Goal: Task Accomplishment & Management: Use online tool/utility

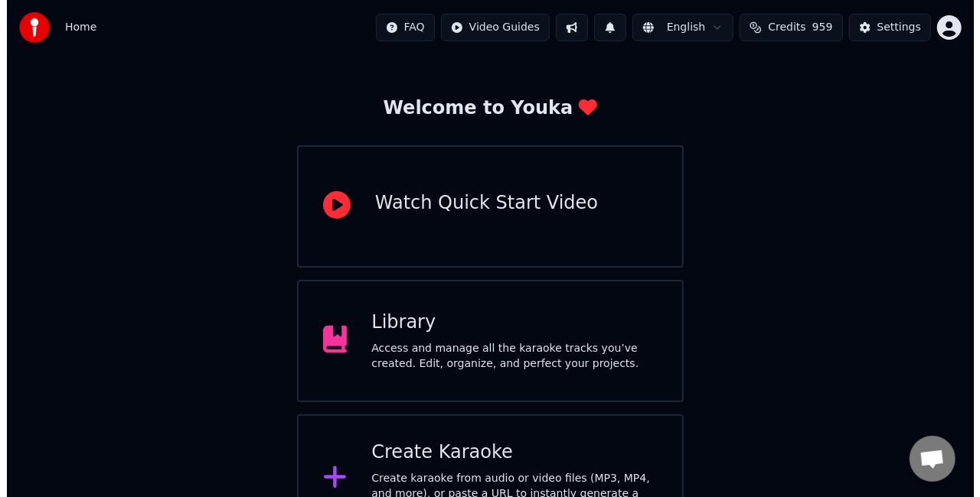
scroll to position [96, 0]
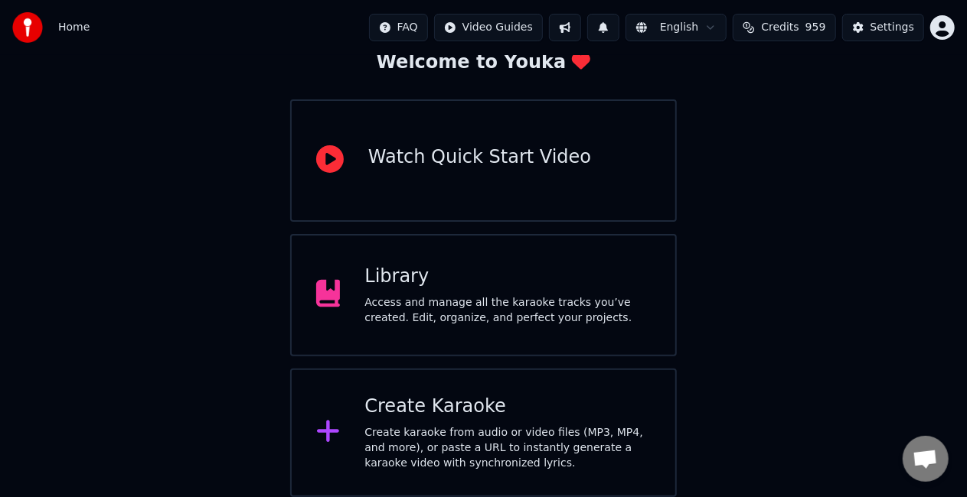
click at [512, 420] on div "Create Karaoke Create karaoke from audio or video files (MP3, MP4, and more), o…" at bounding box center [507, 433] width 286 height 77
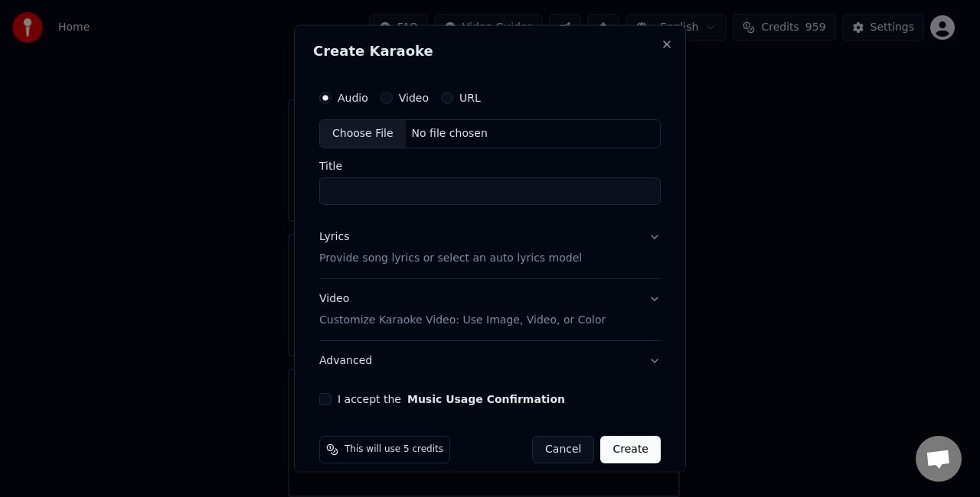
click at [467, 98] on label "URL" at bounding box center [469, 98] width 21 height 11
click at [453, 98] on button "URL" at bounding box center [447, 98] width 12 height 12
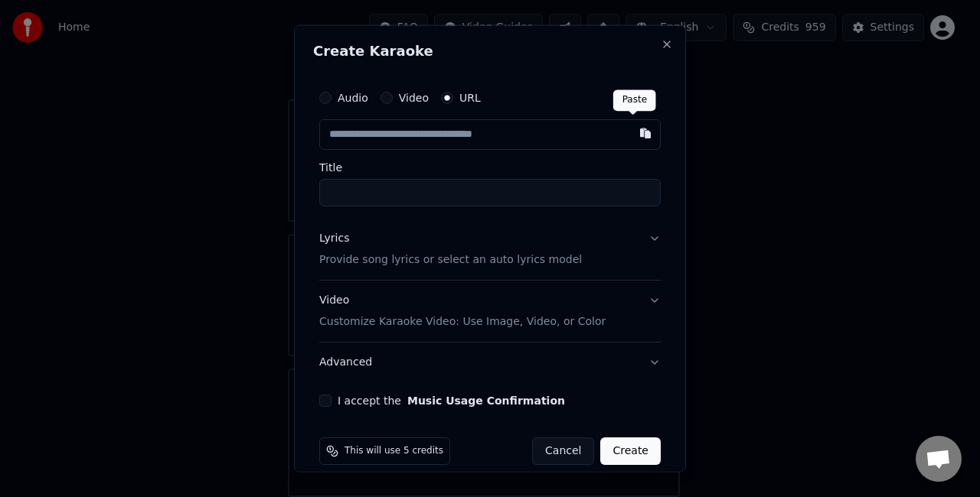
click at [637, 141] on button "button" at bounding box center [645, 133] width 31 height 28
type input "**********"
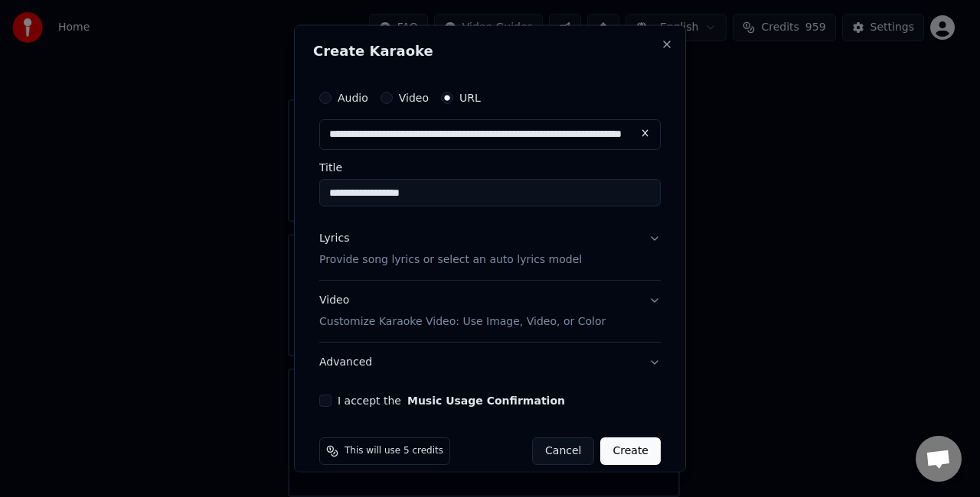
click at [524, 190] on input "**********" at bounding box center [489, 193] width 341 height 28
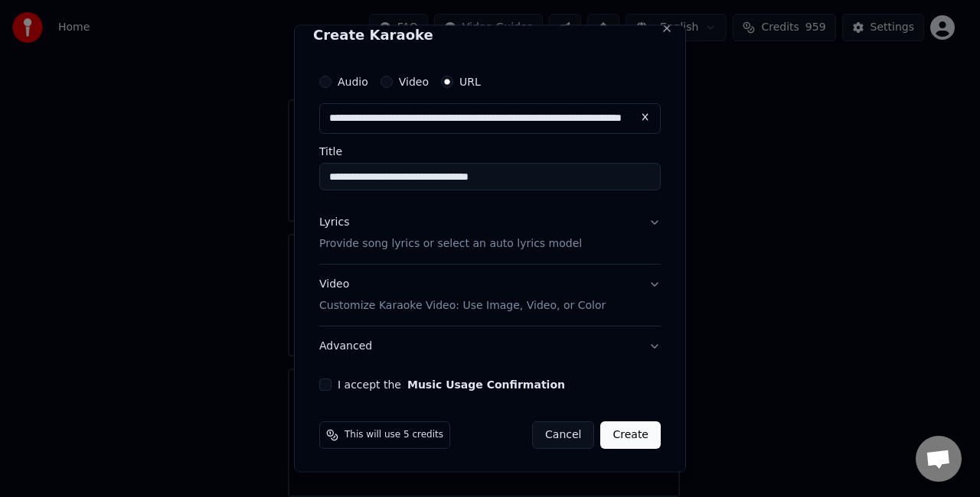
type input "**********"
click at [442, 246] on p "Provide song lyrics or select an auto lyrics model" at bounding box center [450, 243] width 262 height 15
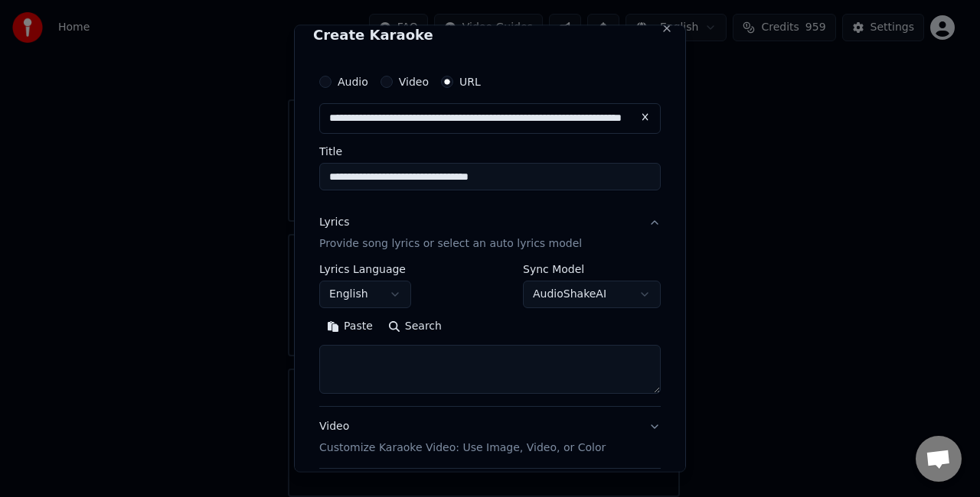
click at [354, 334] on button "Paste" at bounding box center [349, 326] width 61 height 24
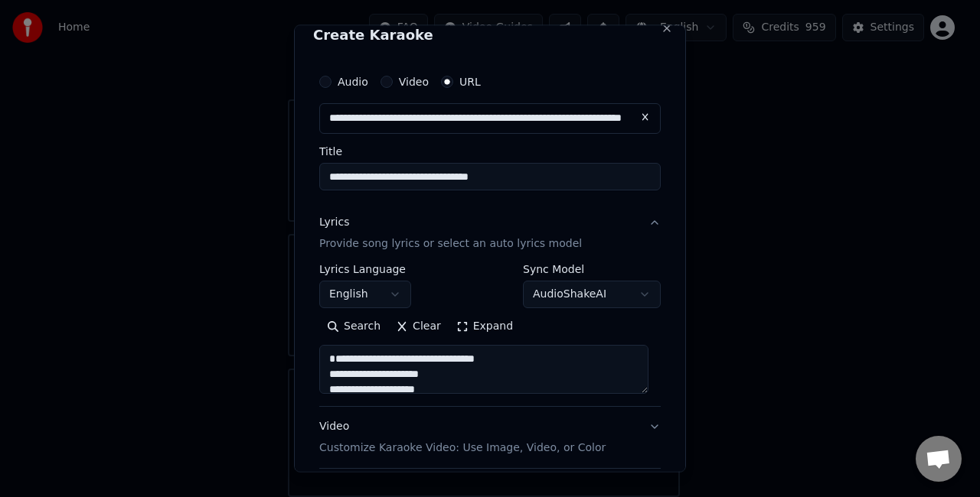
click at [641, 220] on button "Lyrics Provide song lyrics or select an auto lyrics model" at bounding box center [489, 233] width 341 height 61
type textarea "**********"
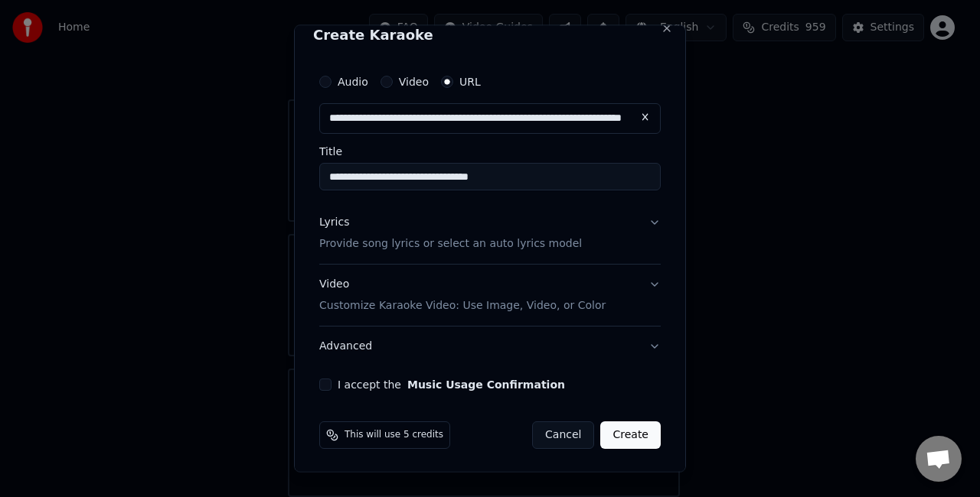
click at [641, 220] on button "Lyrics Provide song lyrics or select an auto lyrics model" at bounding box center [489, 233] width 341 height 61
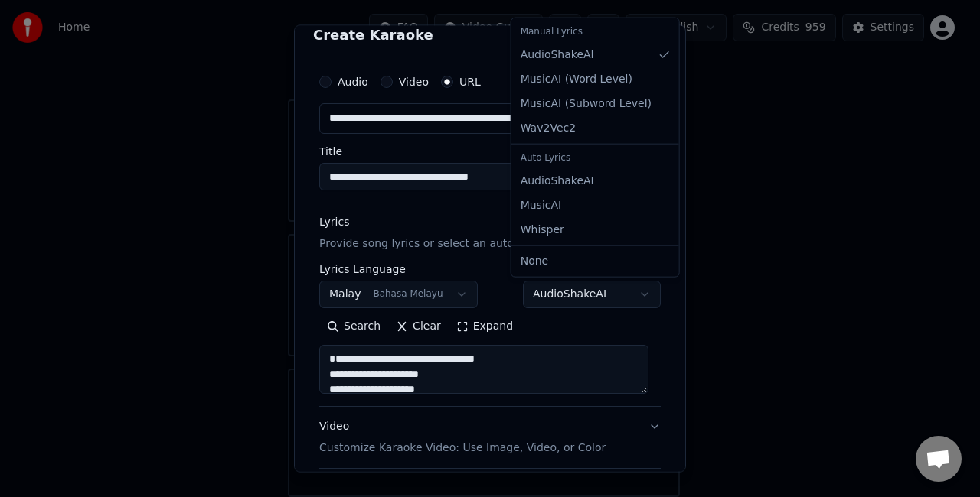
click at [638, 294] on body "**********" at bounding box center [483, 201] width 967 height 594
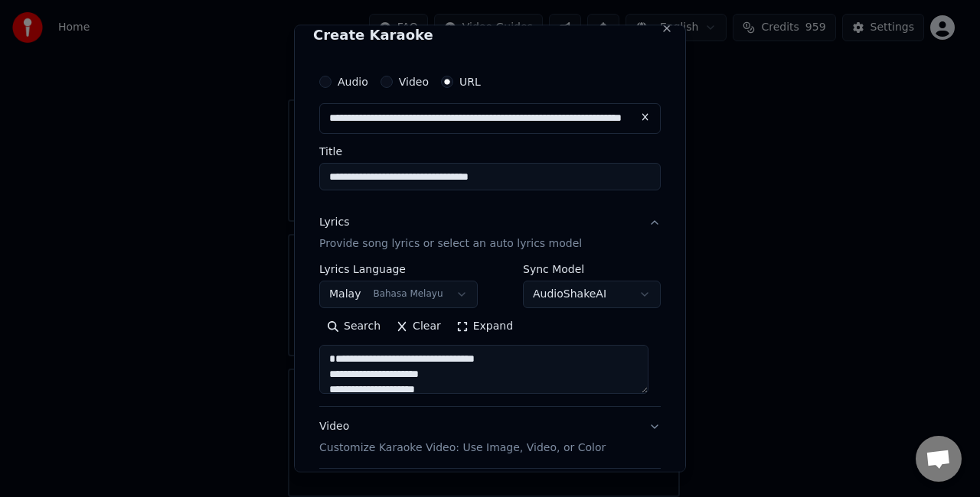
click at [638, 294] on body "**********" at bounding box center [483, 201] width 967 height 594
click at [494, 242] on p "Provide song lyrics or select an auto lyrics model" at bounding box center [450, 243] width 262 height 15
type textarea "**********"
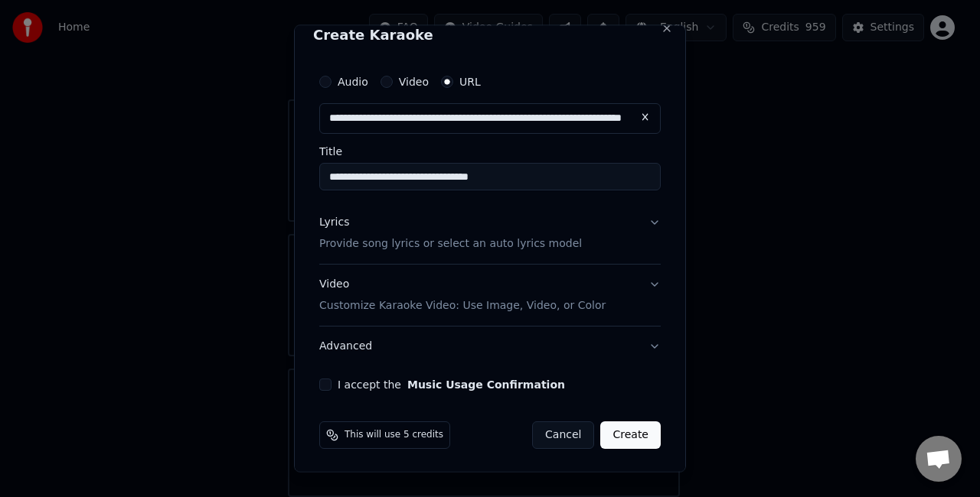
click at [493, 242] on p "Provide song lyrics or select an auto lyrics model" at bounding box center [450, 243] width 262 height 15
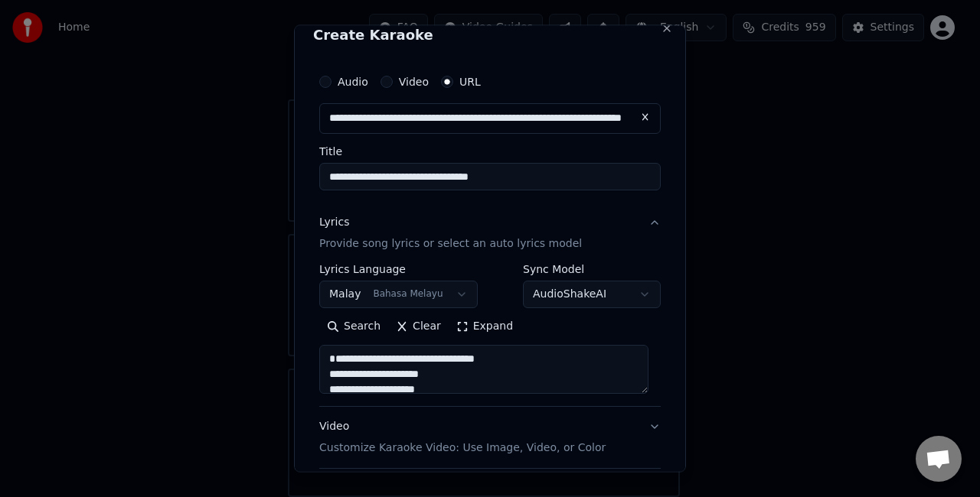
click at [452, 251] on button "Lyrics Provide song lyrics or select an auto lyrics model" at bounding box center [489, 233] width 341 height 61
type textarea "**********"
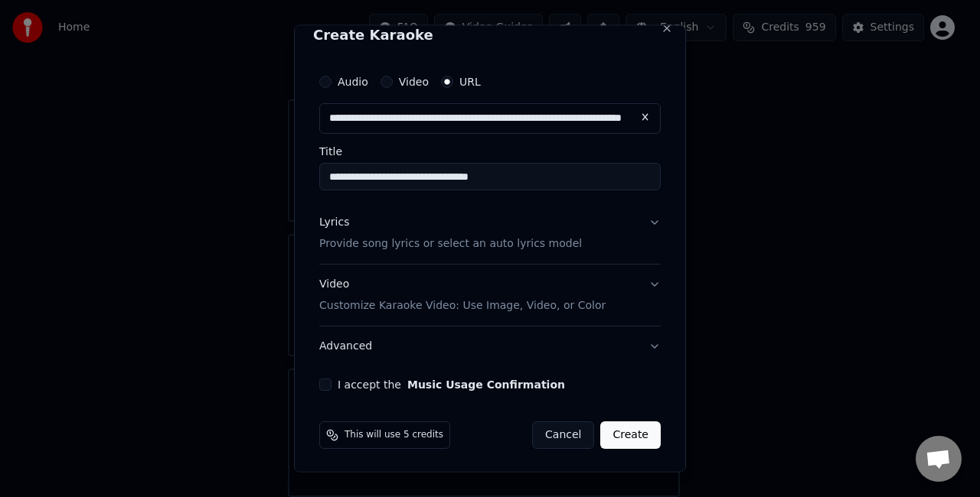
click at [452, 251] on button "Lyrics Provide song lyrics or select an auto lyrics model" at bounding box center [489, 233] width 341 height 61
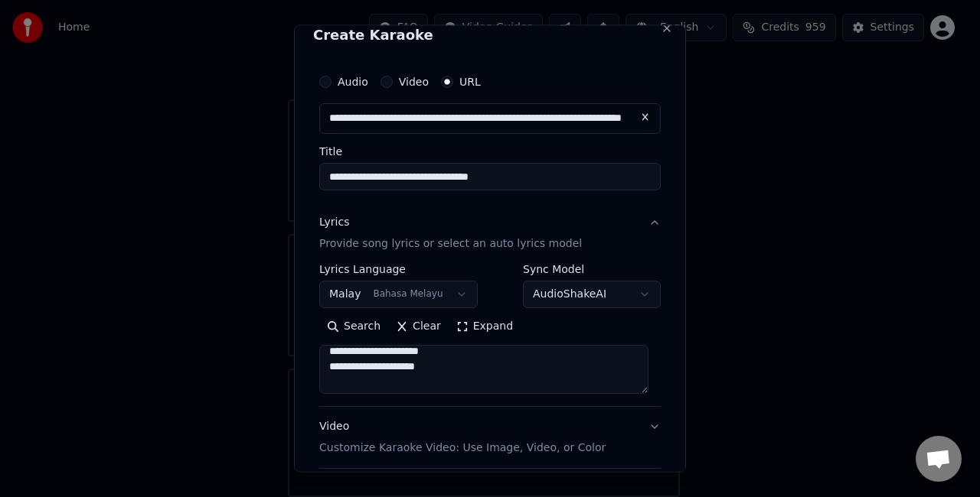
scroll to position [31, 0]
click at [563, 370] on textarea "**********" at bounding box center [483, 368] width 329 height 49
click at [603, 353] on textarea "**********" at bounding box center [483, 368] width 329 height 49
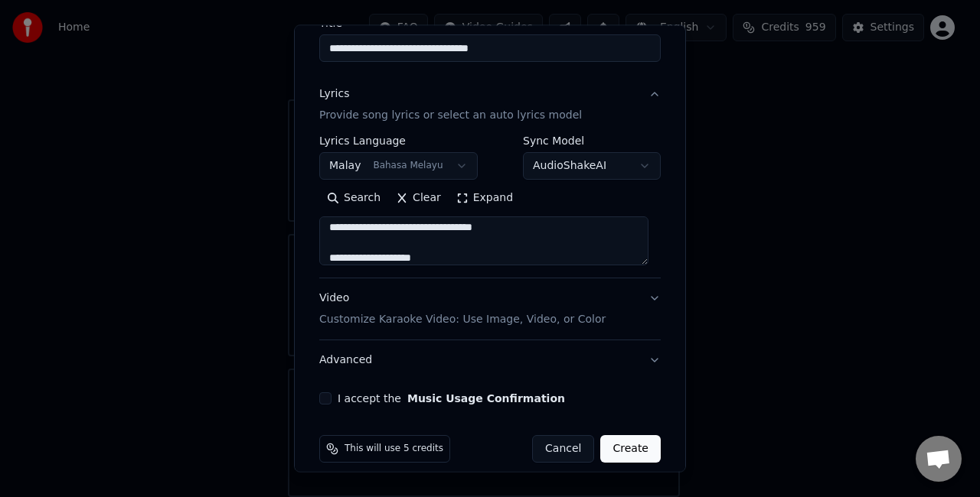
scroll to position [158, 0]
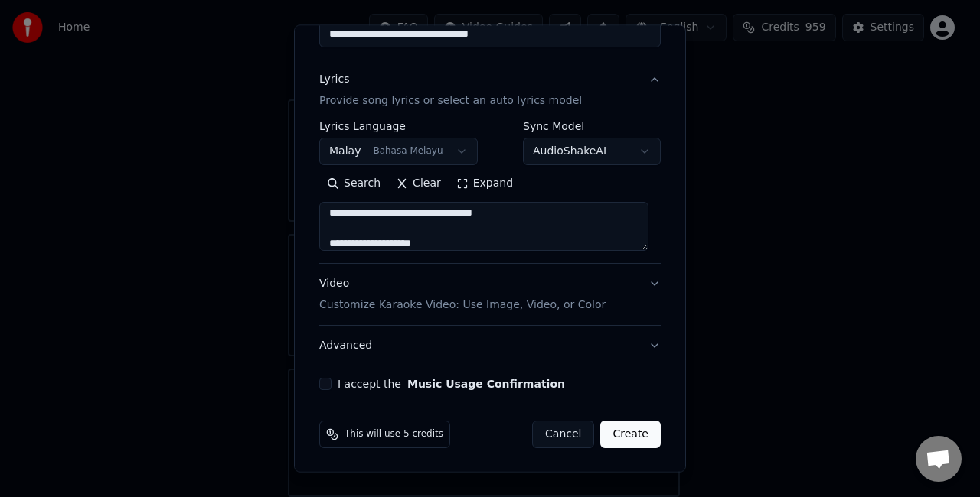
type textarea "**********"
click at [329, 387] on button "I accept the Music Usage Confirmation" at bounding box center [325, 384] width 12 height 12
click at [608, 429] on button "Create" at bounding box center [630, 435] width 60 height 28
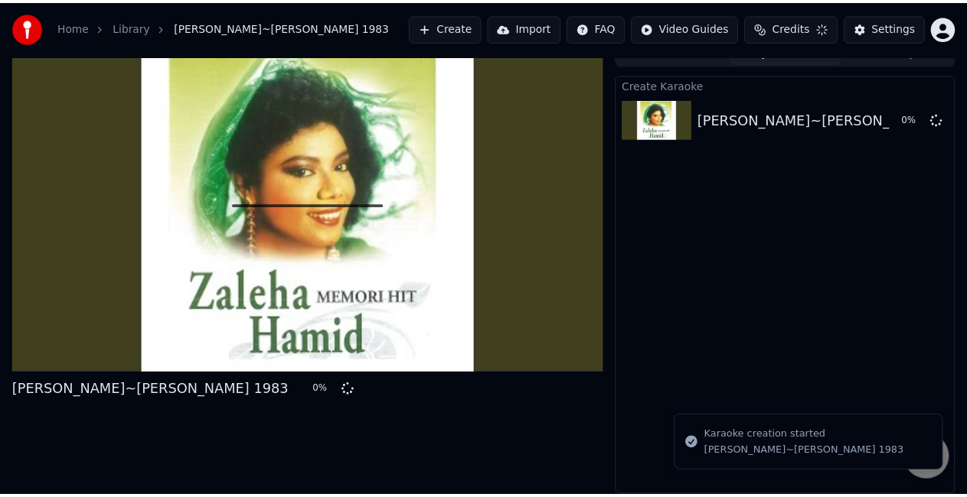
scroll to position [17, 0]
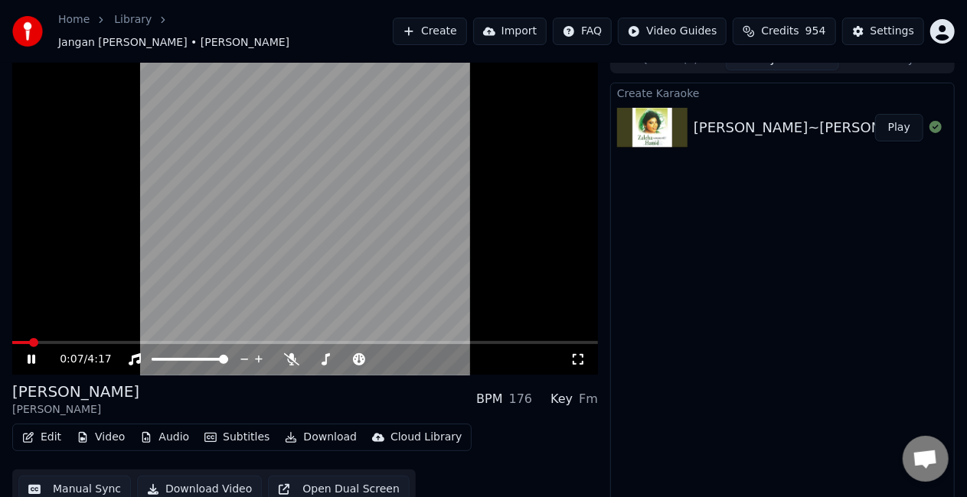
click at [40, 354] on icon at bounding box center [41, 360] width 35 height 12
click at [879, 35] on button "Settings" at bounding box center [883, 32] width 82 height 28
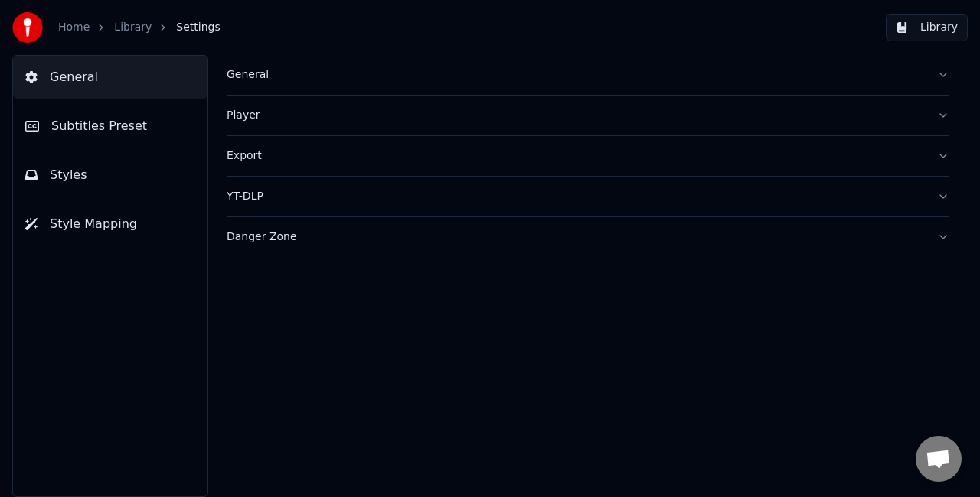
click at [132, 133] on span "Subtitles Preset" at bounding box center [99, 126] width 96 height 18
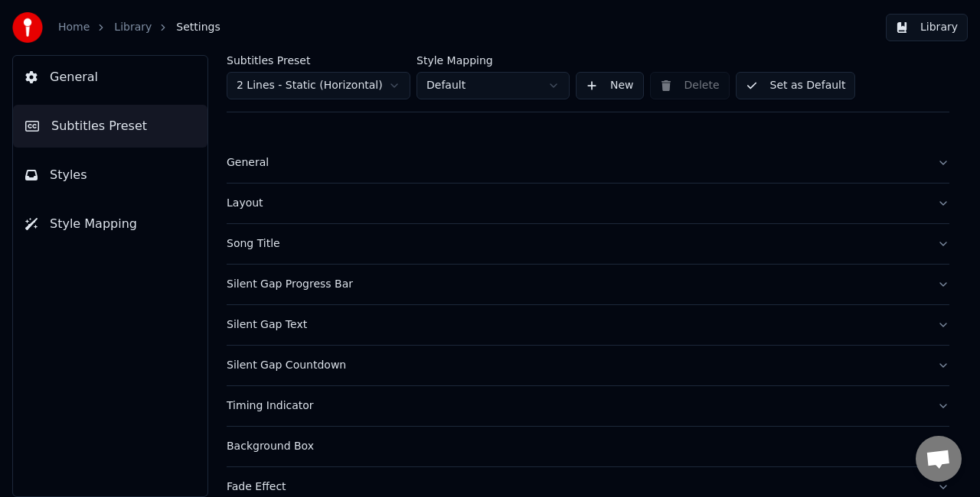
click at [351, 245] on div "Song Title" at bounding box center [576, 243] width 698 height 15
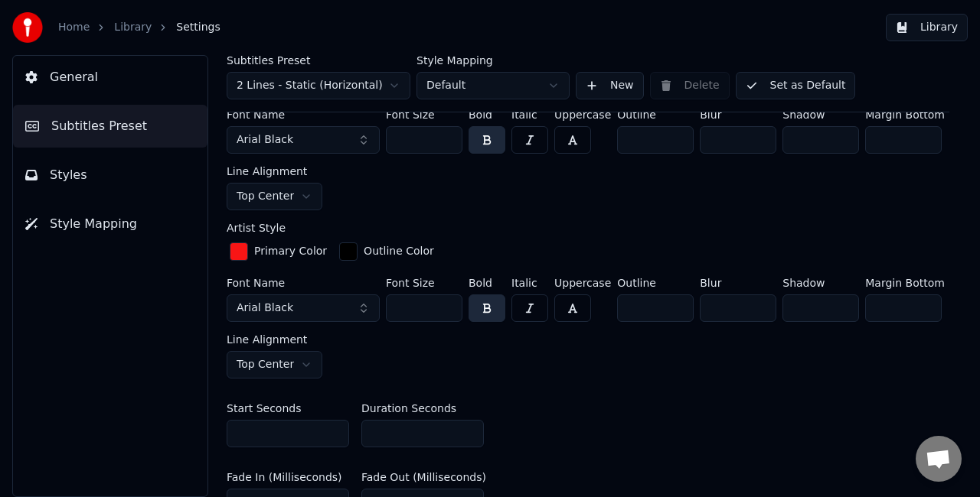
scroll to position [536, 0]
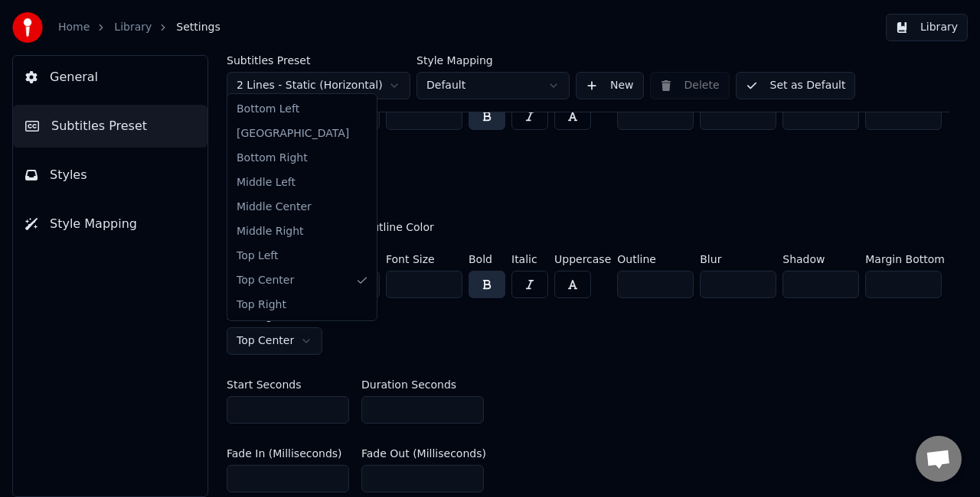
click at [301, 343] on html "Home Library Settings Library General Subtitles Preset Styles Style Mapping Sub…" at bounding box center [490, 248] width 980 height 497
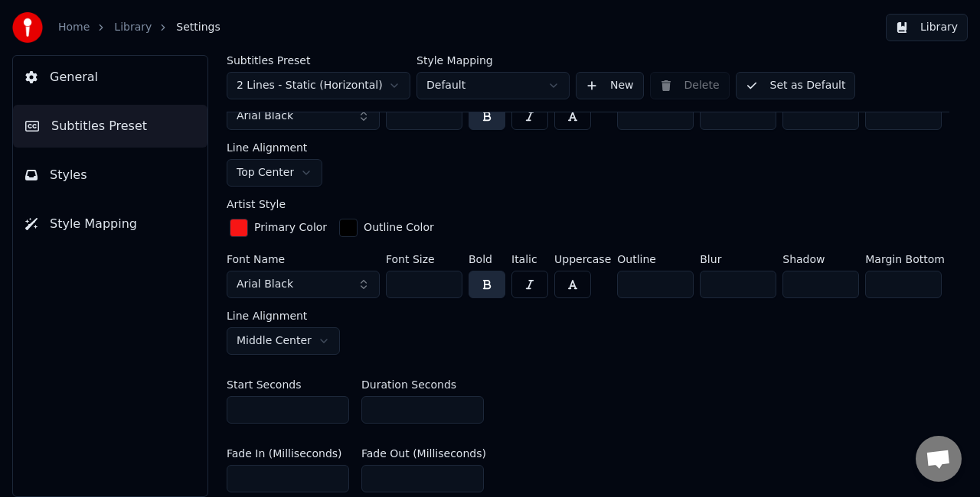
click at [934, 32] on button "Library" at bounding box center [926, 28] width 82 height 28
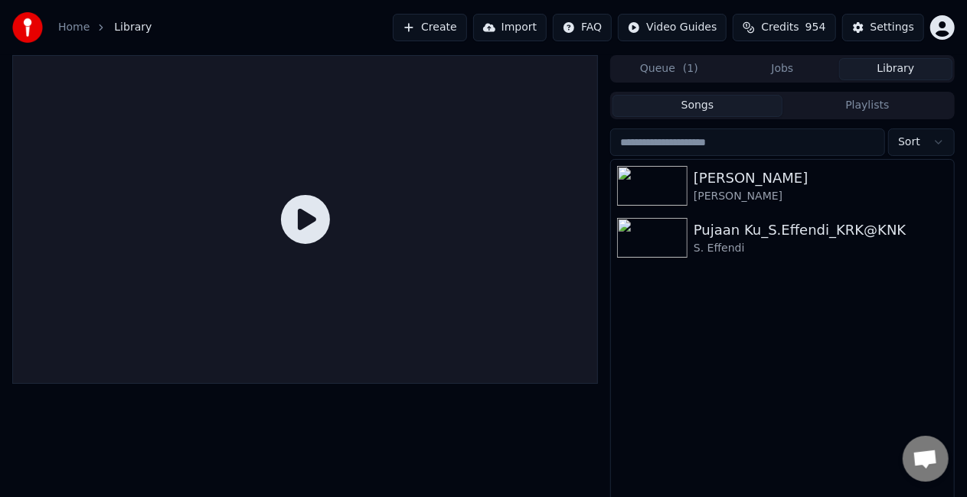
click at [768, 63] on button "Jobs" at bounding box center [781, 69] width 113 height 22
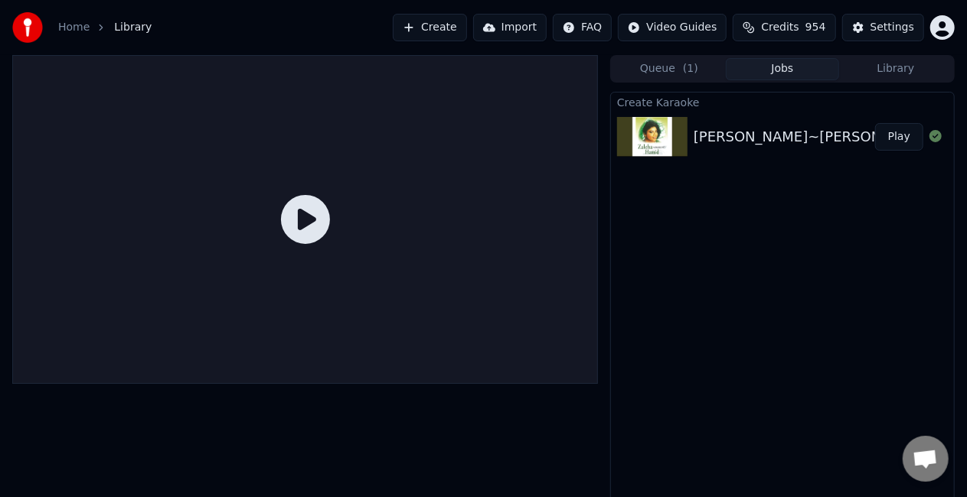
click at [892, 134] on button "Play" at bounding box center [899, 137] width 48 height 28
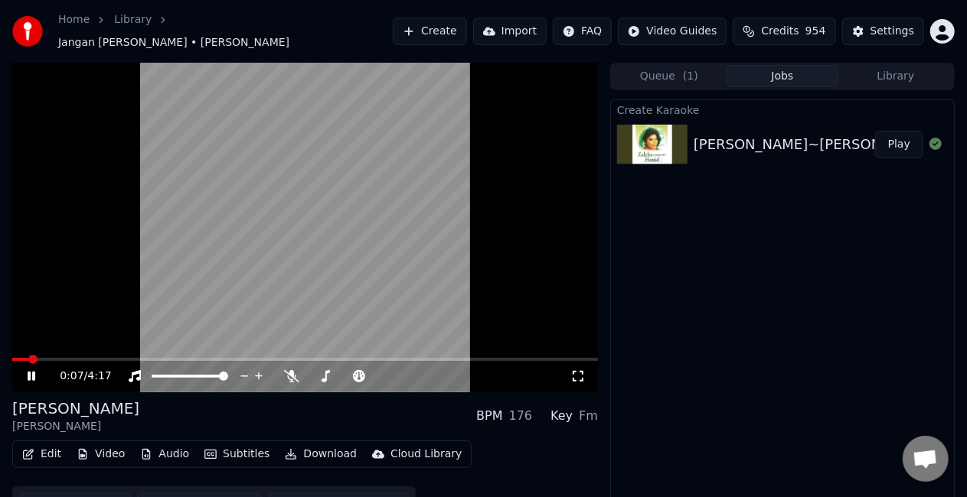
click at [33, 373] on icon at bounding box center [32, 376] width 8 height 9
click at [881, 34] on div "Settings" at bounding box center [892, 31] width 44 height 15
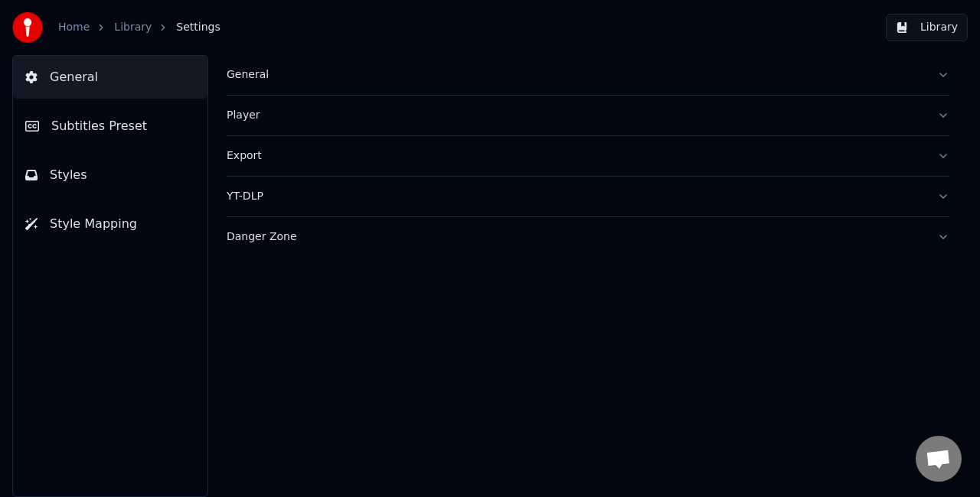
click at [116, 135] on button "Subtitles Preset" at bounding box center [110, 126] width 194 height 43
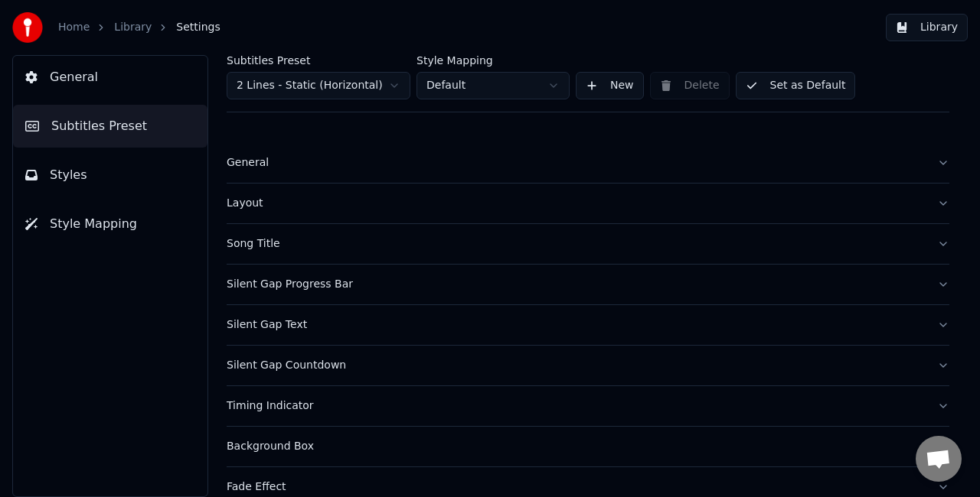
click at [328, 246] on div "Song Title" at bounding box center [576, 243] width 698 height 15
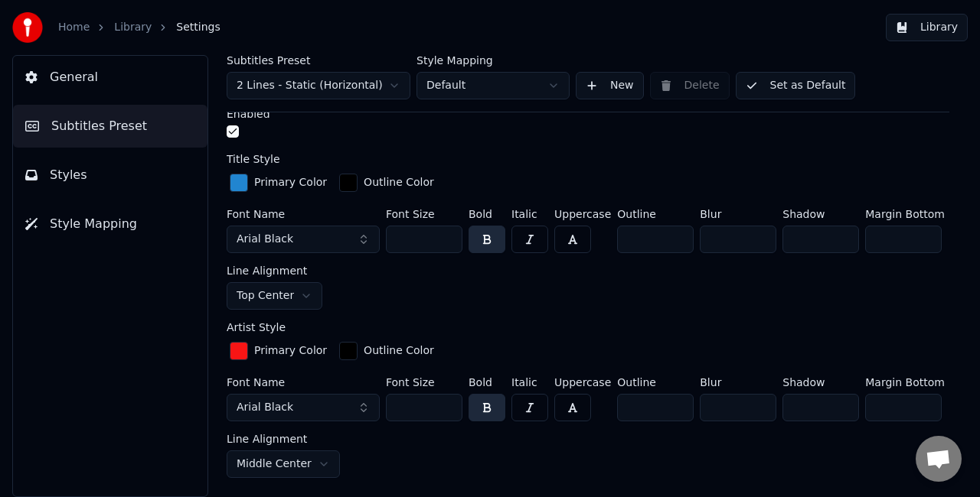
scroll to position [459, 0]
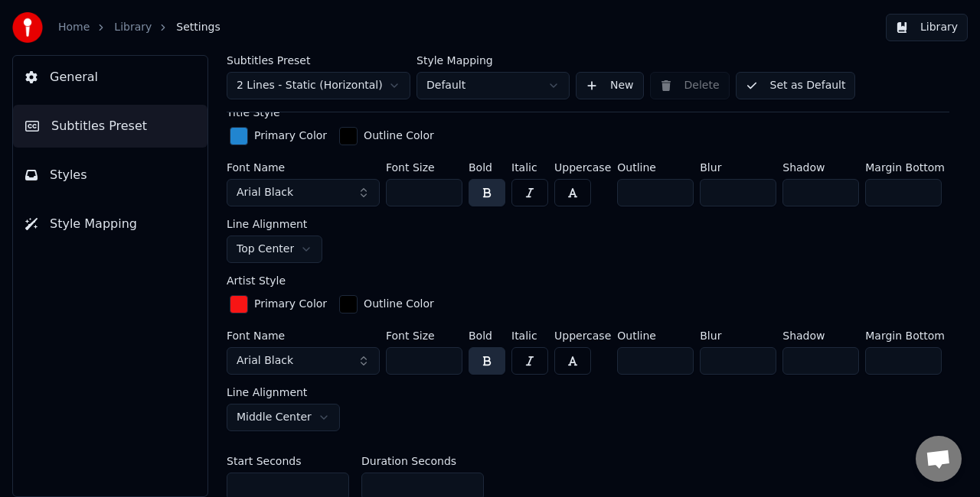
click at [299, 250] on html "Home Library Settings Library General Subtitles Preset Styles Style Mapping Sub…" at bounding box center [490, 248] width 980 height 497
click at [905, 31] on button "Library" at bounding box center [926, 28] width 82 height 28
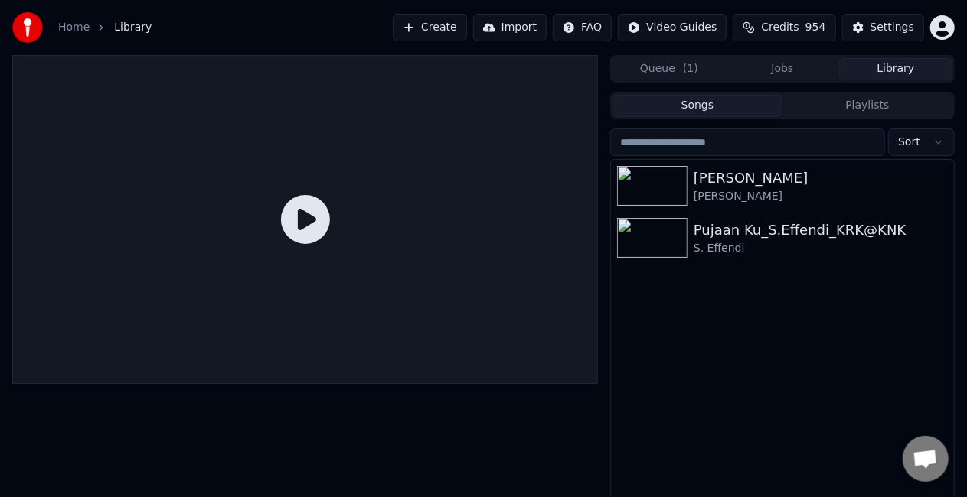
click at [799, 69] on button "Jobs" at bounding box center [781, 69] width 113 height 22
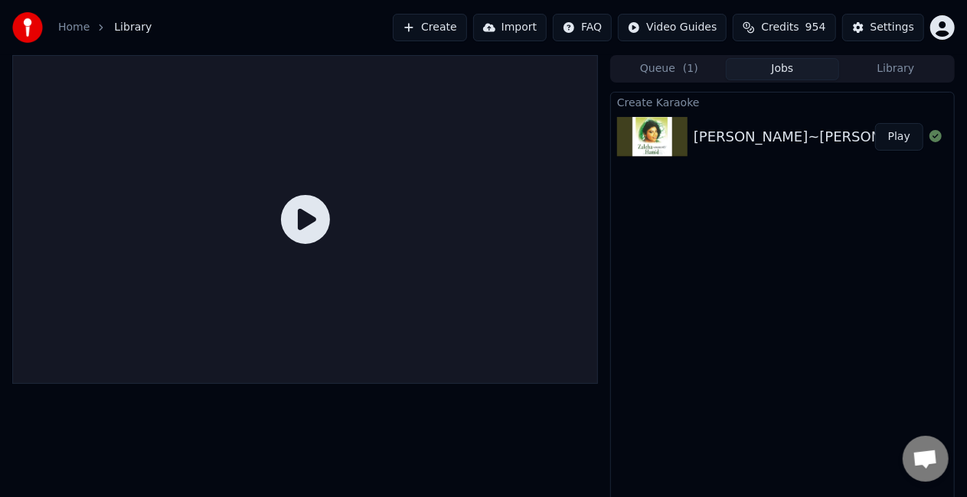
click at [906, 139] on button "Play" at bounding box center [899, 137] width 48 height 28
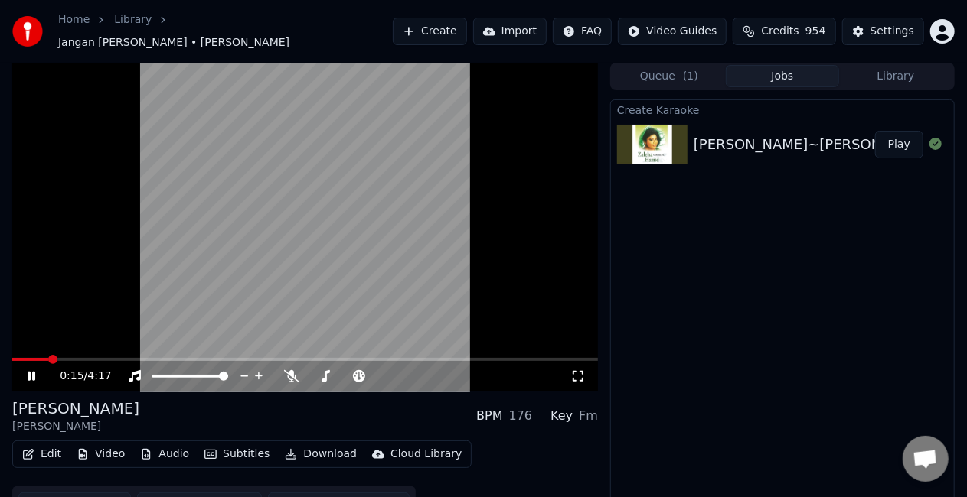
click at [30, 373] on icon at bounding box center [41, 376] width 35 height 12
click at [93, 452] on button "Video" at bounding box center [100, 454] width 60 height 21
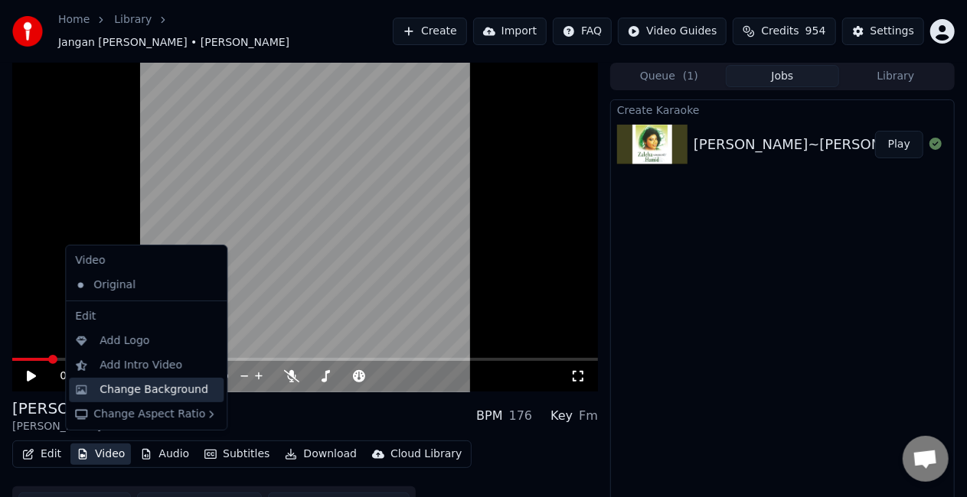
click at [161, 392] on div "Change Background" at bounding box center [153, 390] width 109 height 15
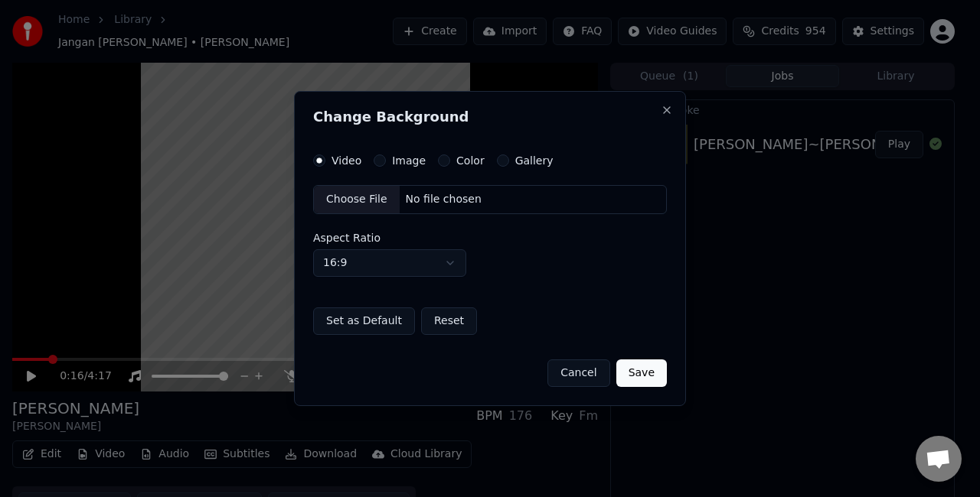
click at [399, 165] on label "Image" at bounding box center [409, 160] width 34 height 11
click at [386, 165] on button "Image" at bounding box center [379, 161] width 12 height 12
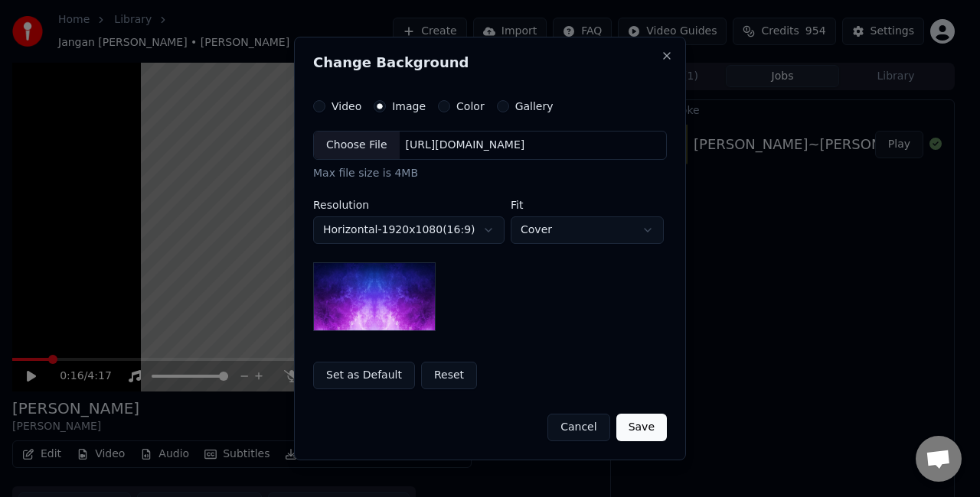
click at [364, 152] on div "Choose File" at bounding box center [357, 146] width 86 height 28
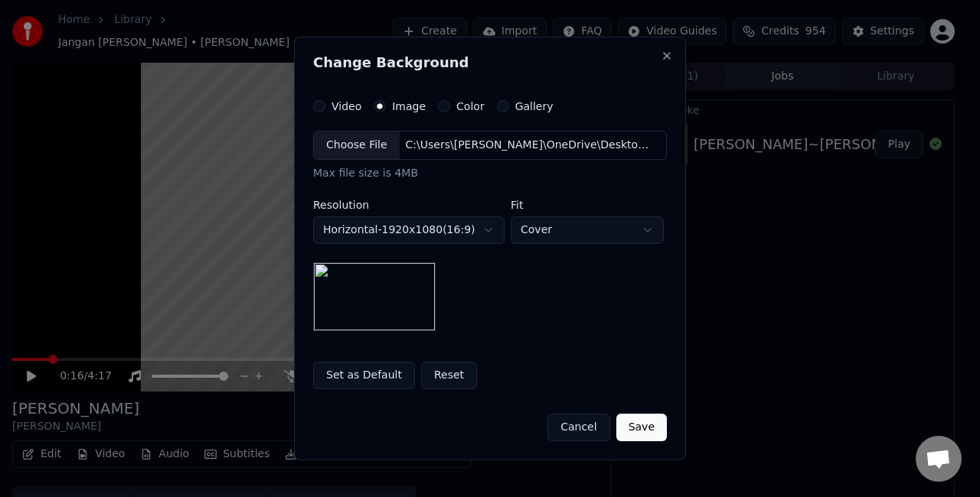
click at [655, 429] on button "Save" at bounding box center [641, 428] width 51 height 28
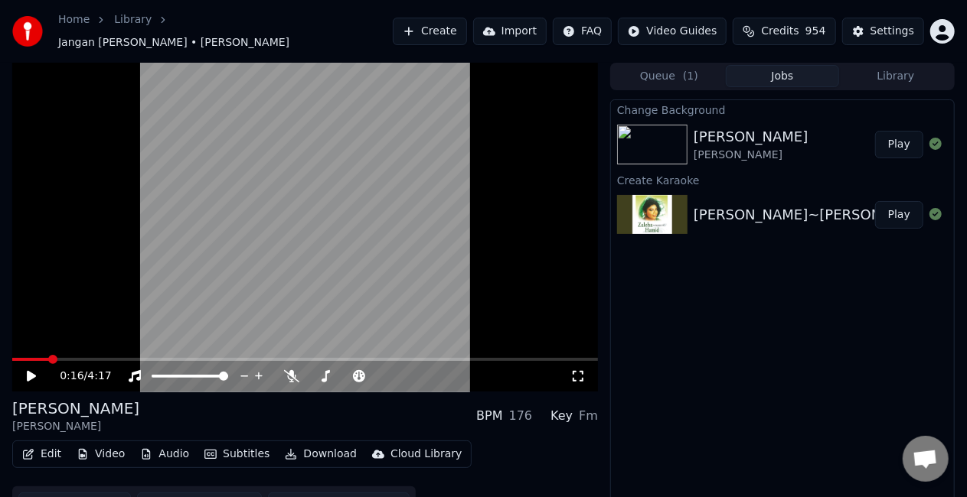
click at [657, 427] on div "Change Background Jangan Segan-Segan Zaleha Hamid Play Create Karaoke Jangan Se…" at bounding box center [782, 310] width 344 height 423
click at [895, 139] on button "Play" at bounding box center [899, 145] width 48 height 28
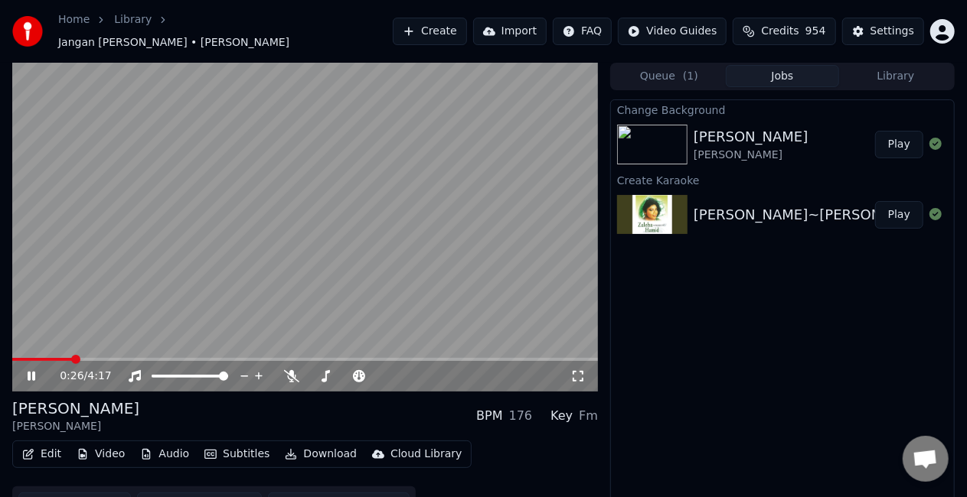
click at [28, 372] on icon at bounding box center [32, 376] width 8 height 9
click at [876, 27] on div "Settings" at bounding box center [892, 31] width 44 height 15
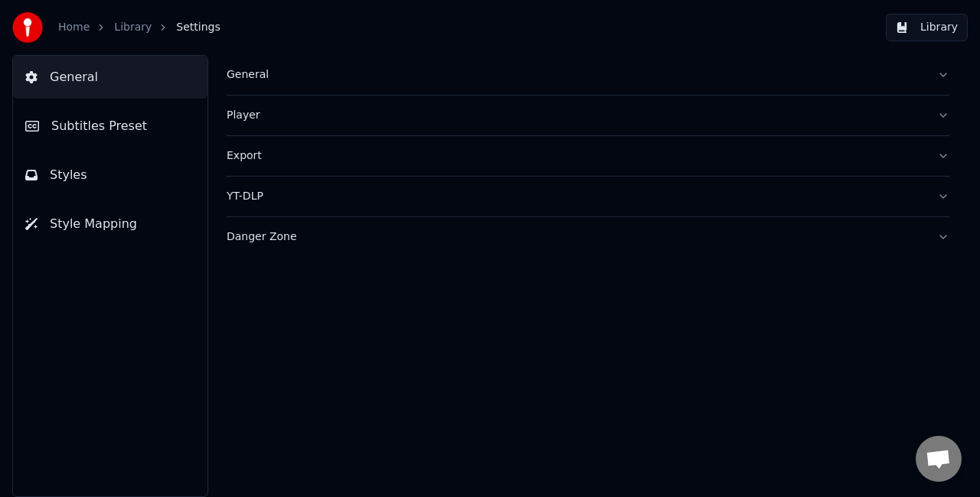
click at [144, 138] on button "Subtitles Preset" at bounding box center [110, 126] width 194 height 43
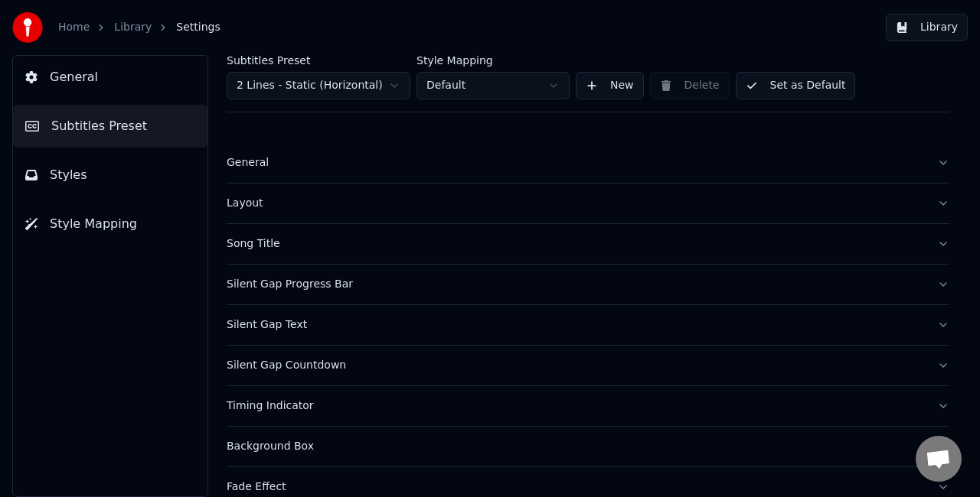
click at [311, 248] on div "Song Title" at bounding box center [576, 243] width 698 height 15
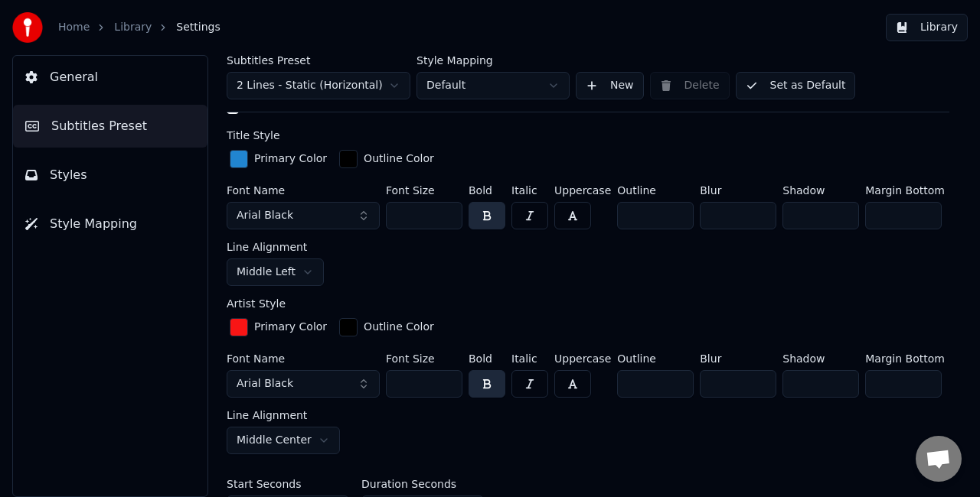
scroll to position [459, 0]
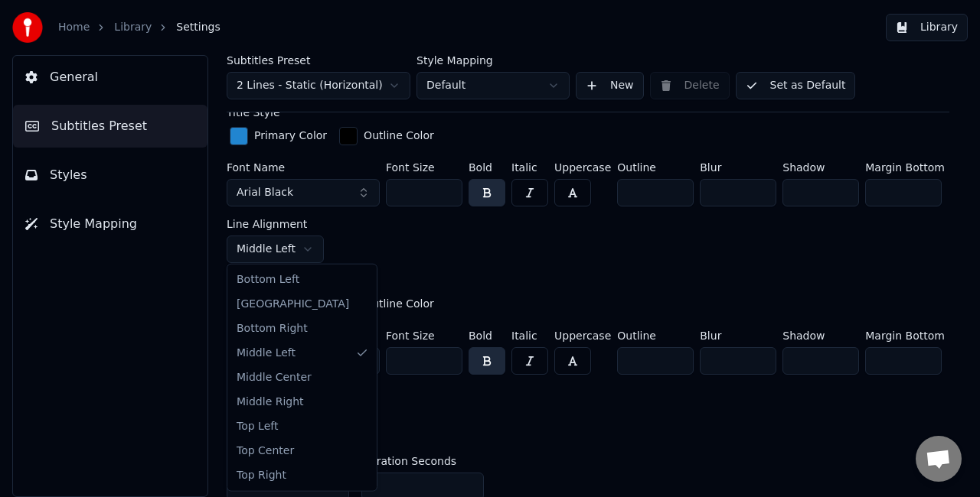
click at [302, 249] on html "Home Library Settings Library General Subtitles Preset Styles Style Mapping Sub…" at bounding box center [490, 248] width 980 height 497
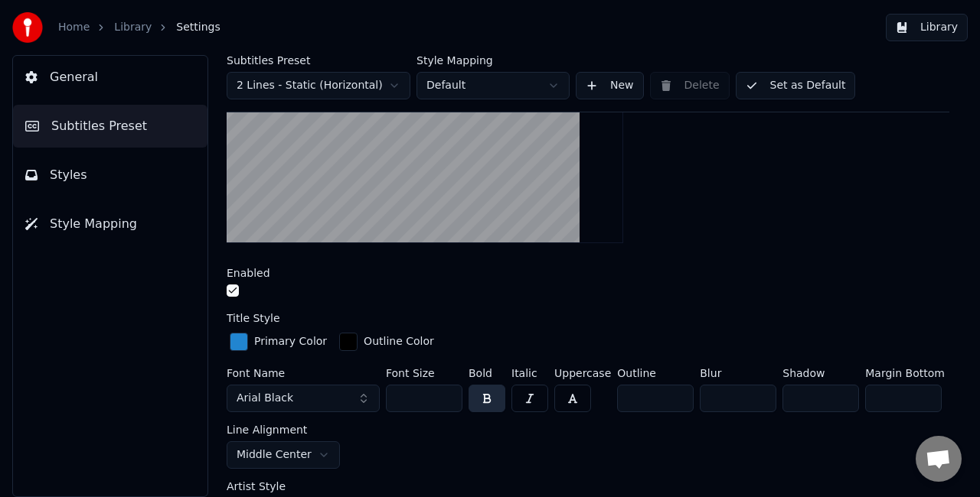
scroll to position [153, 0]
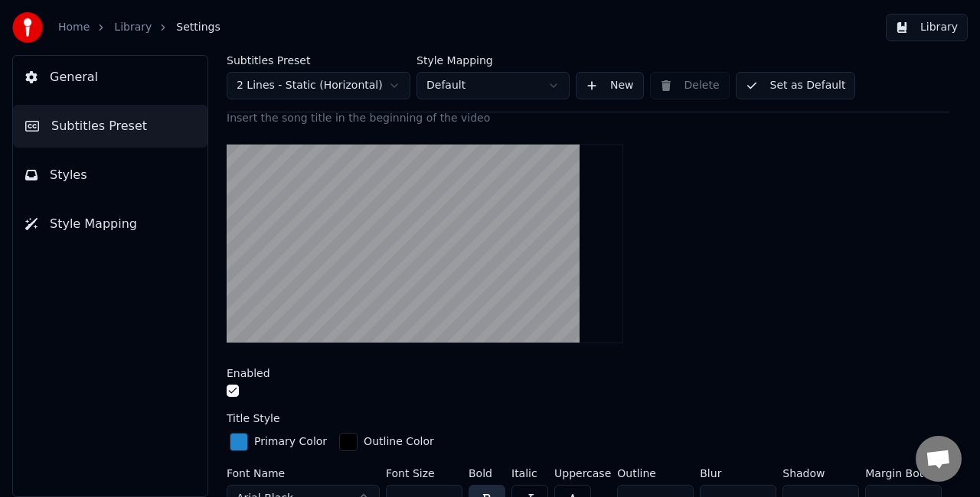
click at [931, 32] on button "Library" at bounding box center [926, 28] width 82 height 28
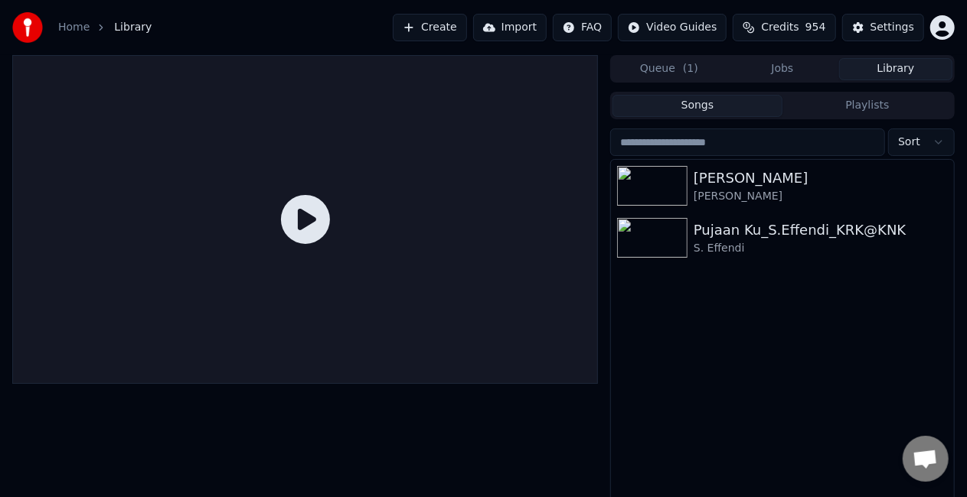
click at [797, 72] on button "Jobs" at bounding box center [781, 69] width 113 height 22
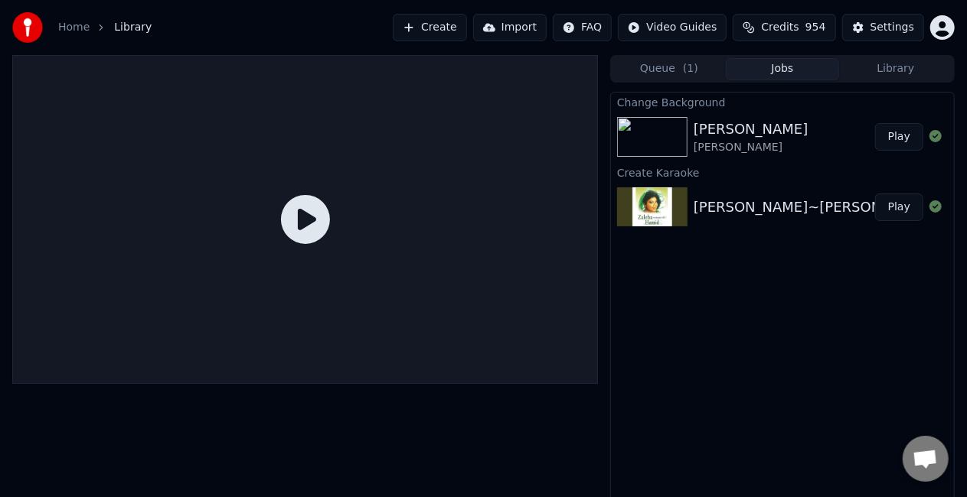
click at [895, 139] on button "Play" at bounding box center [899, 137] width 48 height 28
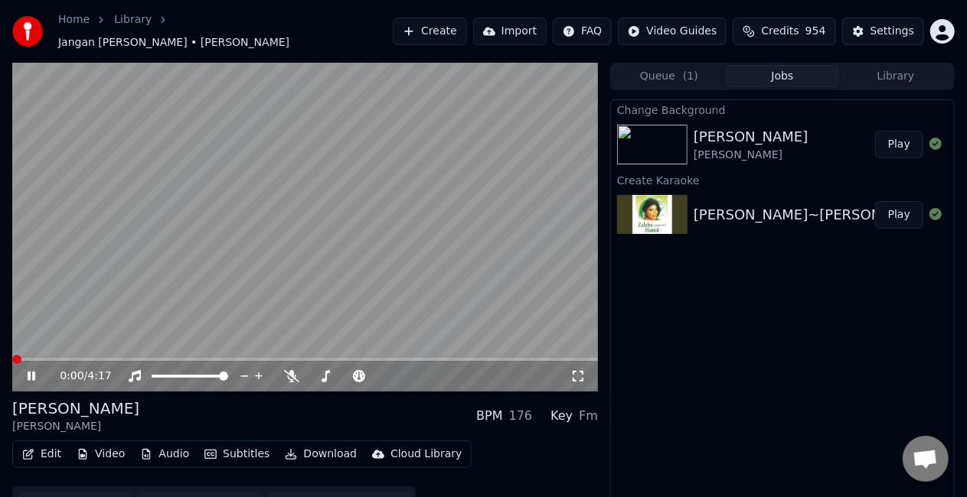
click at [12, 357] on span at bounding box center [16, 359] width 9 height 9
click at [34, 373] on icon at bounding box center [32, 376] width 8 height 9
click at [52, 450] on button "Edit" at bounding box center [41, 454] width 51 height 21
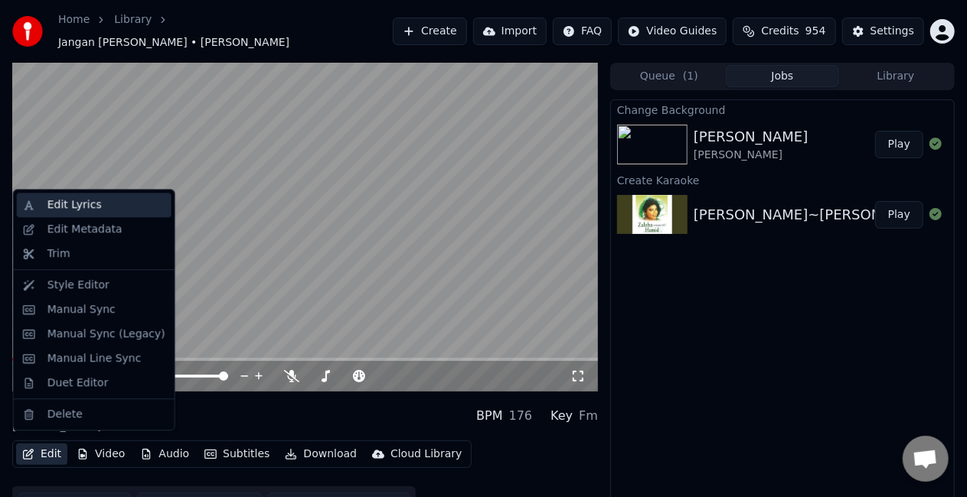
click at [95, 207] on div "Edit Lyrics" at bounding box center [106, 204] width 118 height 15
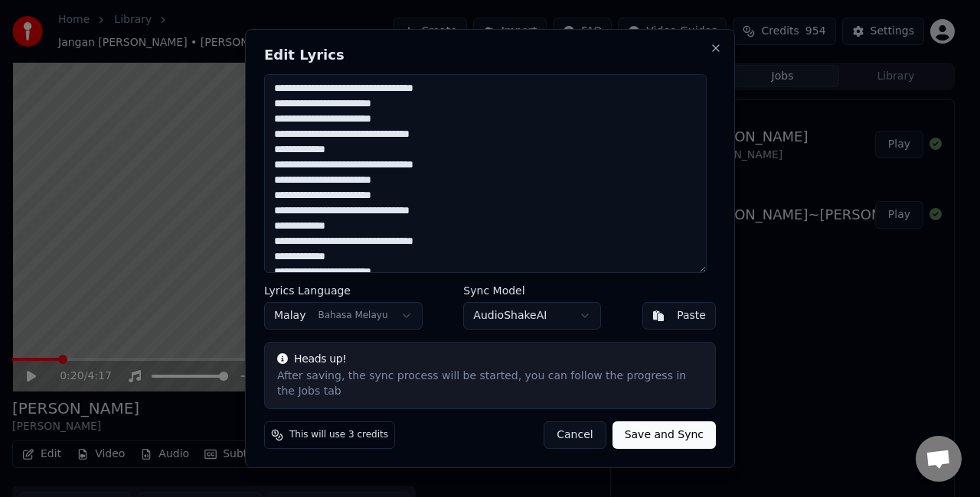
click at [514, 99] on textarea "**********" at bounding box center [485, 173] width 442 height 199
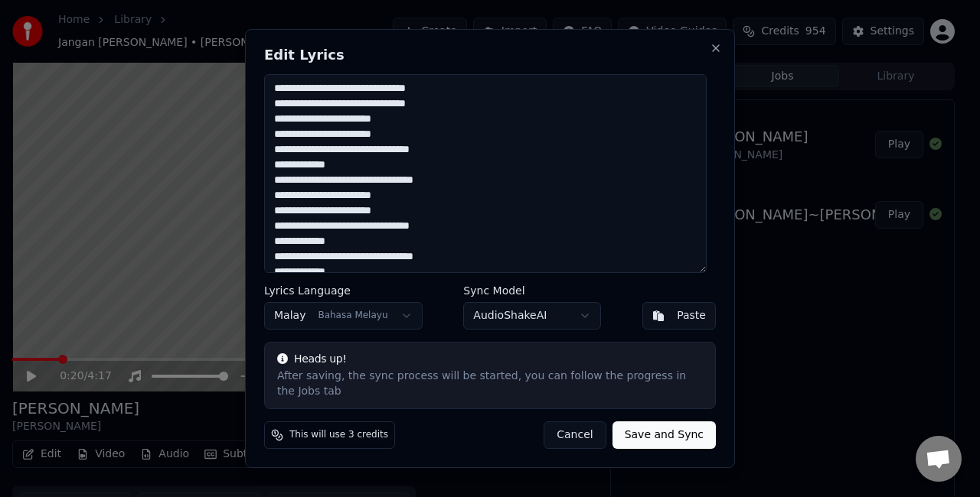
click at [514, 188] on textarea "**********" at bounding box center [485, 173] width 442 height 199
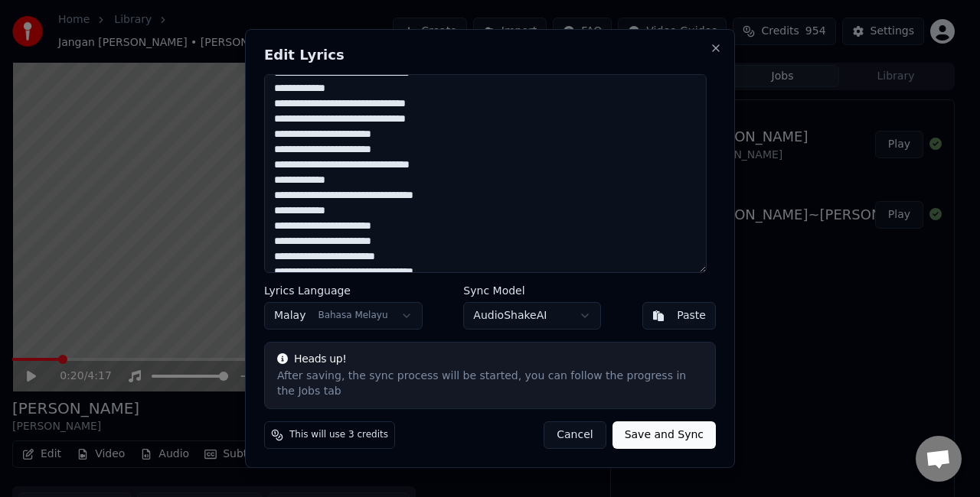
click at [518, 203] on textarea "**********" at bounding box center [485, 173] width 442 height 199
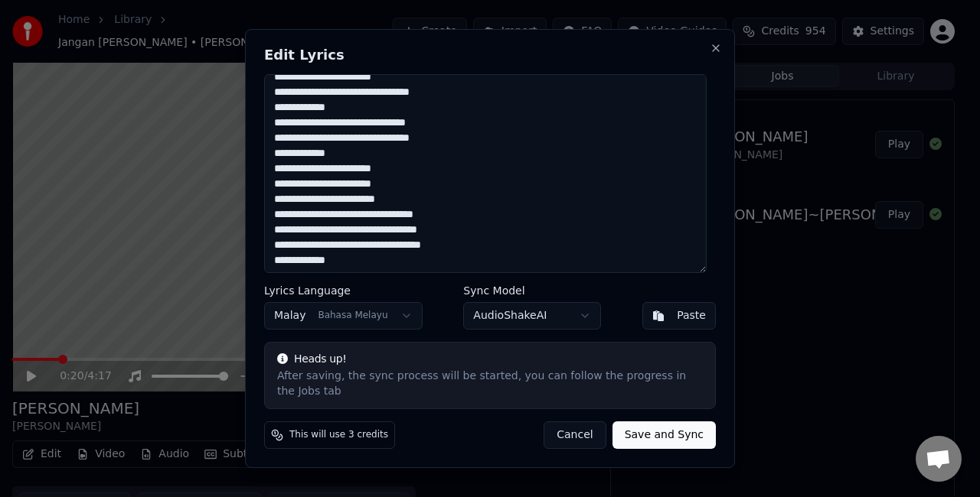
scroll to position [128, 0]
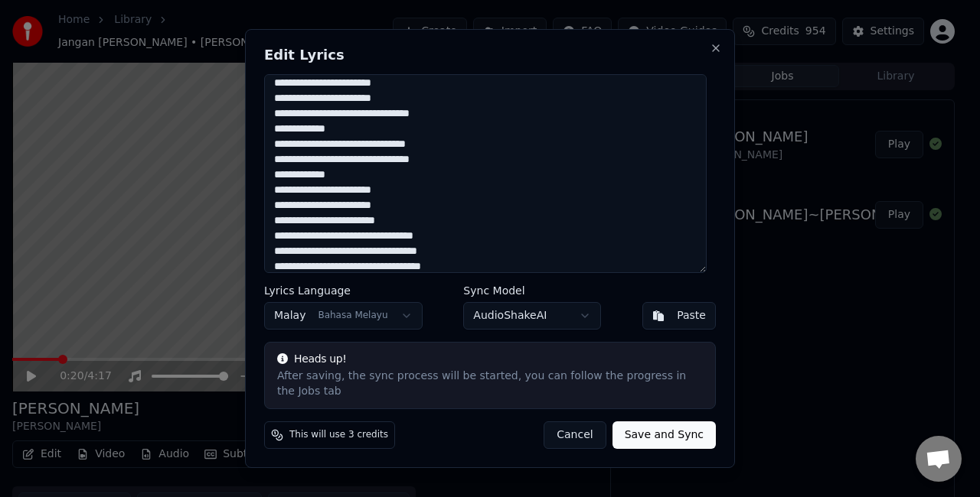
click at [404, 168] on textarea "**********" at bounding box center [485, 173] width 442 height 199
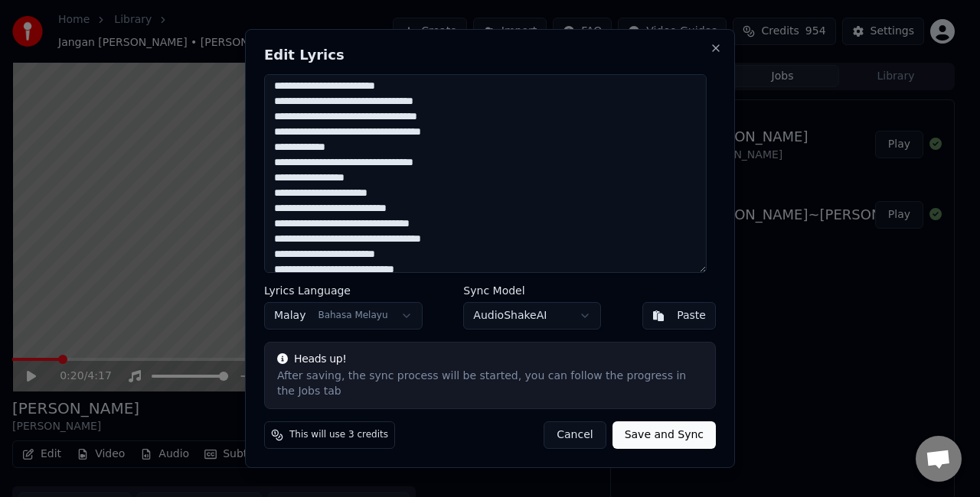
scroll to position [281, 0]
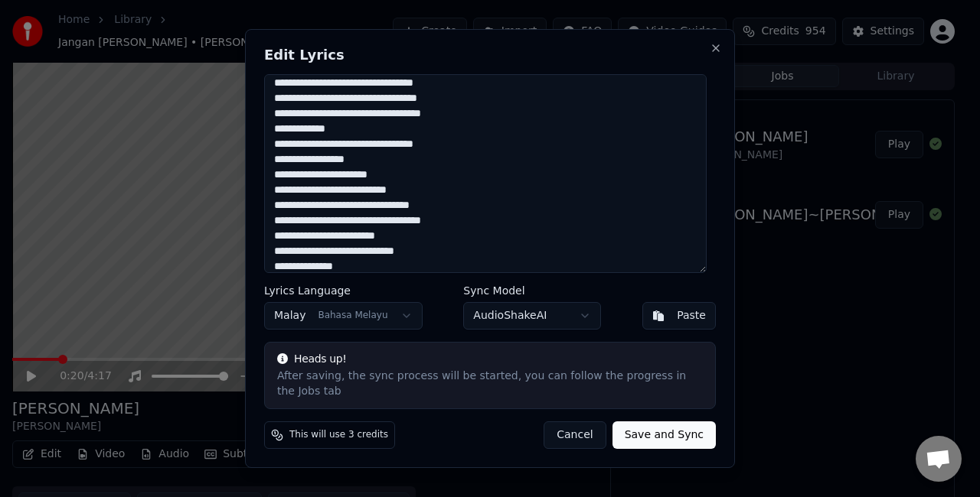
click at [534, 151] on textarea "**********" at bounding box center [485, 173] width 442 height 199
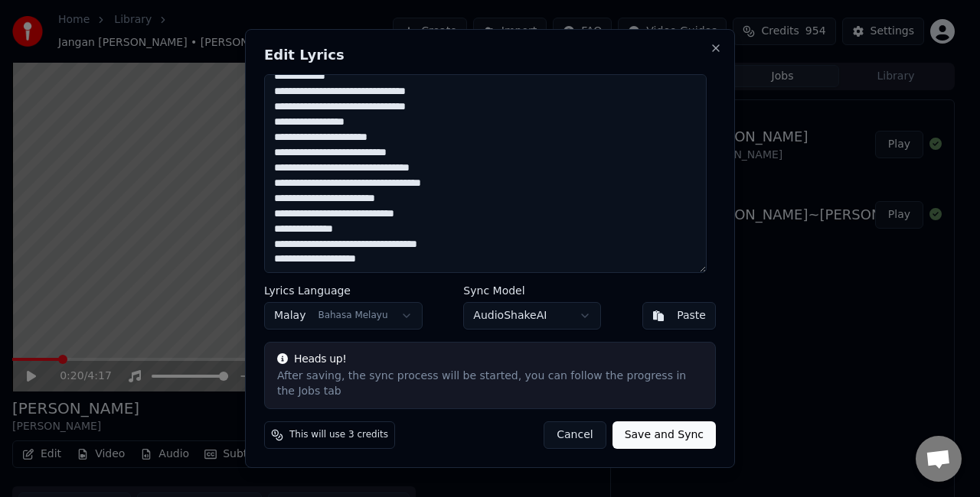
click at [517, 249] on textarea "**********" at bounding box center [485, 173] width 442 height 199
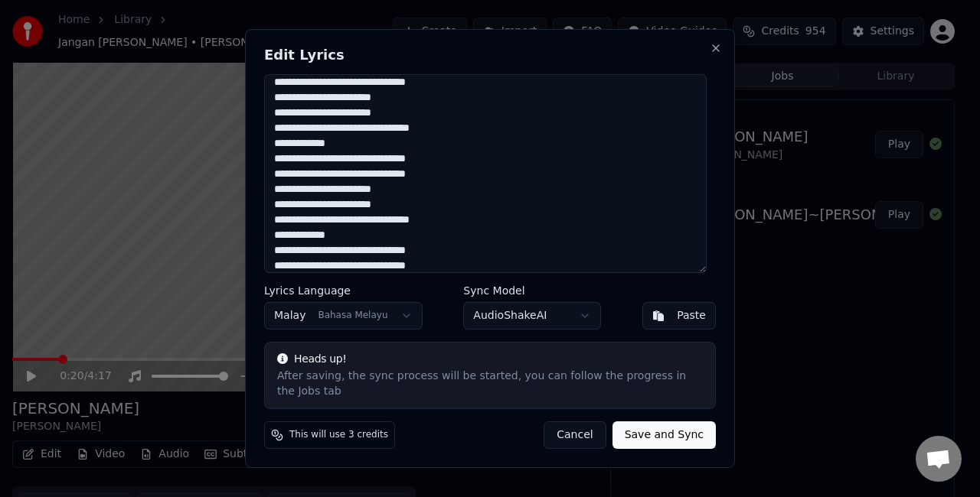
scroll to position [0, 0]
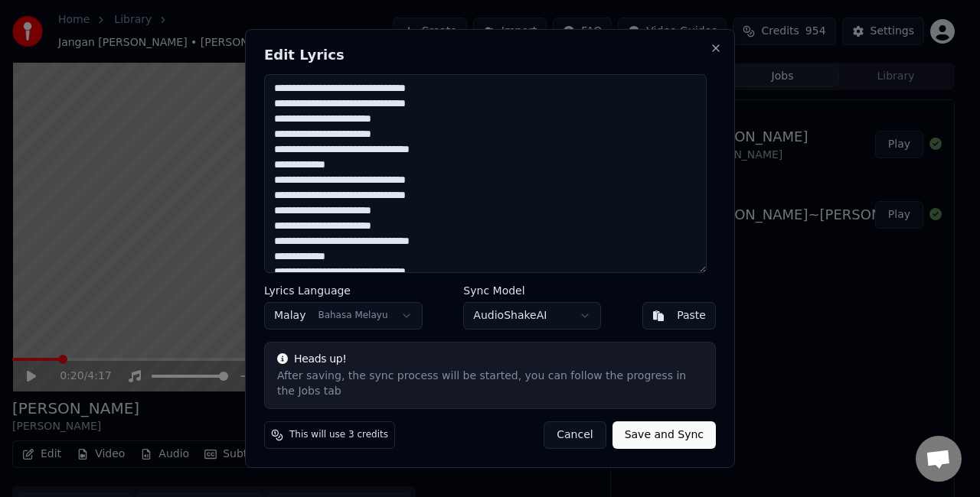
type textarea "**********"
click at [664, 424] on button "Save and Sync" at bounding box center [663, 436] width 103 height 28
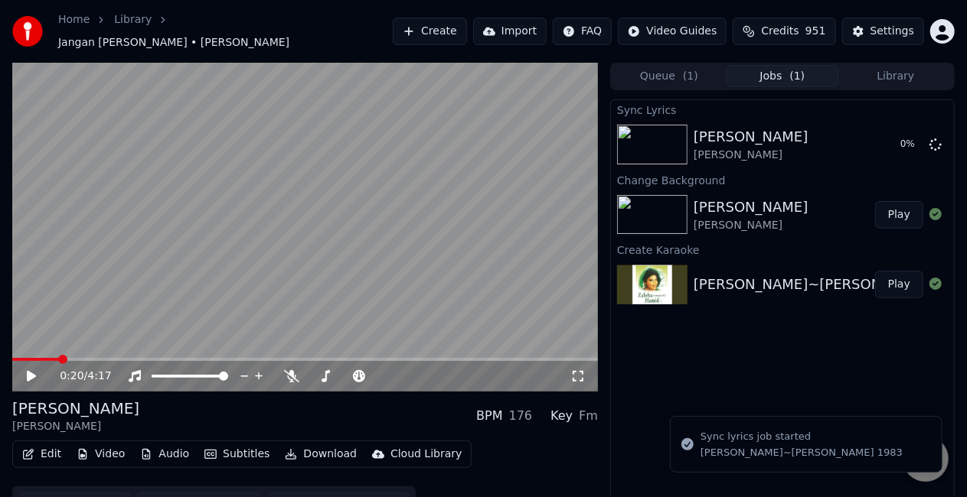
click at [47, 450] on button "Edit" at bounding box center [41, 454] width 51 height 21
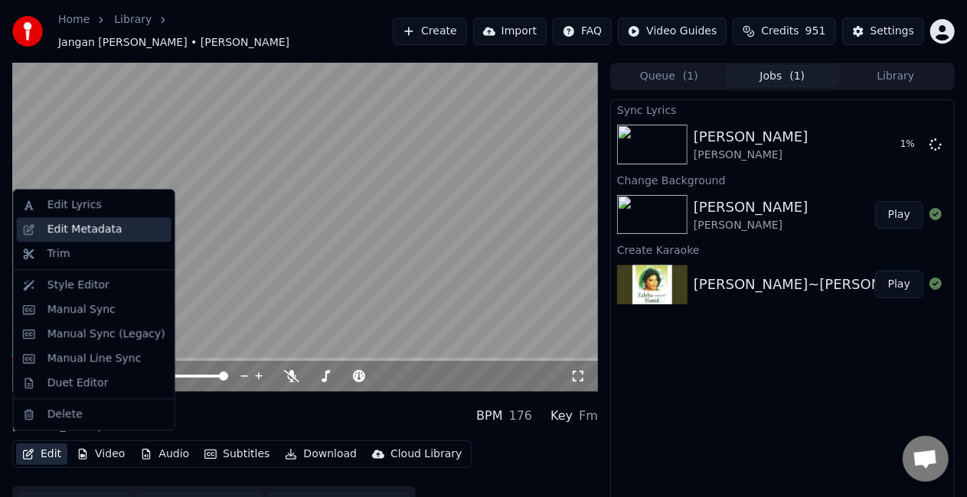
click at [93, 230] on div "Edit Metadata" at bounding box center [84, 229] width 75 height 15
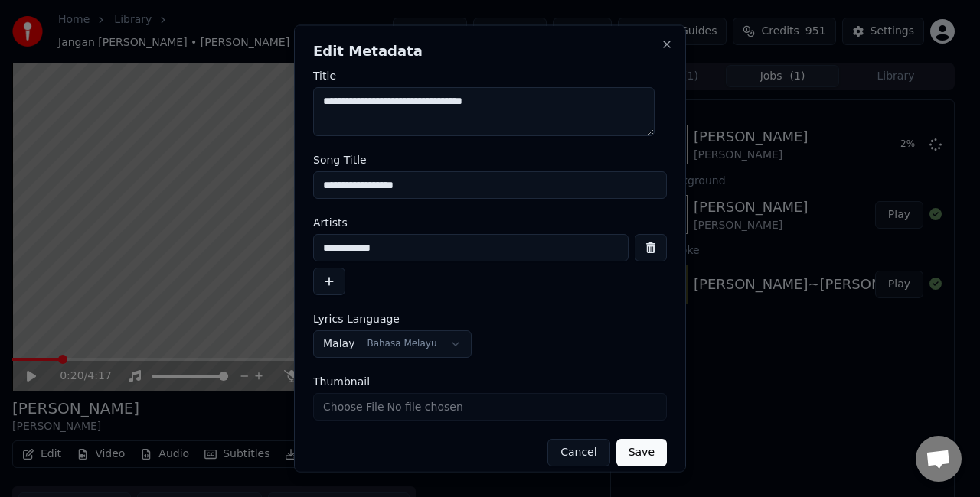
click at [493, 190] on input "**********" at bounding box center [490, 185] width 354 height 28
click at [499, 184] on input "**********" at bounding box center [490, 185] width 354 height 28
type input "**********"
click at [616, 446] on button "Save" at bounding box center [641, 453] width 51 height 28
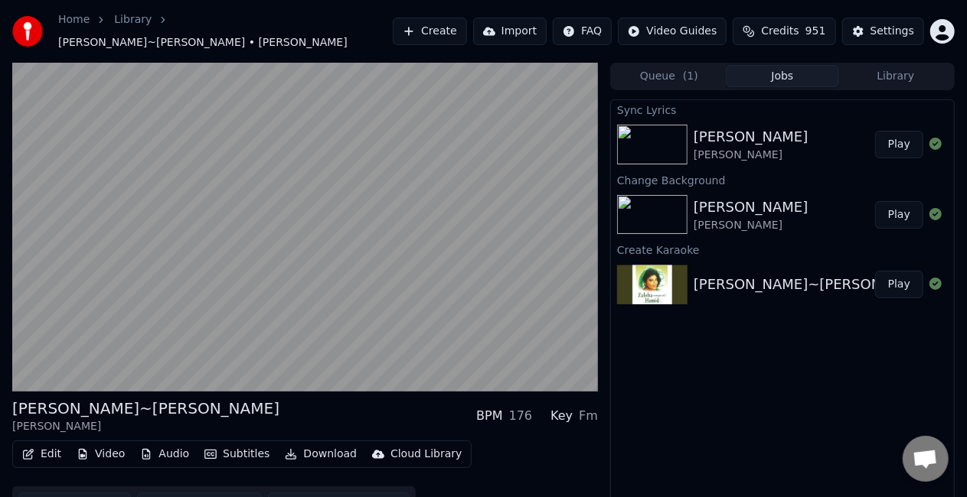
click at [908, 148] on button "Play" at bounding box center [899, 145] width 48 height 28
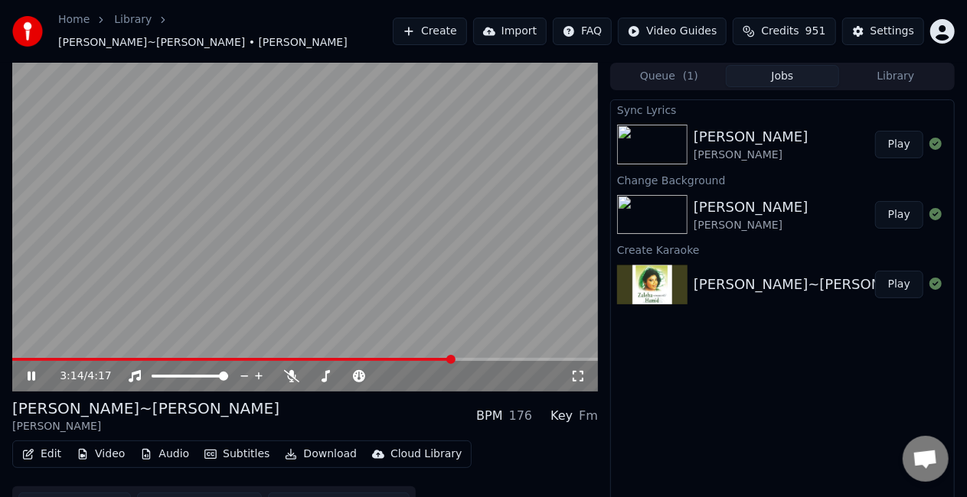
click at [28, 372] on icon at bounding box center [41, 376] width 35 height 12
click at [36, 453] on button "Edit" at bounding box center [41, 454] width 51 height 21
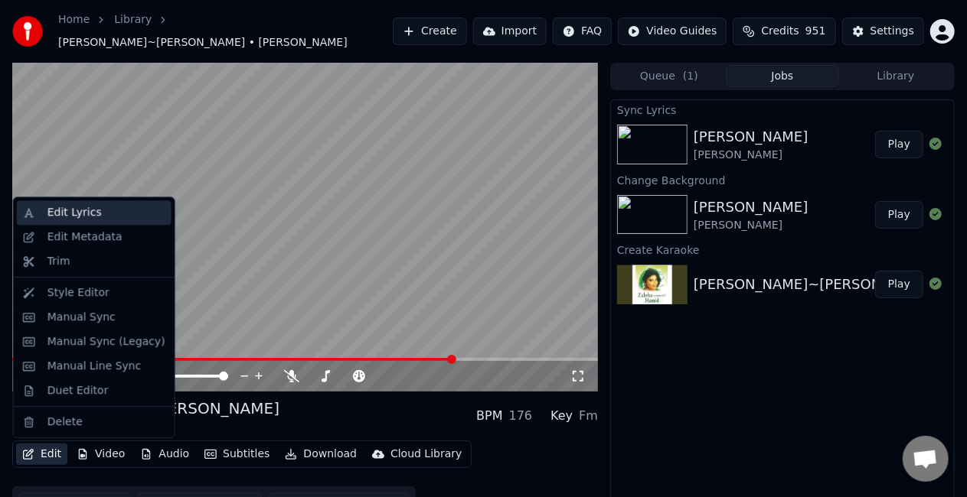
click at [101, 217] on div "Edit Lyrics" at bounding box center [106, 212] width 118 height 15
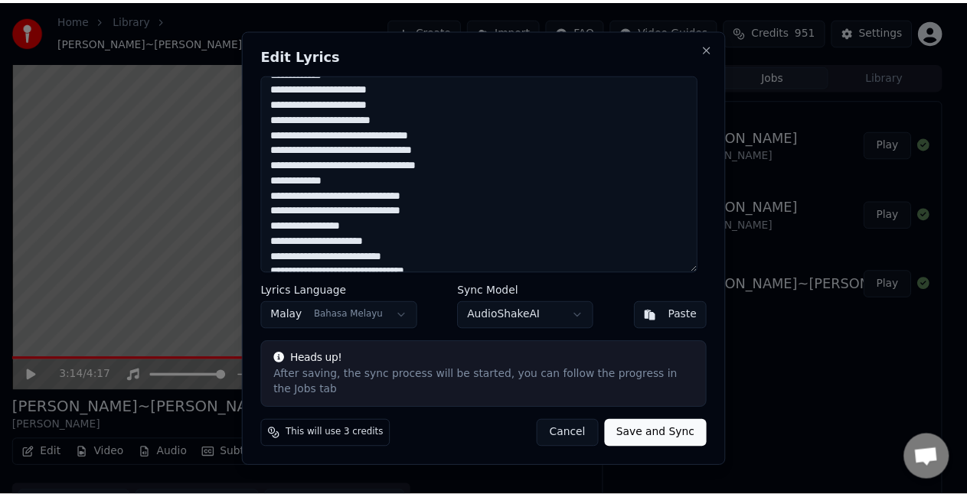
scroll to position [306, 0]
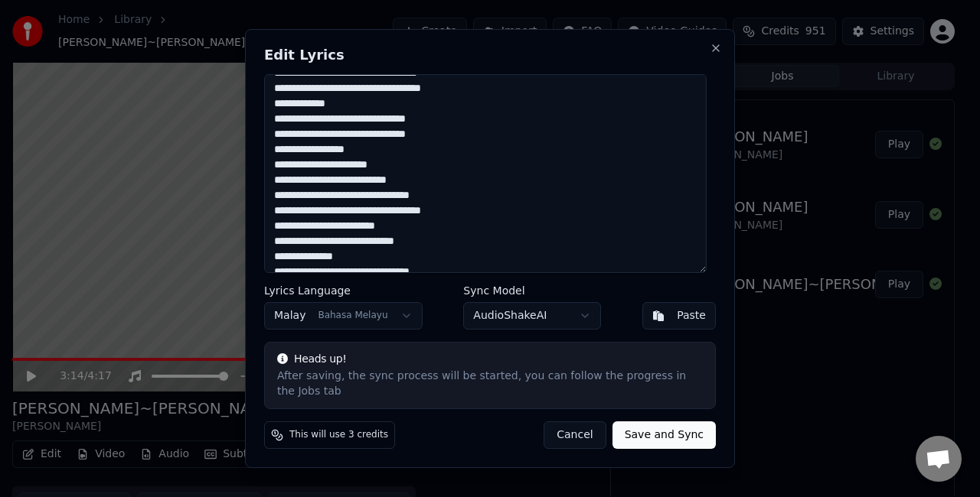
click at [280, 158] on textarea at bounding box center [485, 173] width 442 height 199
click at [357, 156] on textarea at bounding box center [485, 173] width 442 height 199
type textarea "**********"
click at [655, 422] on button "Save and Sync" at bounding box center [663, 436] width 103 height 28
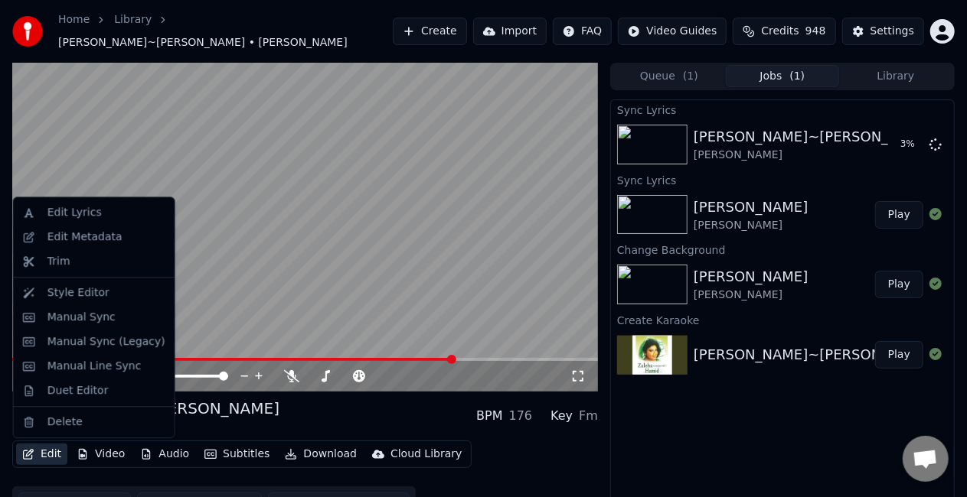
click at [43, 454] on button "Edit" at bounding box center [41, 454] width 51 height 21
click at [109, 236] on div "Edit Metadata" at bounding box center [84, 237] width 75 height 15
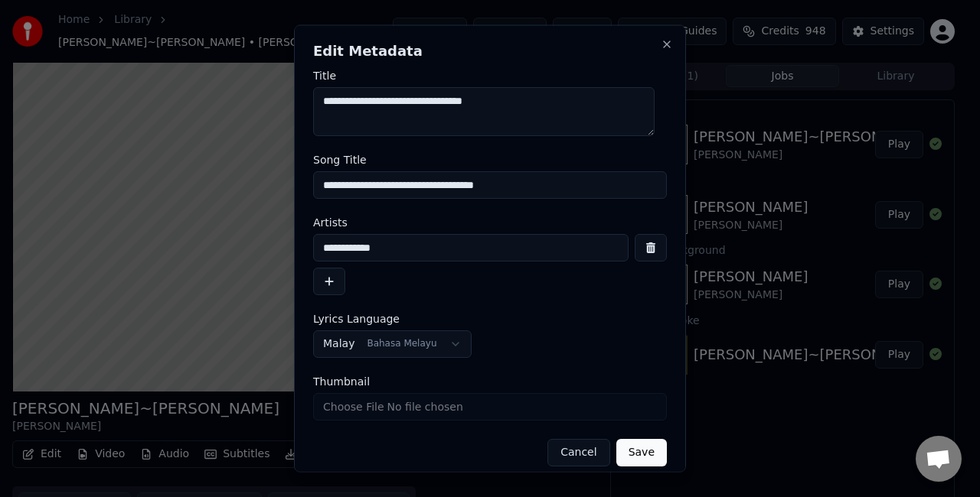
click at [575, 448] on button "Cancel" at bounding box center [578, 453] width 62 height 28
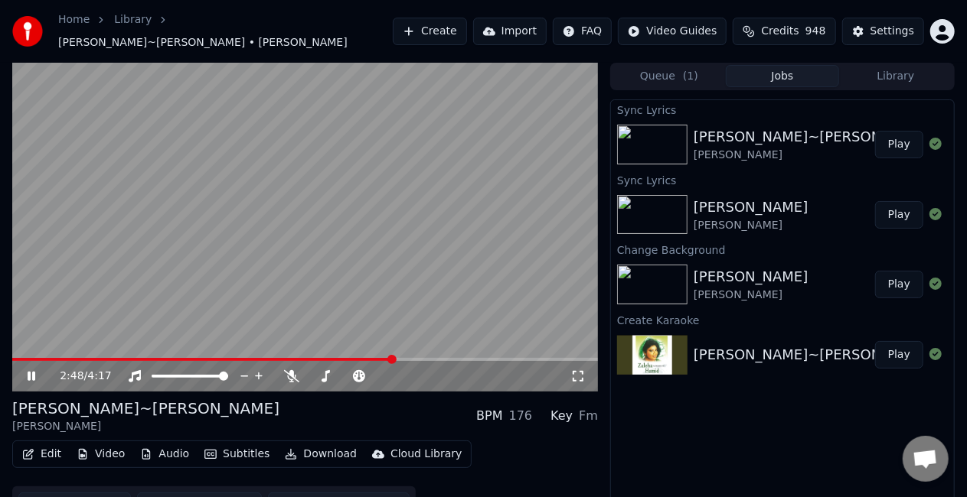
click at [393, 358] on span at bounding box center [202, 359] width 381 height 3
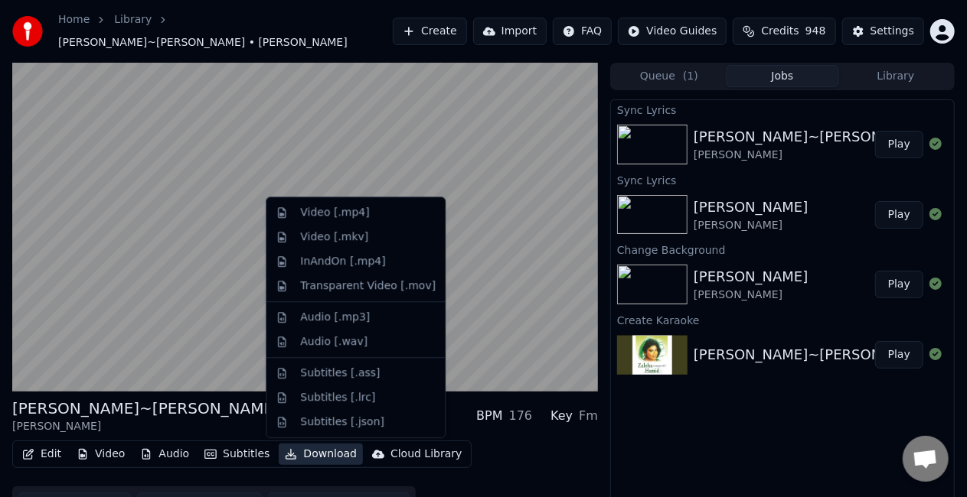
click at [315, 458] on button "Download" at bounding box center [321, 454] width 84 height 21
click at [345, 217] on div "Video [.mp4]" at bounding box center [334, 212] width 69 height 15
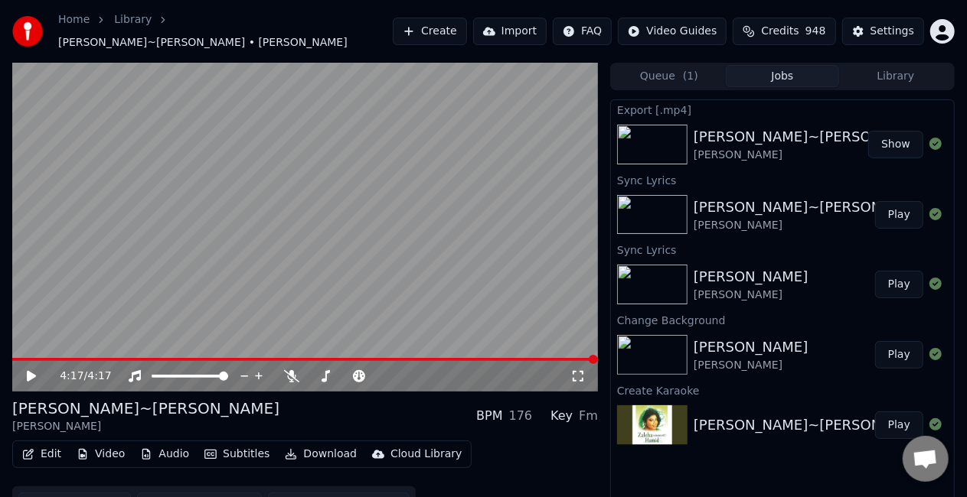
click at [895, 139] on button "Show" at bounding box center [895, 145] width 55 height 28
click at [48, 452] on button "Edit" at bounding box center [41, 454] width 51 height 21
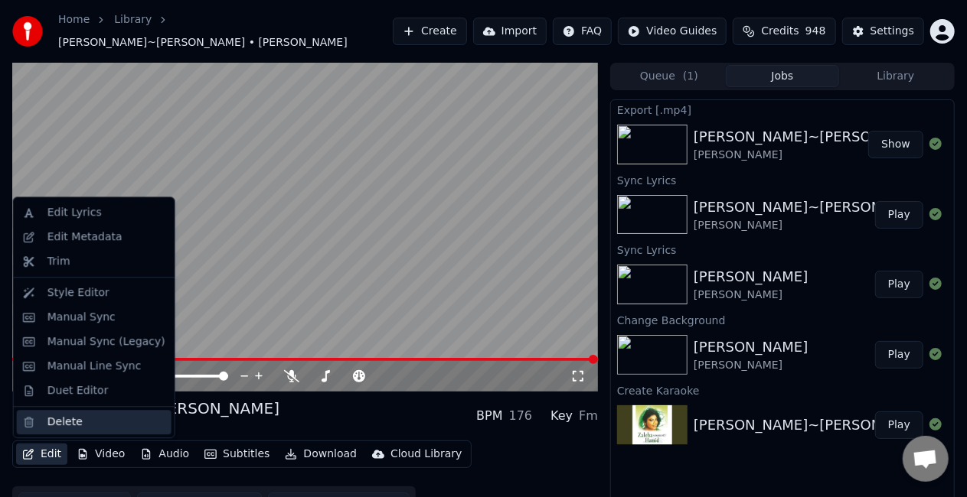
click at [67, 424] on div "Delete" at bounding box center [64, 422] width 35 height 15
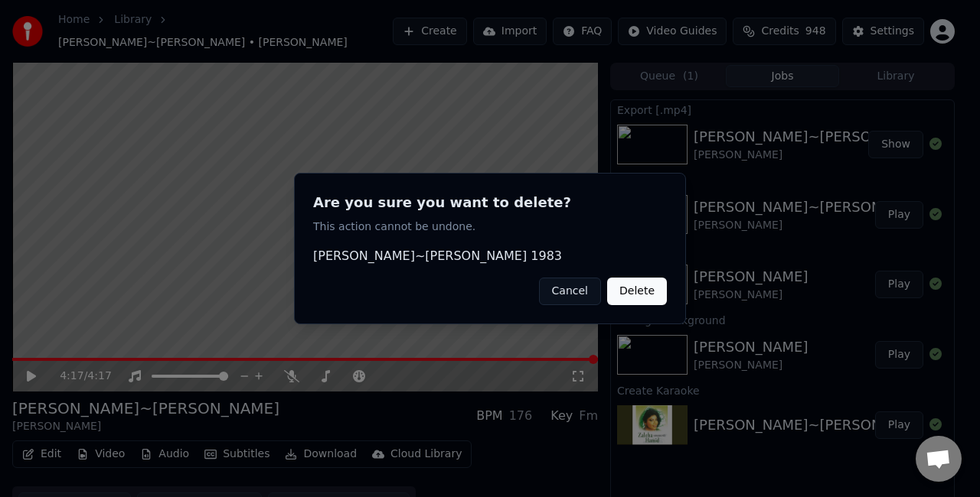
click at [628, 291] on button "Delete" at bounding box center [637, 292] width 60 height 28
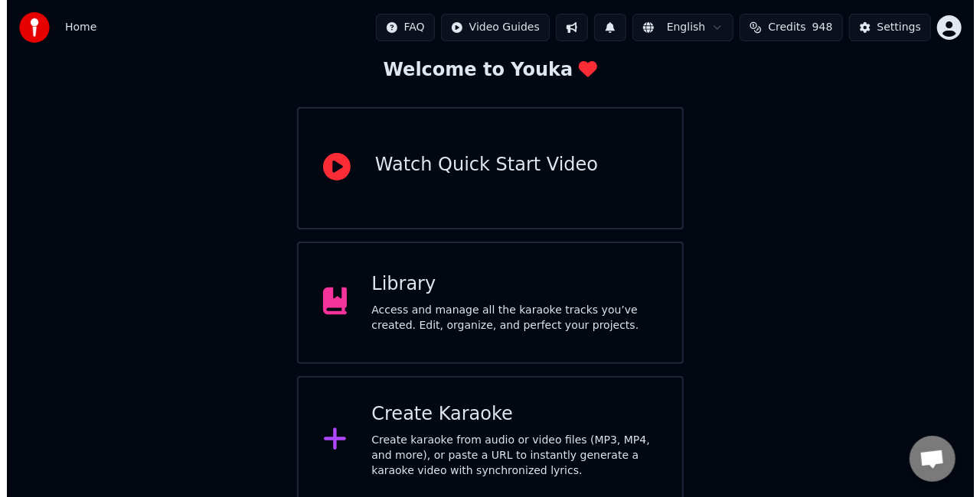
scroll to position [96, 0]
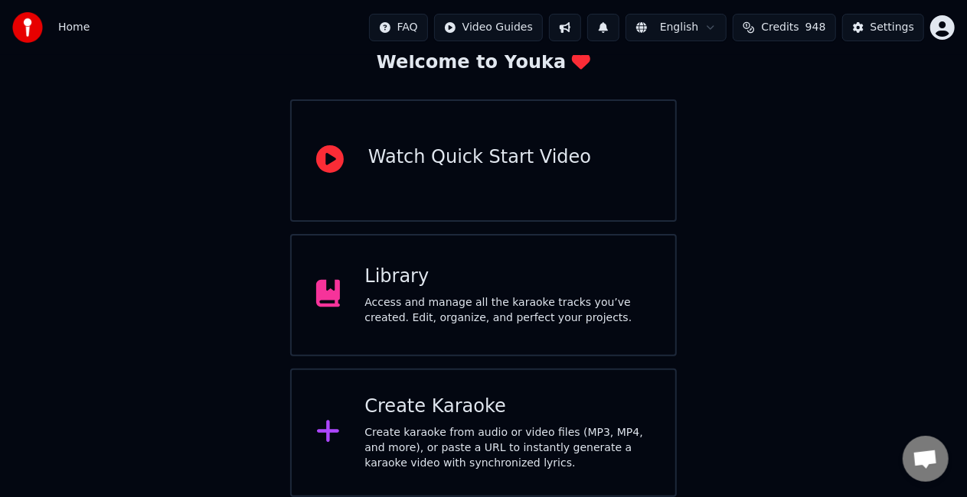
click at [534, 456] on div "Create karaoke from audio or video files (MP3, MP4, and more), or paste a URL t…" at bounding box center [507, 449] width 286 height 46
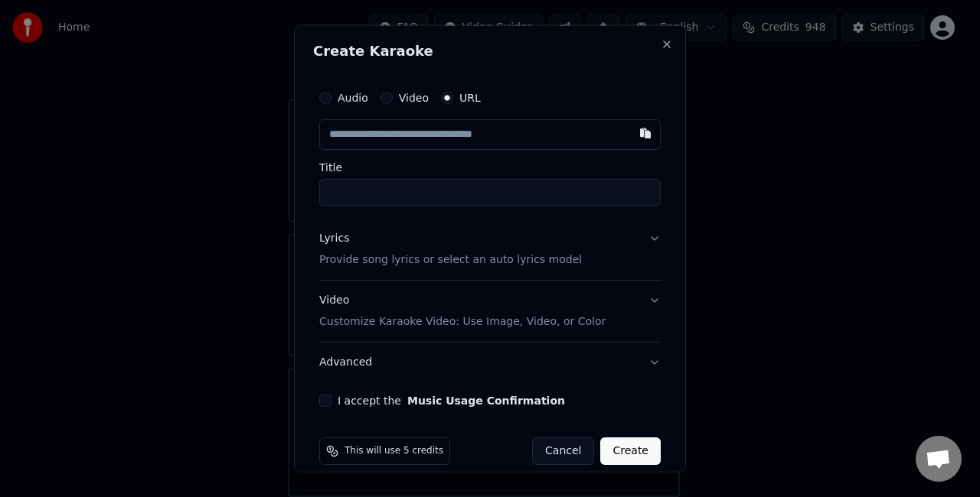
click at [352, 103] on label "Audio" at bounding box center [352, 98] width 31 height 11
click at [331, 103] on button "Audio" at bounding box center [325, 98] width 12 height 12
click at [369, 135] on div "Choose File" at bounding box center [363, 134] width 86 height 28
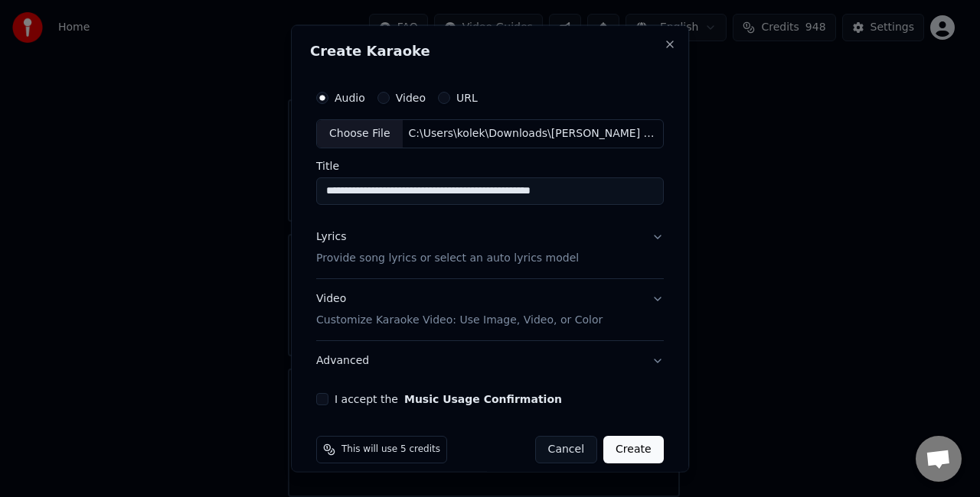
click at [621, 187] on input "**********" at bounding box center [489, 191] width 347 height 28
type input "**********"
click at [553, 262] on button "Lyrics Provide song lyrics or select an auto lyrics model" at bounding box center [489, 247] width 347 height 61
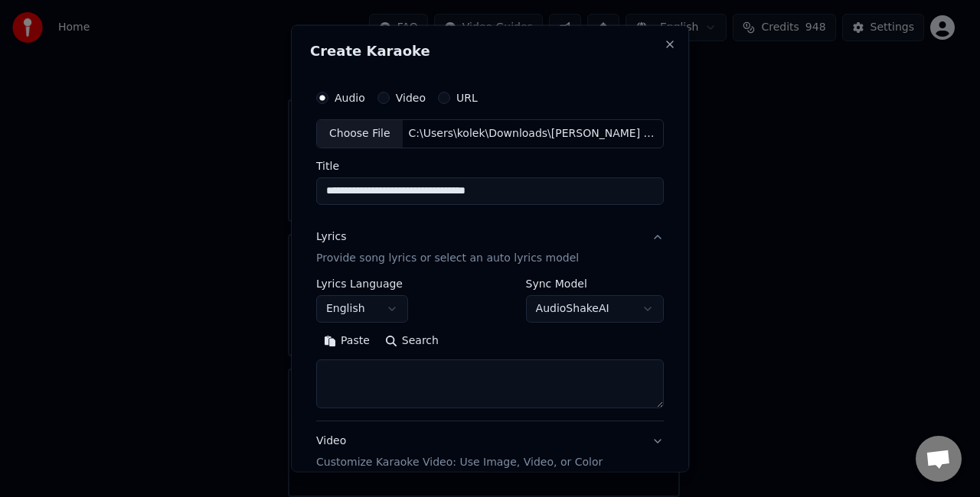
click at [354, 341] on button "Paste" at bounding box center [346, 340] width 61 height 24
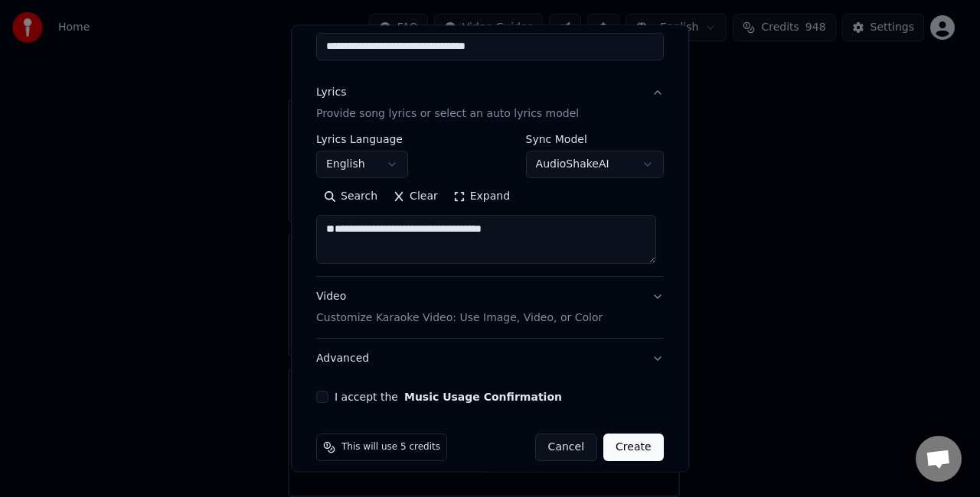
scroll to position [145, 0]
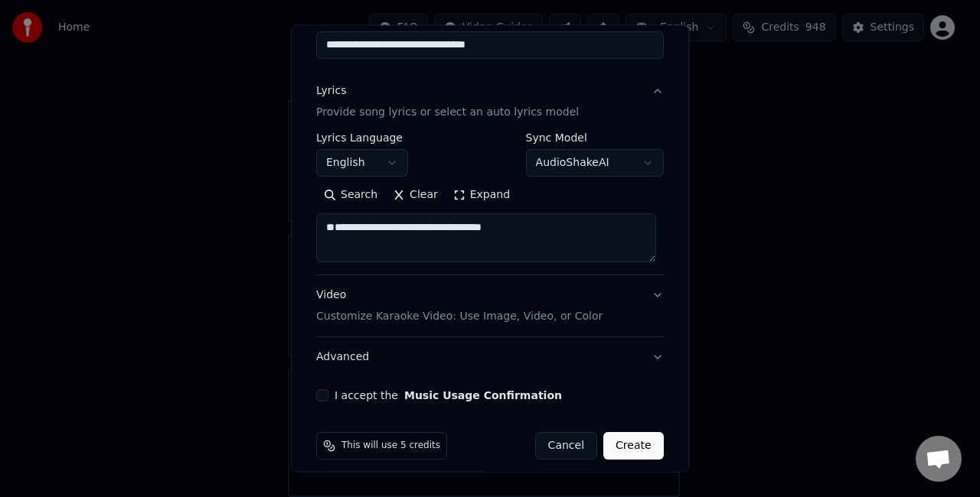
click at [340, 256] on textarea "**********" at bounding box center [486, 238] width 340 height 49
click at [551, 227] on textarea "**********" at bounding box center [486, 238] width 340 height 49
drag, startPoint x: 546, startPoint y: 225, endPoint x: 324, endPoint y: 222, distance: 221.2
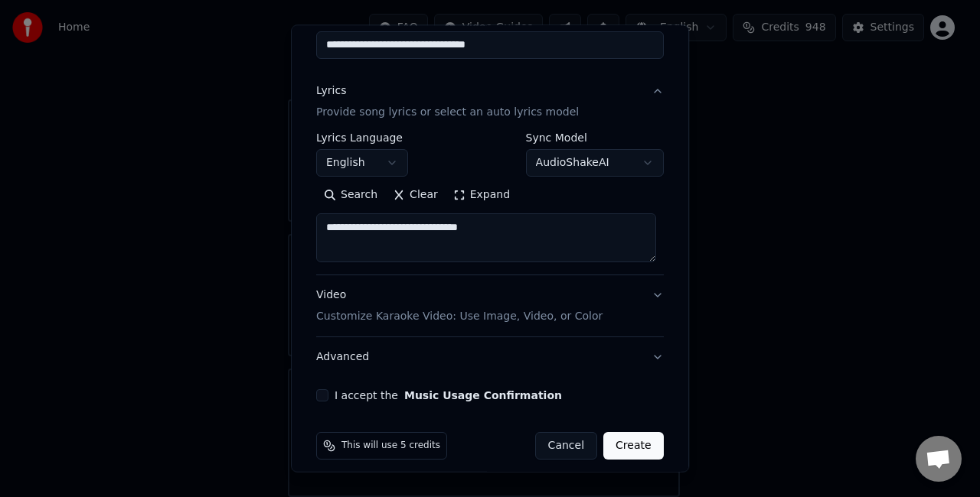
click at [324, 222] on textarea "**********" at bounding box center [486, 238] width 340 height 49
click at [556, 252] on textarea "**********" at bounding box center [486, 238] width 340 height 49
drag, startPoint x: 545, startPoint y: 223, endPoint x: 320, endPoint y: 220, distance: 225.0
click at [320, 220] on textarea "**********" at bounding box center [486, 238] width 340 height 49
click at [551, 240] on textarea "**********" at bounding box center [486, 238] width 340 height 49
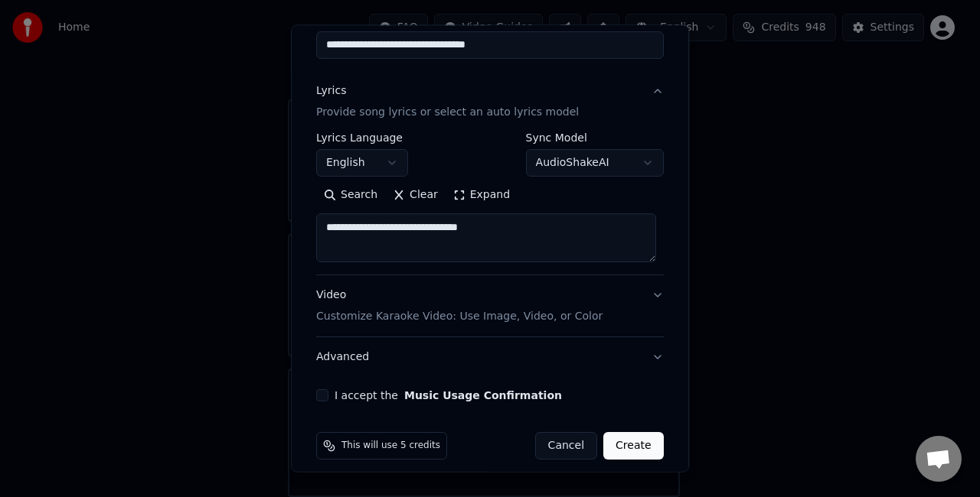
scroll to position [156, 0]
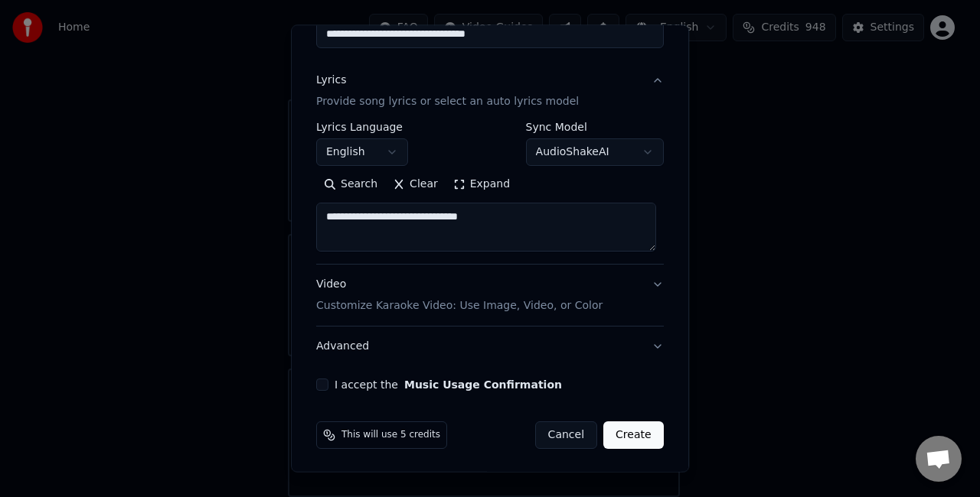
click at [455, 228] on textarea "**********" at bounding box center [486, 227] width 340 height 49
click at [571, 227] on textarea "**********" at bounding box center [486, 227] width 340 height 49
click at [325, 242] on textarea "**********" at bounding box center [486, 227] width 340 height 49
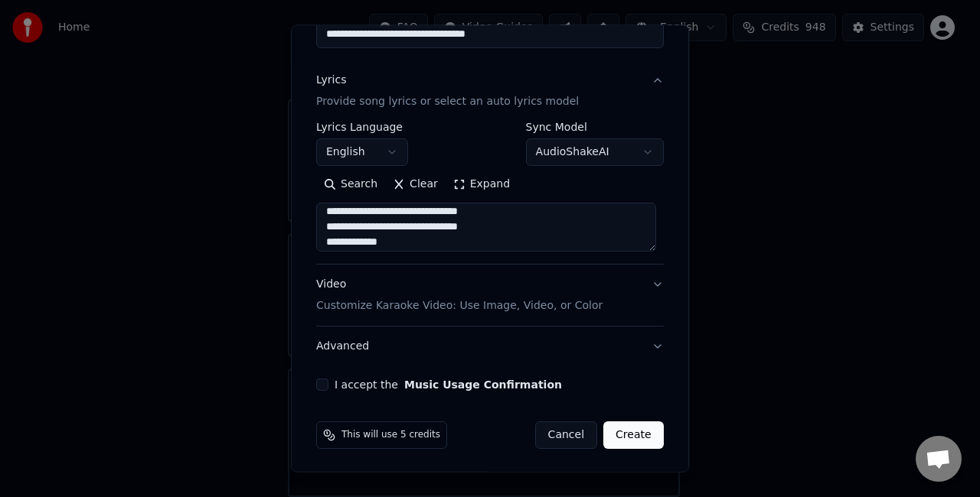
scroll to position [202, 0]
click at [322, 243] on textarea "**********" at bounding box center [486, 227] width 340 height 49
click at [559, 226] on textarea "**********" at bounding box center [486, 227] width 340 height 49
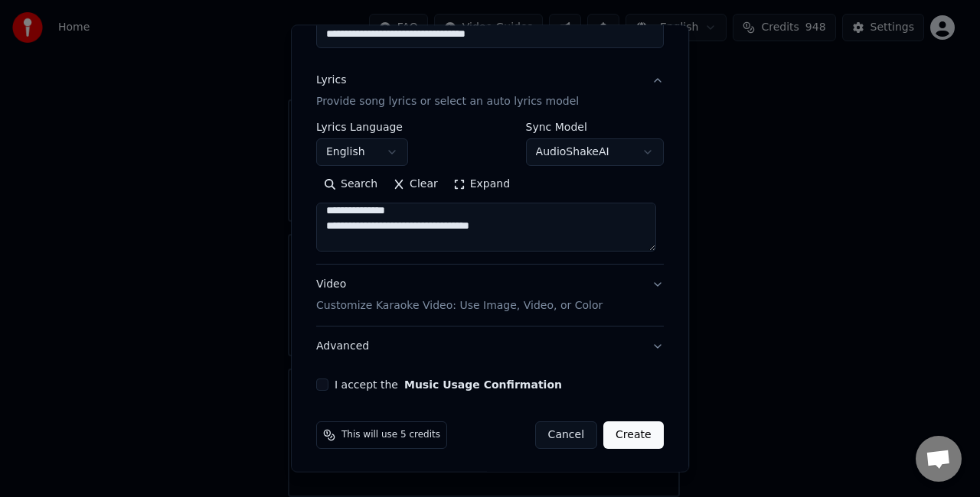
click at [585, 222] on textarea "**********" at bounding box center [486, 227] width 340 height 49
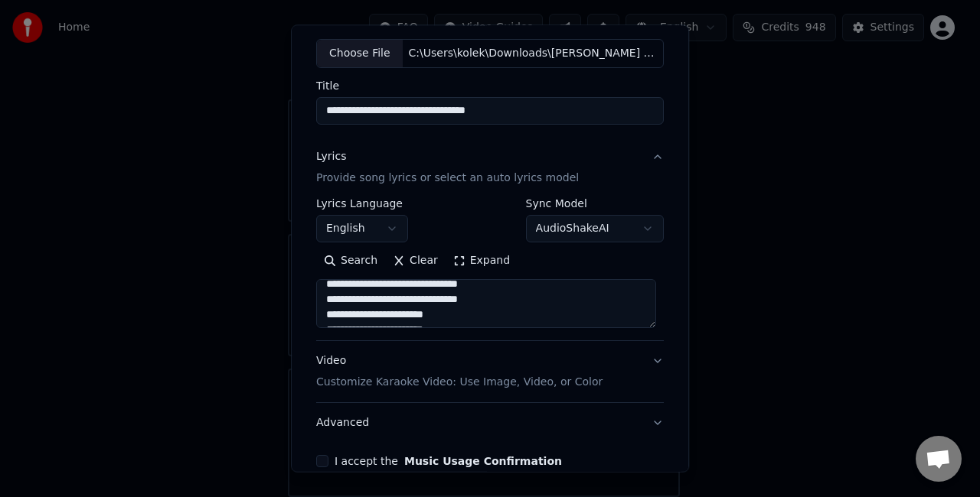
scroll to position [0, 0]
click at [326, 289] on textarea at bounding box center [486, 303] width 340 height 49
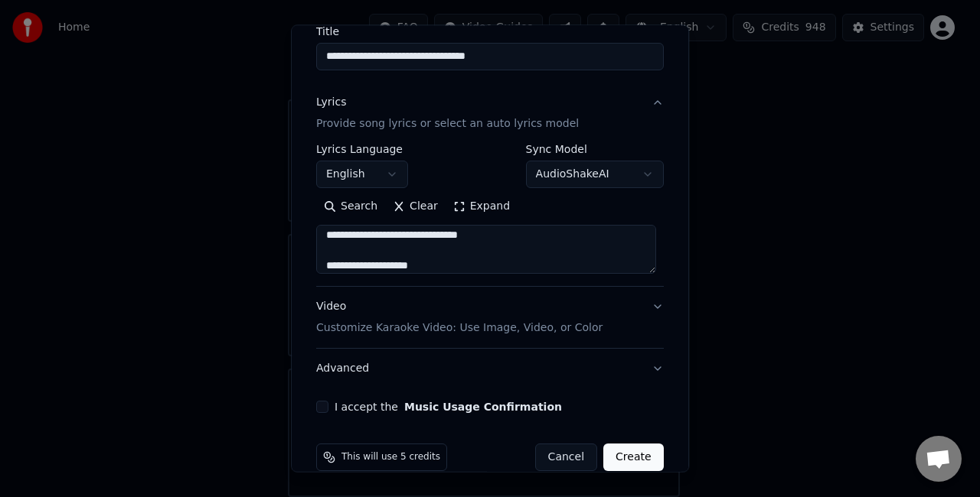
scroll to position [156, 0]
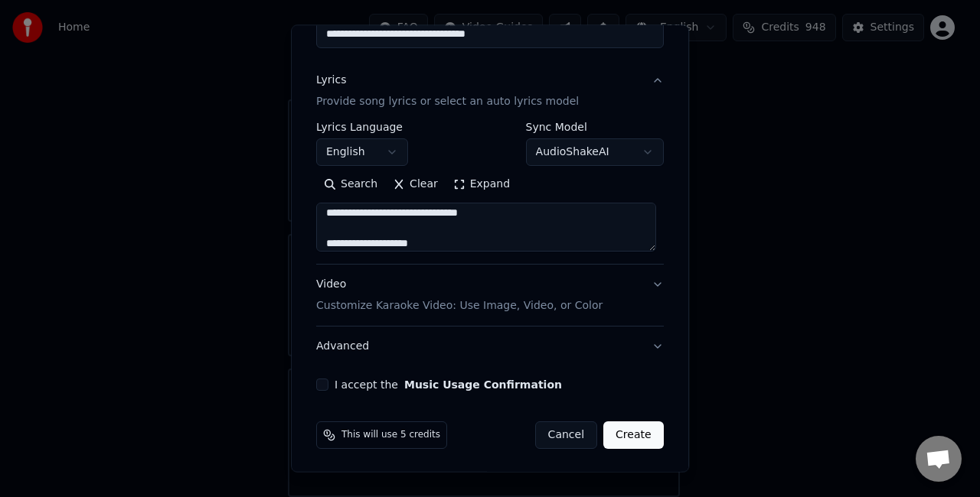
type textarea "**********"
click at [325, 389] on div "I accept the Music Usage Confirmation" at bounding box center [489, 385] width 347 height 12
click at [316, 381] on button "I accept the Music Usage Confirmation" at bounding box center [322, 385] width 12 height 12
click at [559, 308] on p "Customize Karaoke Video: Use Image, Video, or Color" at bounding box center [459, 305] width 286 height 15
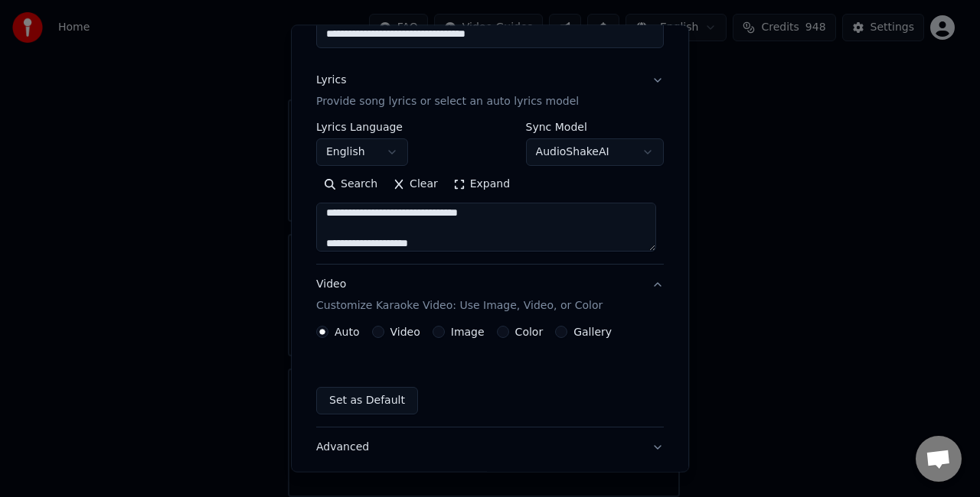
scroll to position [115, 0]
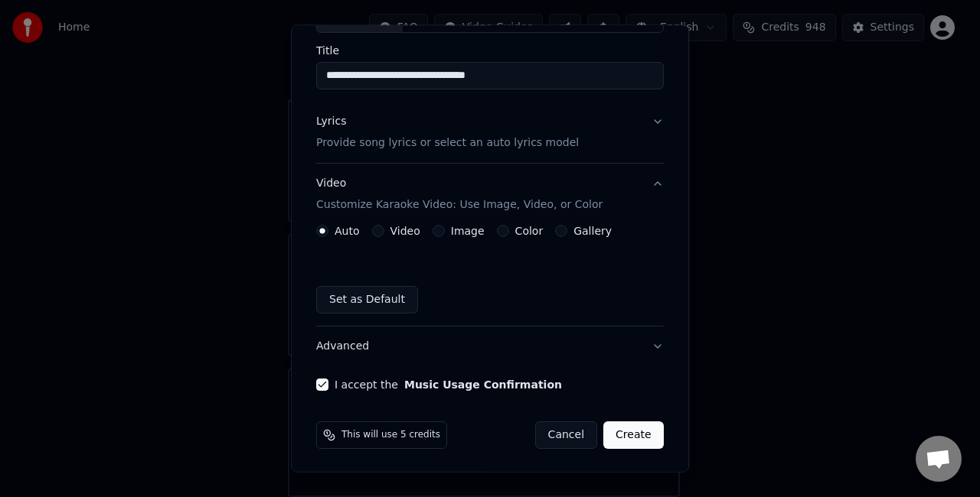
click at [350, 302] on button "Set as Default" at bounding box center [367, 300] width 102 height 28
click at [619, 429] on button "Create" at bounding box center [633, 436] width 60 height 28
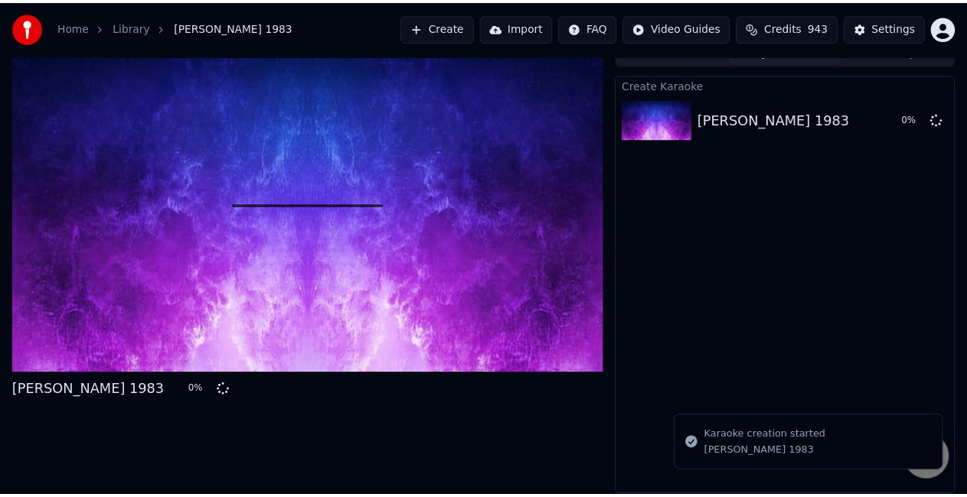
scroll to position [17, 0]
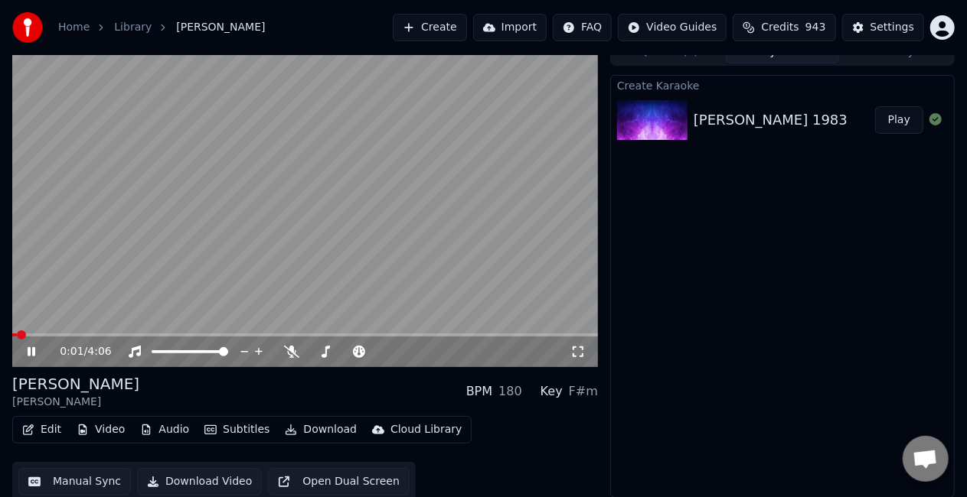
click at [272, 207] on video at bounding box center [304, 202] width 585 height 329
click at [106, 430] on button "Video" at bounding box center [100, 429] width 60 height 21
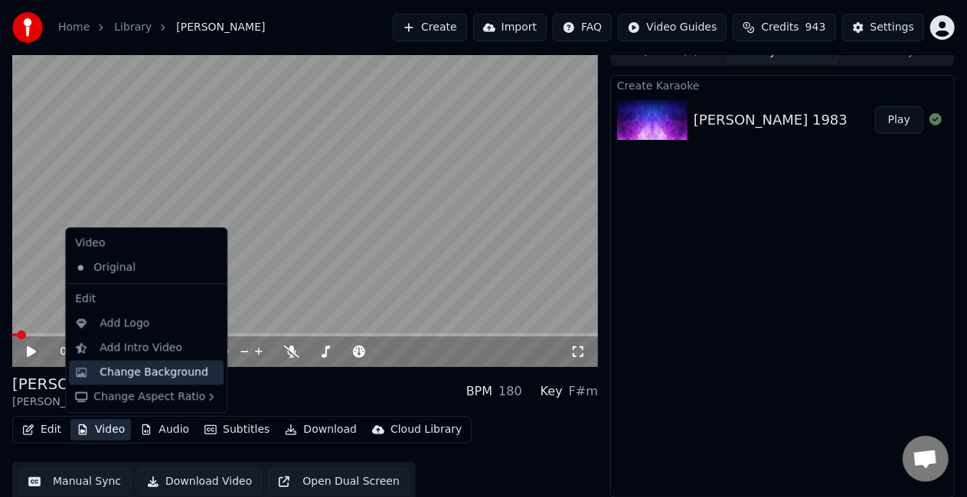
click at [158, 370] on div "Change Background" at bounding box center [153, 372] width 109 height 15
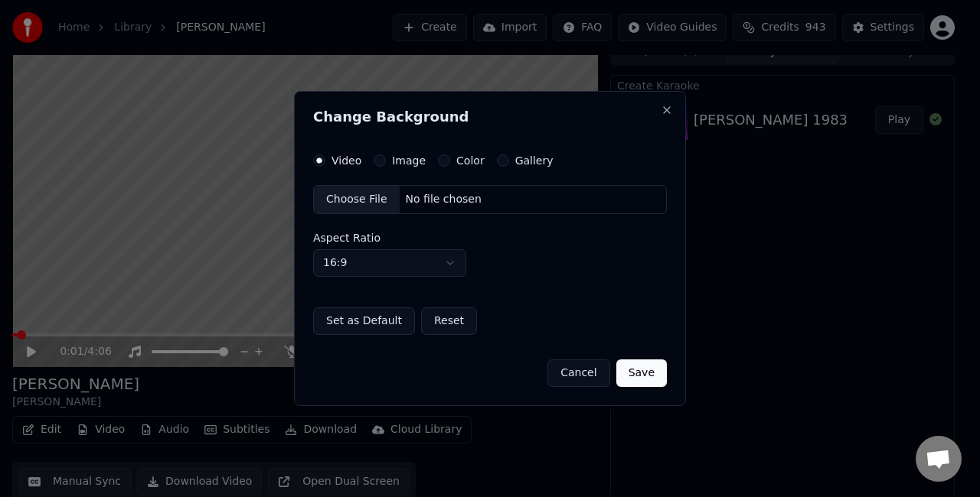
click at [388, 162] on div "Image" at bounding box center [399, 161] width 52 height 12
click at [381, 161] on button "Image" at bounding box center [379, 161] width 12 height 12
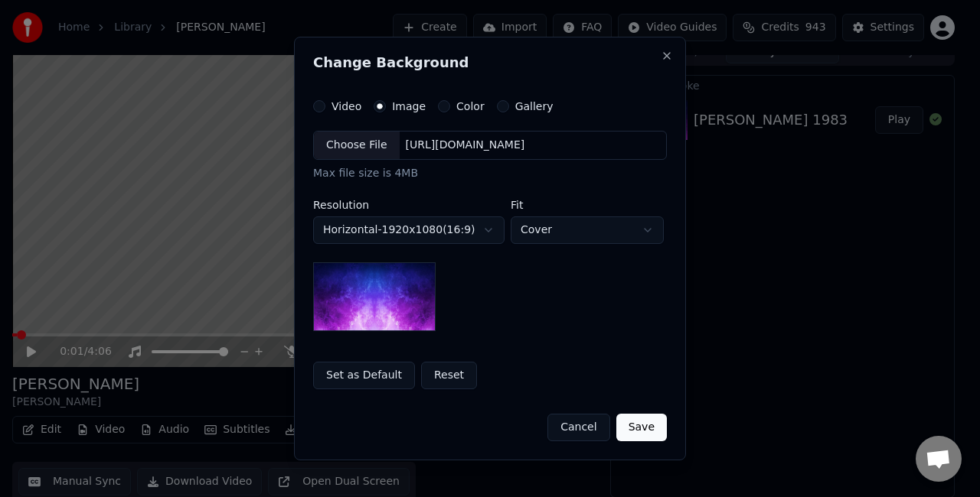
click at [363, 145] on div "Choose File" at bounding box center [357, 146] width 86 height 28
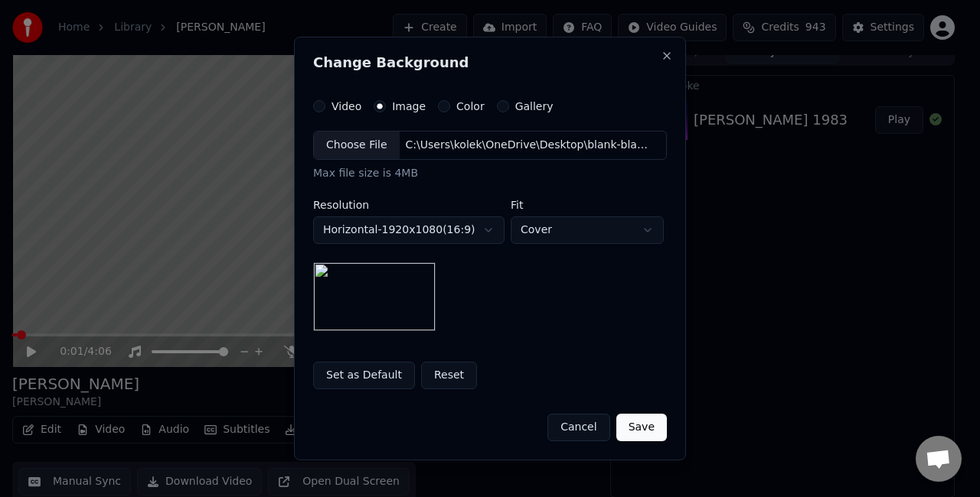
click at [645, 429] on button "Save" at bounding box center [641, 428] width 51 height 28
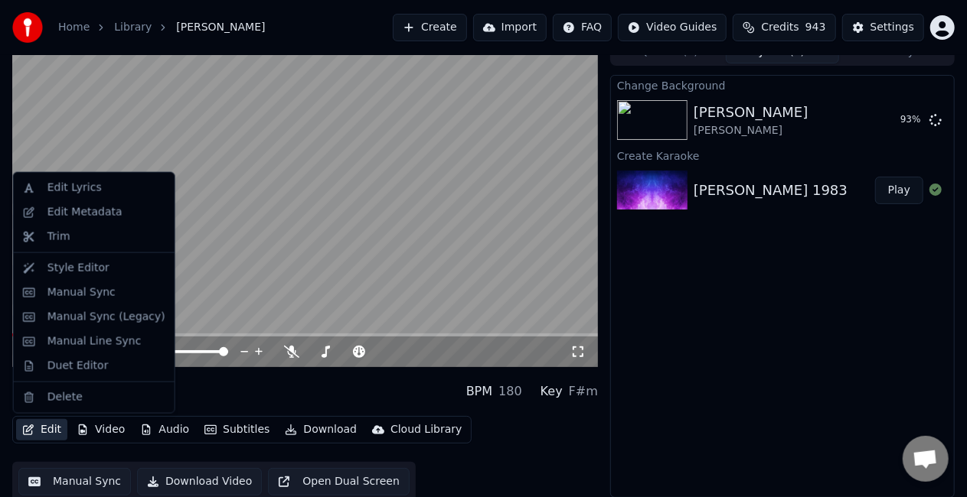
click at [52, 429] on button "Edit" at bounding box center [41, 429] width 51 height 21
click at [110, 217] on div "Edit Metadata" at bounding box center [84, 212] width 75 height 15
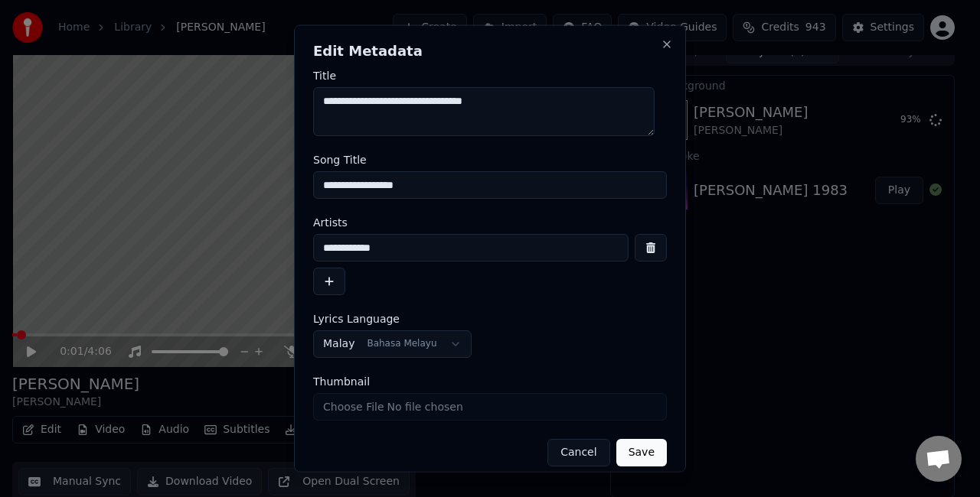
click at [455, 184] on input "**********" at bounding box center [490, 185] width 354 height 28
click at [616, 439] on button "Save" at bounding box center [641, 453] width 51 height 28
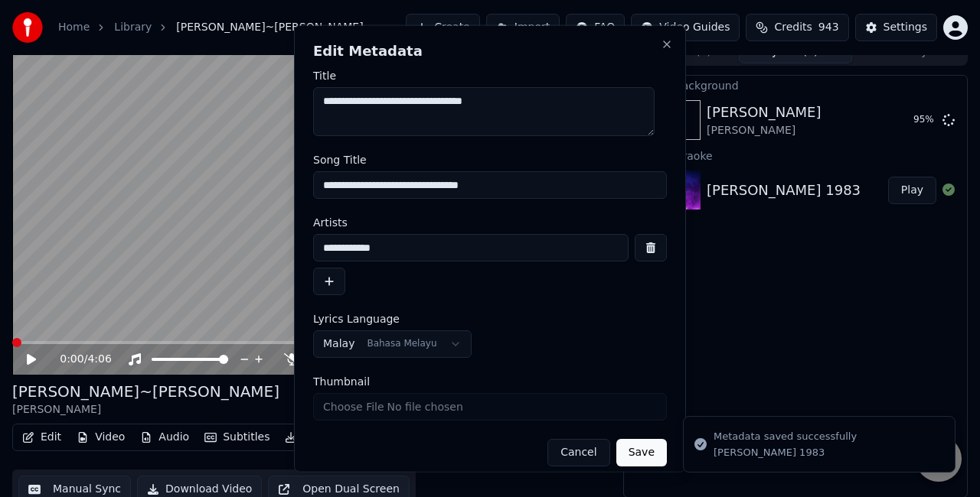
type input "**********"
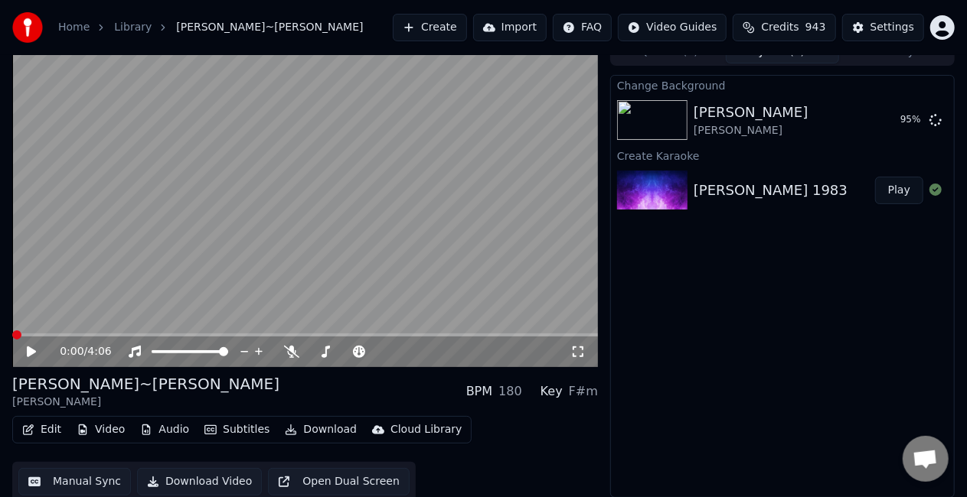
click at [52, 441] on button "Edit" at bounding box center [41, 429] width 51 height 21
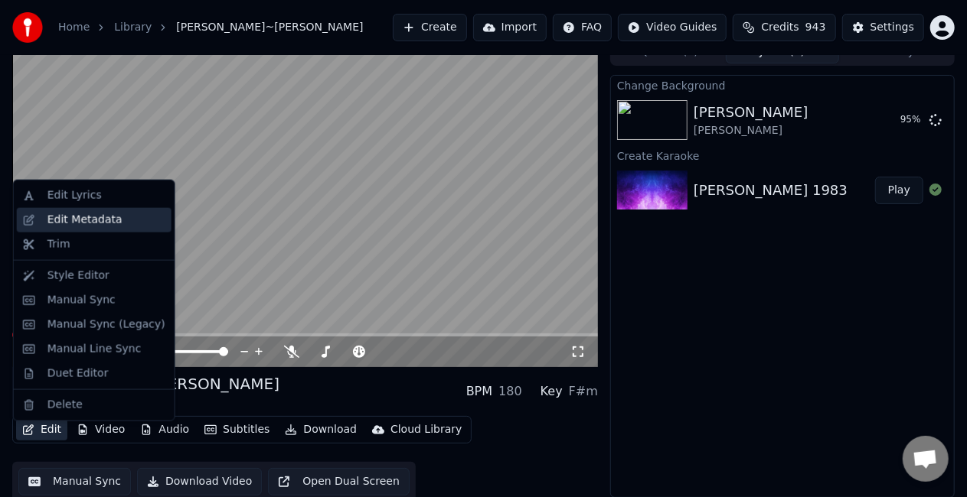
click at [107, 225] on div "Edit Metadata" at bounding box center [84, 220] width 75 height 15
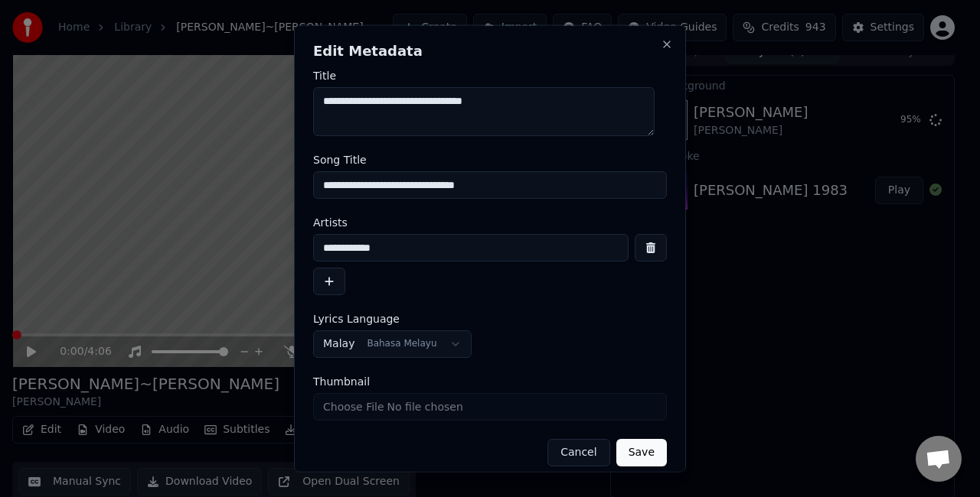
click at [553, 186] on input "**********" at bounding box center [490, 185] width 354 height 28
type input "**********"
click at [618, 450] on button "Save" at bounding box center [641, 453] width 51 height 28
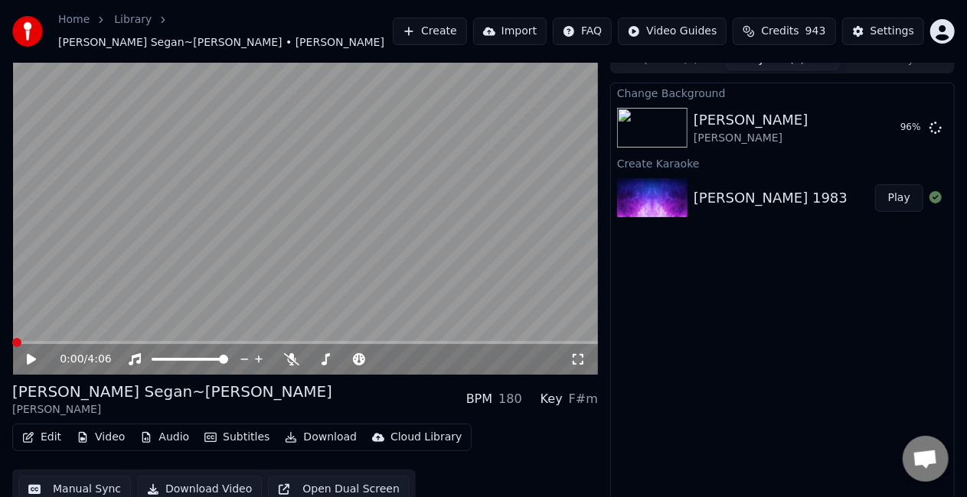
click at [12, 342] on span at bounding box center [16, 342] width 9 height 9
click at [26, 367] on div "0:06 / 4:06" at bounding box center [304, 359] width 585 height 31
click at [12, 346] on span at bounding box center [16, 342] width 9 height 9
click at [34, 358] on icon at bounding box center [32, 359] width 8 height 9
click at [905, 128] on button "Play" at bounding box center [899, 128] width 48 height 28
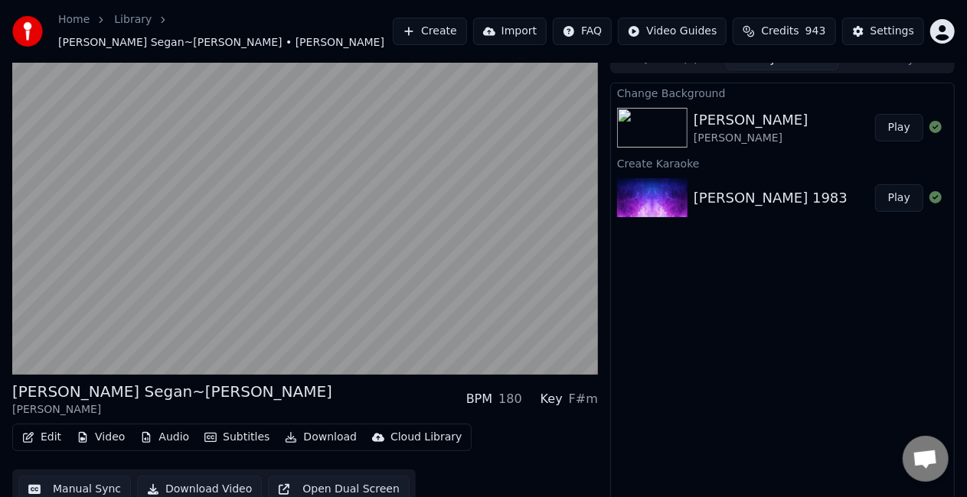
click at [903, 132] on button "Play" at bounding box center [899, 128] width 48 height 28
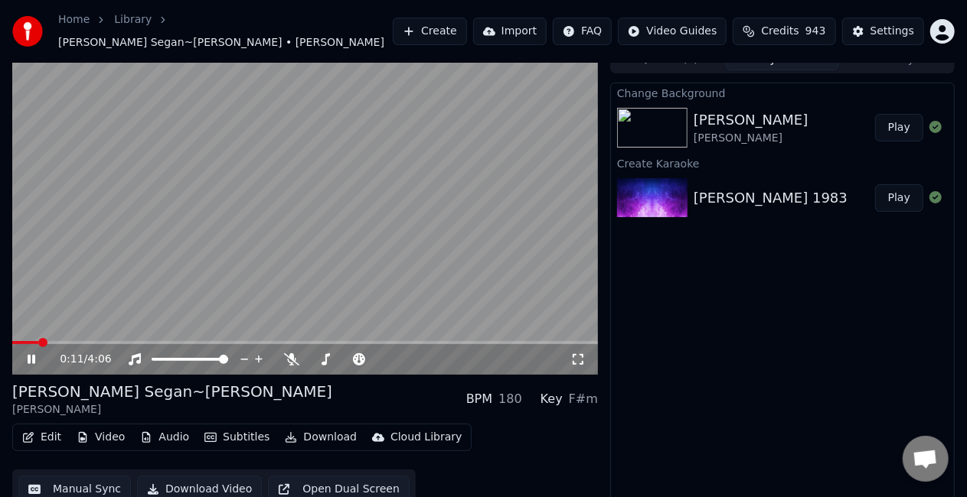
click at [32, 363] on icon at bounding box center [32, 359] width 8 height 9
click at [44, 439] on button "Edit" at bounding box center [41, 437] width 51 height 21
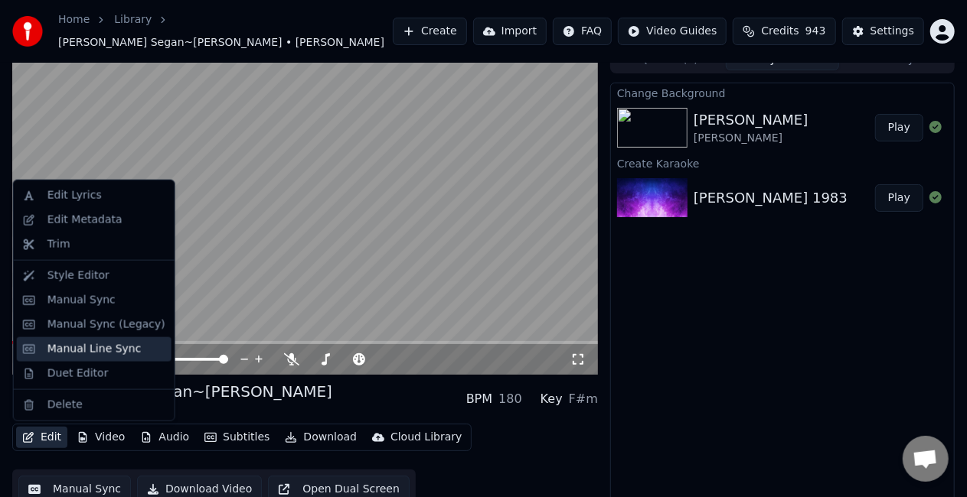
click at [110, 346] on div "Manual Line Sync" at bounding box center [94, 349] width 94 height 15
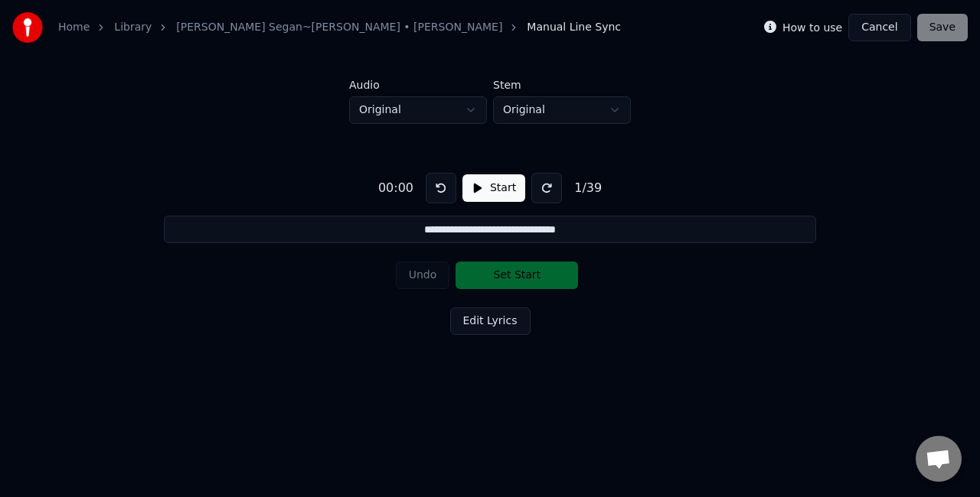
click at [497, 178] on button "Start" at bounding box center [493, 188] width 63 height 28
click at [494, 276] on button "Set Start" at bounding box center [516, 276] width 122 height 28
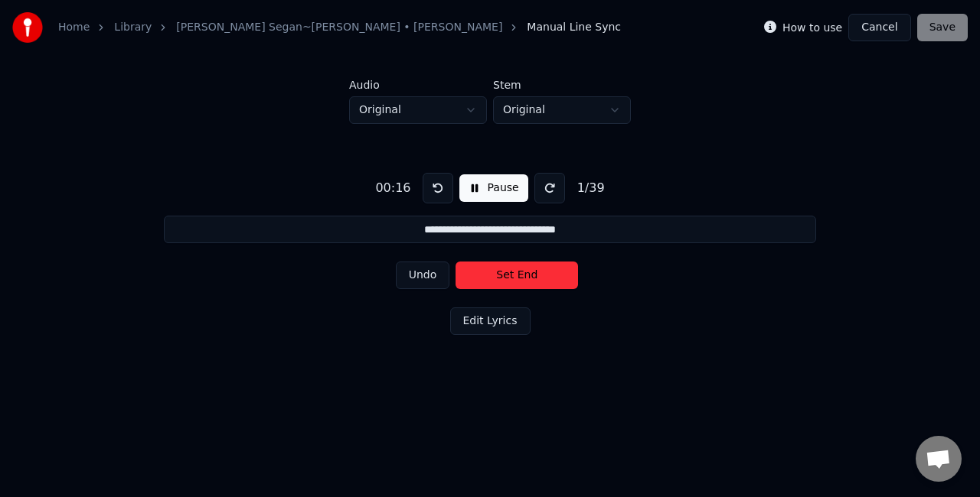
click at [508, 276] on button "Set End" at bounding box center [516, 276] width 122 height 28
click at [508, 276] on button "Set Start" at bounding box center [516, 276] width 122 height 28
click at [508, 277] on button "Set End" at bounding box center [516, 276] width 122 height 28
click at [508, 277] on button "Set Start" at bounding box center [516, 276] width 122 height 28
click at [508, 277] on button "Set End" at bounding box center [516, 276] width 122 height 28
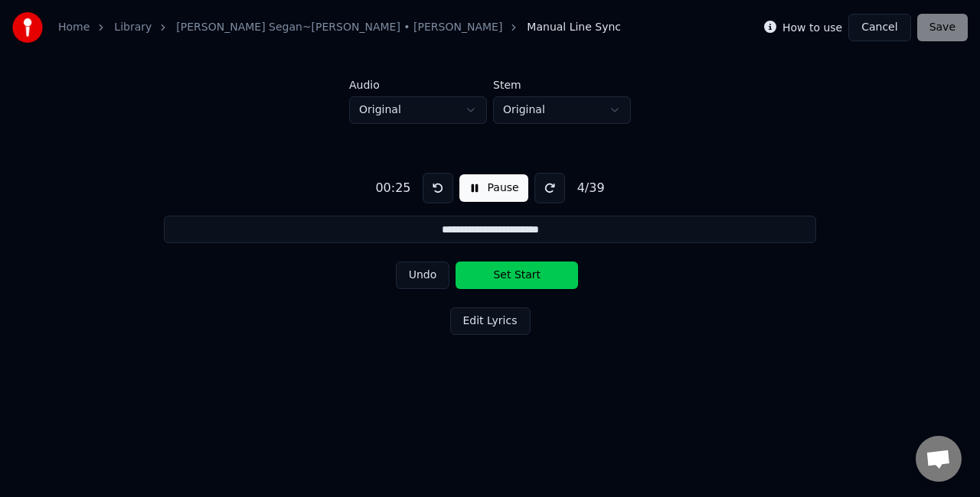
click at [508, 277] on button "Set Start" at bounding box center [516, 276] width 122 height 28
click at [508, 277] on button "Set End" at bounding box center [516, 276] width 122 height 28
click at [508, 277] on button "Set Start" at bounding box center [516, 276] width 122 height 28
click at [508, 277] on button "Set End" at bounding box center [516, 276] width 122 height 28
click at [508, 277] on button "Set Start" at bounding box center [516, 276] width 122 height 28
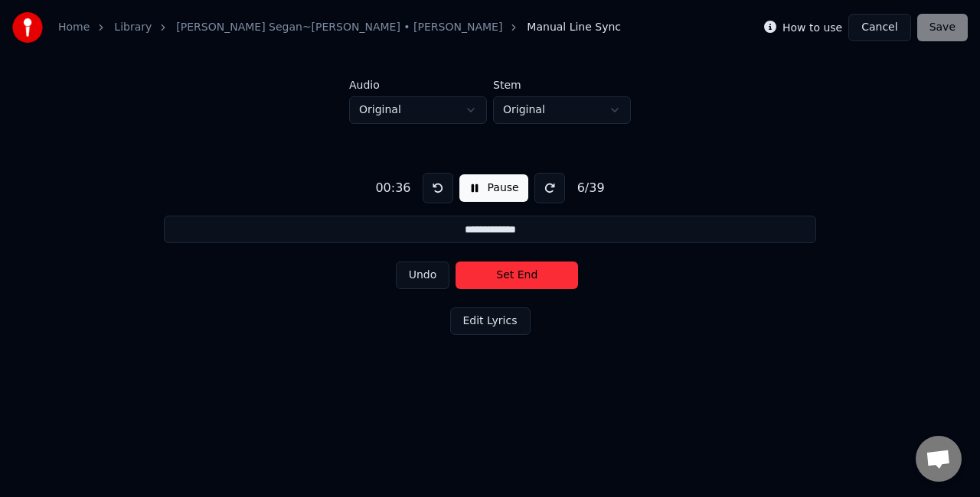
click at [508, 277] on button "Set End" at bounding box center [516, 276] width 122 height 28
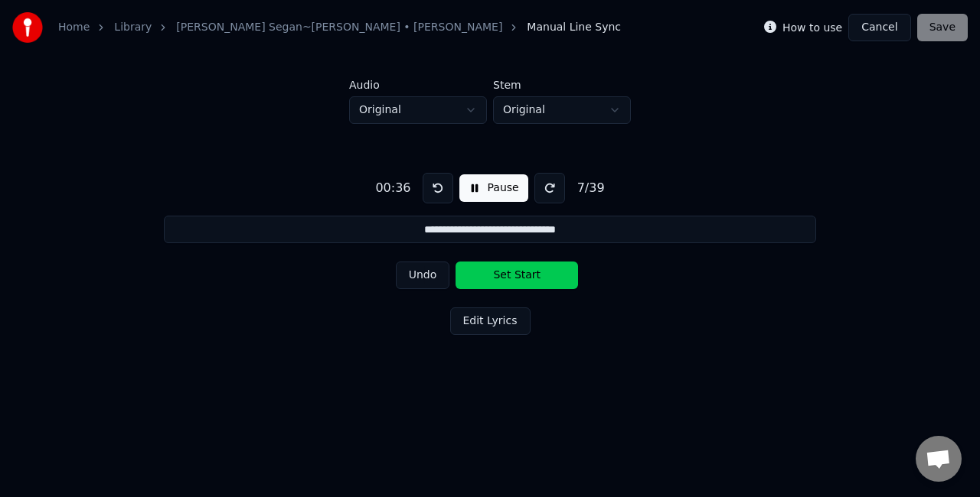
click at [508, 277] on button "Set Start" at bounding box center [516, 276] width 122 height 28
click at [508, 277] on button "Set End" at bounding box center [516, 276] width 122 height 28
click at [508, 277] on button "Set Start" at bounding box center [516, 276] width 122 height 28
click at [508, 277] on button "Set End" at bounding box center [516, 276] width 122 height 28
click at [508, 277] on button "Set Start" at bounding box center [516, 276] width 122 height 28
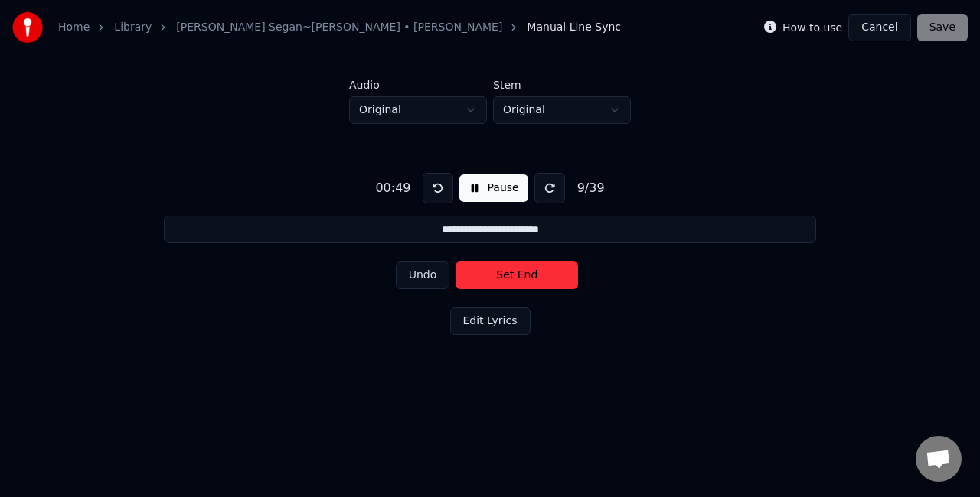
click at [508, 277] on button "Set End" at bounding box center [516, 276] width 122 height 28
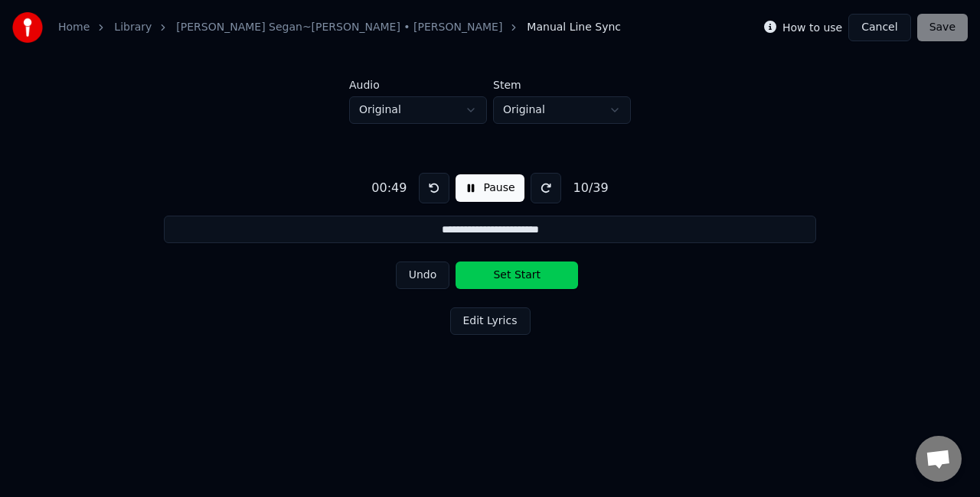
click at [508, 277] on button "Set Start" at bounding box center [516, 276] width 122 height 28
click at [508, 277] on button "Set End" at bounding box center [516, 276] width 122 height 28
click at [508, 277] on button "Set Start" at bounding box center [516, 276] width 122 height 28
click at [508, 277] on button "Set End" at bounding box center [516, 276] width 122 height 28
click at [508, 277] on button "Set Start" at bounding box center [516, 276] width 122 height 28
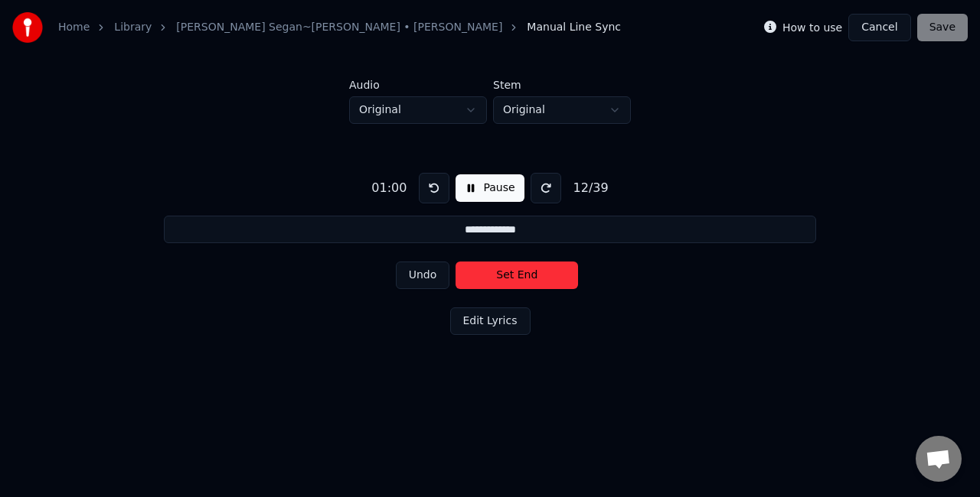
click at [508, 277] on button "Set End" at bounding box center [516, 276] width 122 height 28
click at [508, 277] on button "Set Start" at bounding box center [516, 276] width 122 height 28
click at [508, 277] on button "Set End" at bounding box center [516, 276] width 122 height 28
click at [508, 277] on button "Set Start" at bounding box center [516, 276] width 122 height 28
click at [508, 277] on button "Set End" at bounding box center [516, 276] width 122 height 28
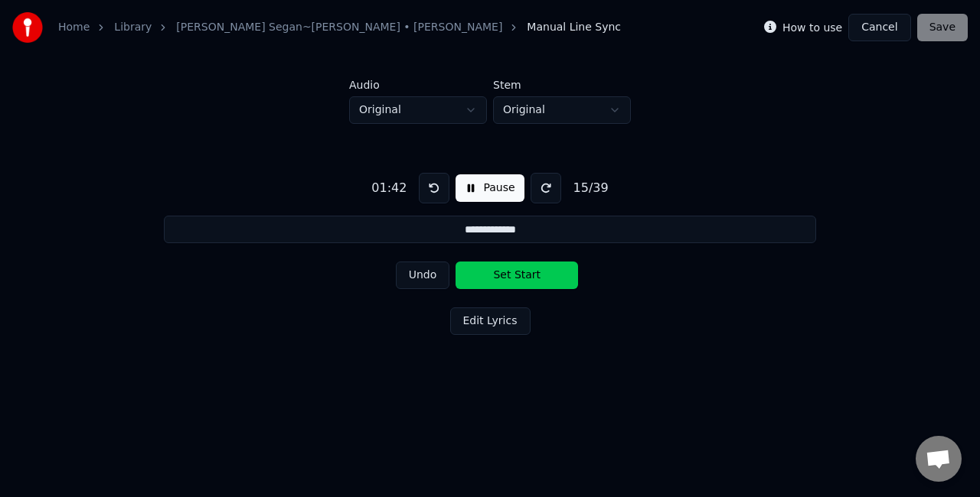
click at [501, 274] on button "Set Start" at bounding box center [516, 276] width 122 height 28
click at [501, 274] on button "Set End" at bounding box center [516, 276] width 122 height 28
click at [501, 274] on button "Set Start" at bounding box center [516, 276] width 122 height 28
click at [501, 274] on button "Set End" at bounding box center [516, 276] width 122 height 28
click at [501, 274] on button "Set Start" at bounding box center [516, 276] width 122 height 28
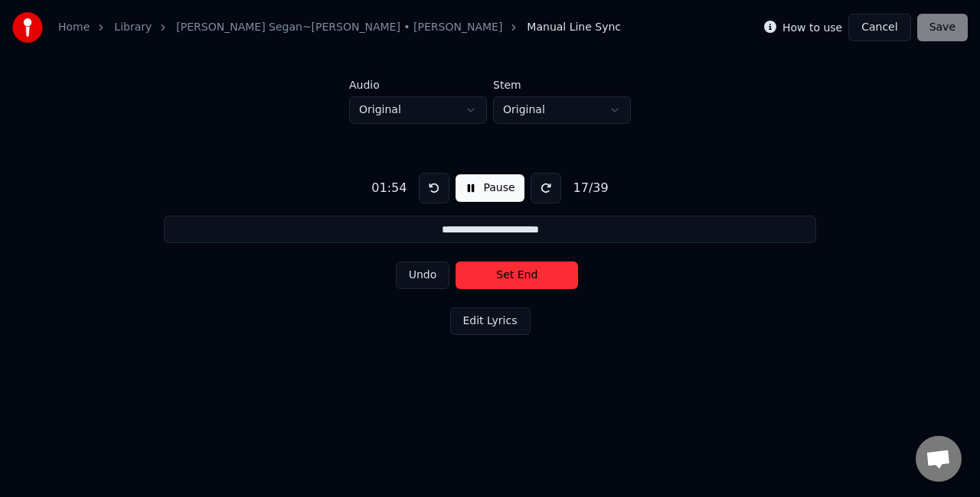
click at [501, 274] on button "Set End" at bounding box center [516, 276] width 122 height 28
click at [501, 274] on button "Set Start" at bounding box center [516, 276] width 122 height 28
click at [501, 274] on button "Set End" at bounding box center [516, 276] width 122 height 28
click at [501, 274] on button "Set Start" at bounding box center [516, 276] width 122 height 28
click at [501, 274] on button "Set End" at bounding box center [516, 276] width 122 height 28
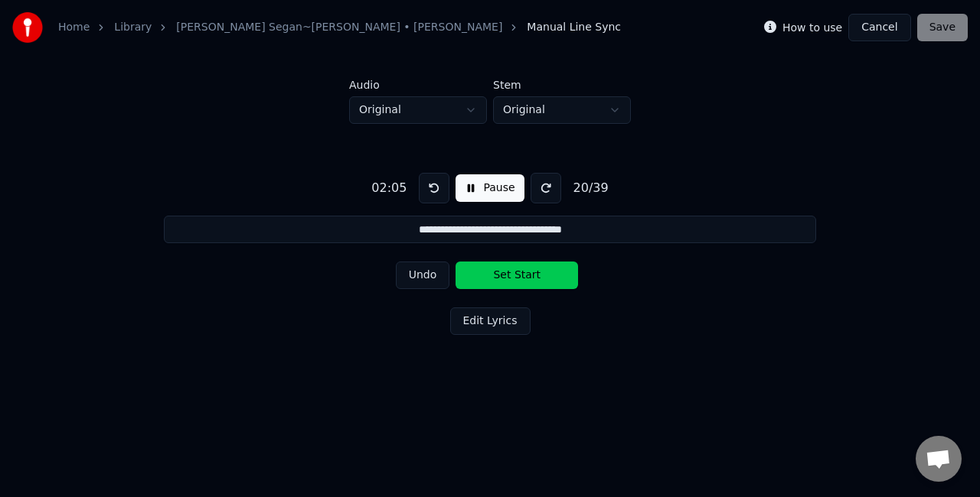
click at [501, 274] on button "Set Start" at bounding box center [516, 276] width 122 height 28
click at [530, 276] on button "Set End" at bounding box center [516, 276] width 122 height 28
click at [530, 276] on button "Set Start" at bounding box center [516, 276] width 122 height 28
click at [524, 276] on button "Set End" at bounding box center [516, 276] width 122 height 28
click at [524, 276] on button "Set Start" at bounding box center [516, 276] width 122 height 28
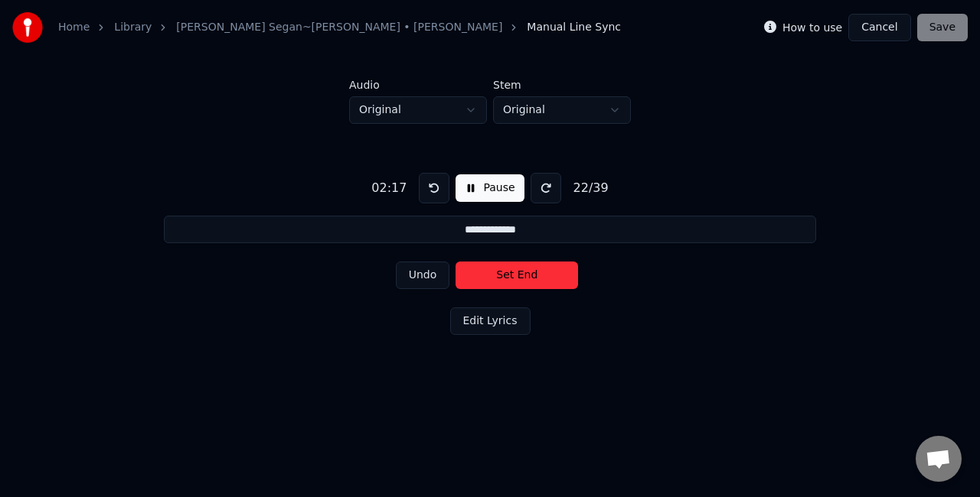
click at [524, 276] on button "Set End" at bounding box center [516, 276] width 122 height 28
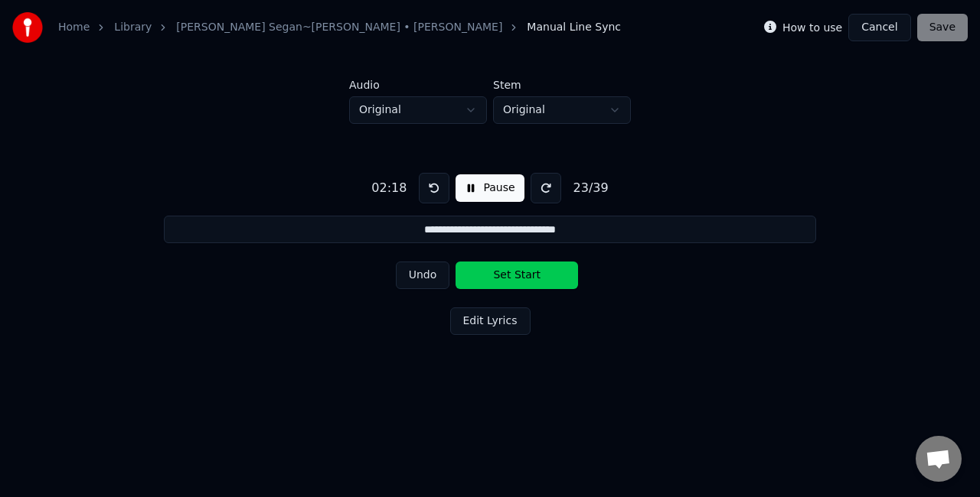
click at [524, 276] on button "Set Start" at bounding box center [516, 276] width 122 height 28
click at [524, 276] on button "Set End" at bounding box center [516, 276] width 122 height 28
click at [524, 276] on button "Set Start" at bounding box center [516, 276] width 122 height 28
click at [524, 276] on button "Set End" at bounding box center [516, 276] width 122 height 28
click at [521, 276] on button "Set Start" at bounding box center [516, 276] width 122 height 28
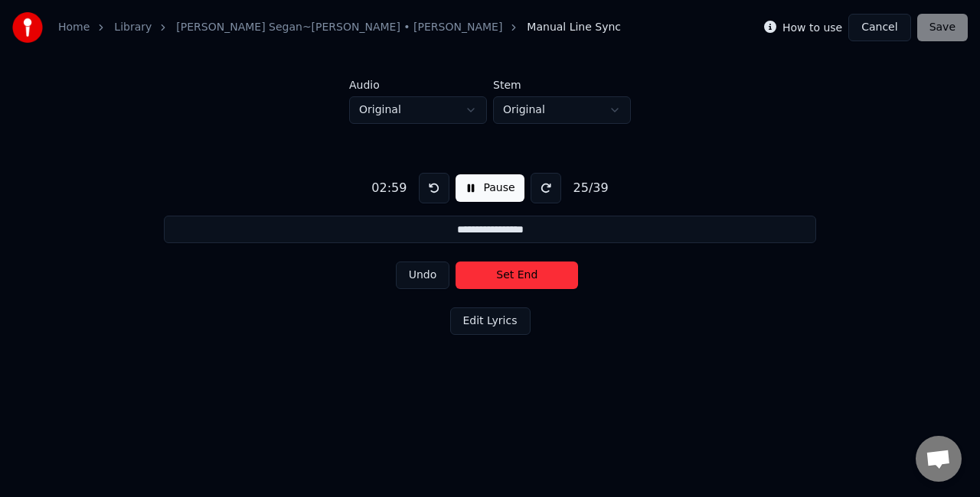
click at [514, 281] on button "Set End" at bounding box center [516, 276] width 122 height 28
click at [514, 281] on button "Set Start" at bounding box center [516, 276] width 122 height 28
click at [519, 276] on button "Set End" at bounding box center [516, 276] width 122 height 28
click at [519, 276] on button "Set Start" at bounding box center [516, 276] width 122 height 28
click at [519, 276] on button "Set End" at bounding box center [516, 276] width 122 height 28
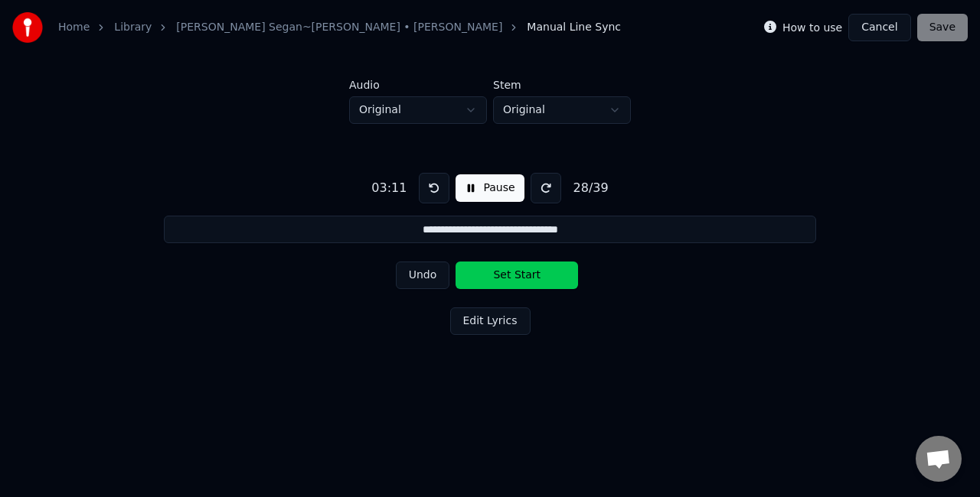
click at [519, 276] on button "Set Start" at bounding box center [516, 276] width 122 height 28
click at [519, 276] on button "Set End" at bounding box center [516, 276] width 122 height 28
click at [519, 276] on button "Set Start" at bounding box center [516, 276] width 122 height 28
click at [519, 276] on button "Set End" at bounding box center [516, 276] width 122 height 28
click at [519, 276] on button "Set Start" at bounding box center [516, 276] width 122 height 28
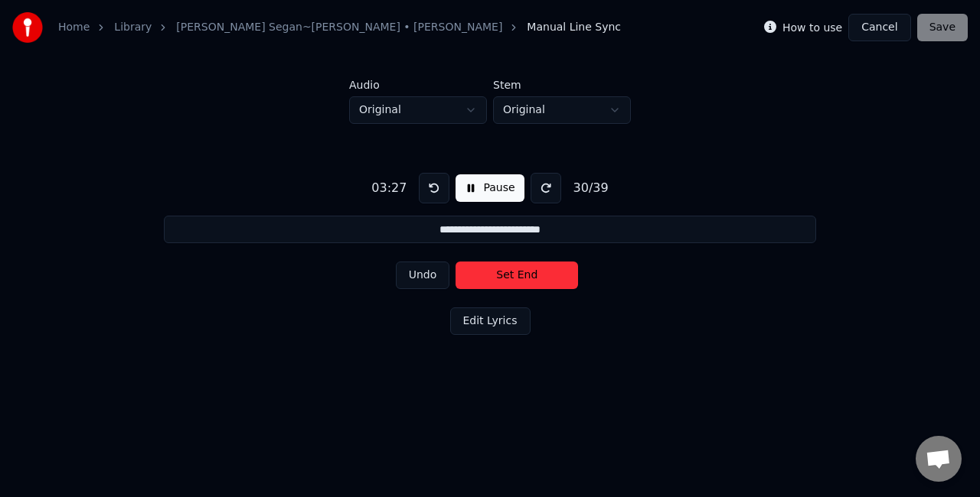
click at [514, 277] on button "Set End" at bounding box center [516, 276] width 122 height 28
click at [514, 277] on button "Set Start" at bounding box center [516, 276] width 122 height 28
click at [510, 277] on button "Set End" at bounding box center [516, 276] width 122 height 28
click at [510, 277] on button "Set Start" at bounding box center [516, 276] width 122 height 28
click at [510, 277] on button "Set End" at bounding box center [516, 276] width 122 height 28
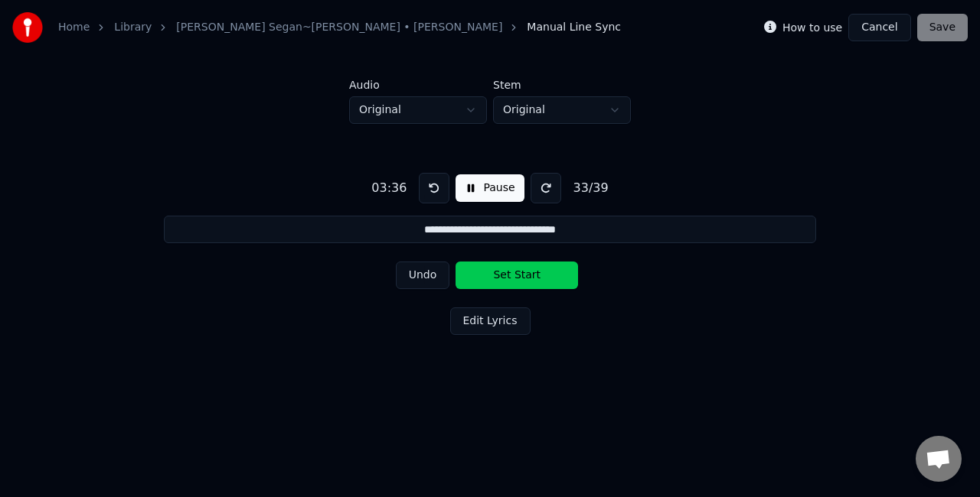
click at [510, 277] on button "Set Start" at bounding box center [516, 276] width 122 height 28
click at [536, 277] on button "Set End" at bounding box center [516, 276] width 122 height 28
click at [536, 277] on button "Set Start" at bounding box center [516, 276] width 122 height 28
click at [536, 277] on button "Set End" at bounding box center [516, 276] width 122 height 28
click at [536, 277] on button "Set Start" at bounding box center [516, 276] width 122 height 28
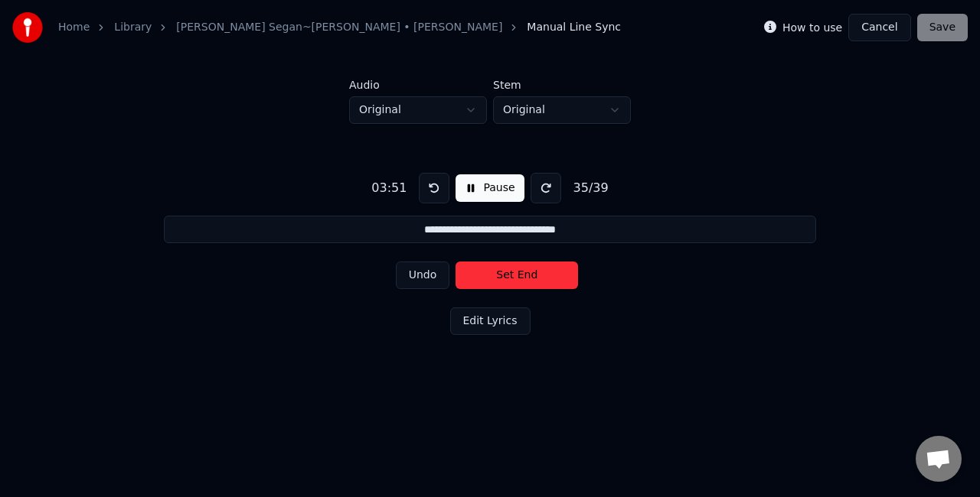
click at [536, 277] on button "Set End" at bounding box center [516, 276] width 122 height 28
click at [536, 277] on button "Set Start" at bounding box center [516, 276] width 122 height 28
click at [536, 277] on button "Set End" at bounding box center [516, 276] width 122 height 28
click at [536, 277] on button "Set Start" at bounding box center [516, 276] width 122 height 28
click at [536, 277] on button "Set End" at bounding box center [516, 276] width 122 height 28
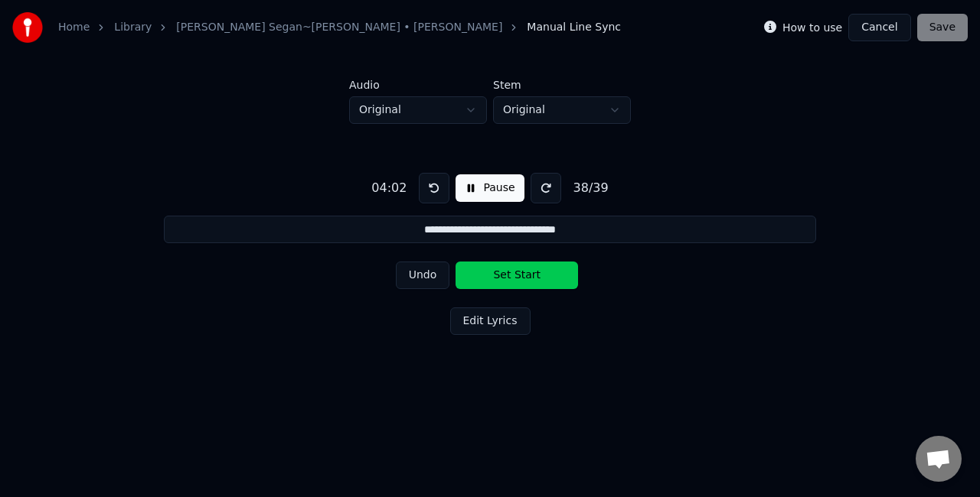
click at [536, 277] on button "Set Start" at bounding box center [516, 276] width 122 height 28
click at [536, 277] on button "Set End" at bounding box center [516, 276] width 122 height 28
type input "**********"
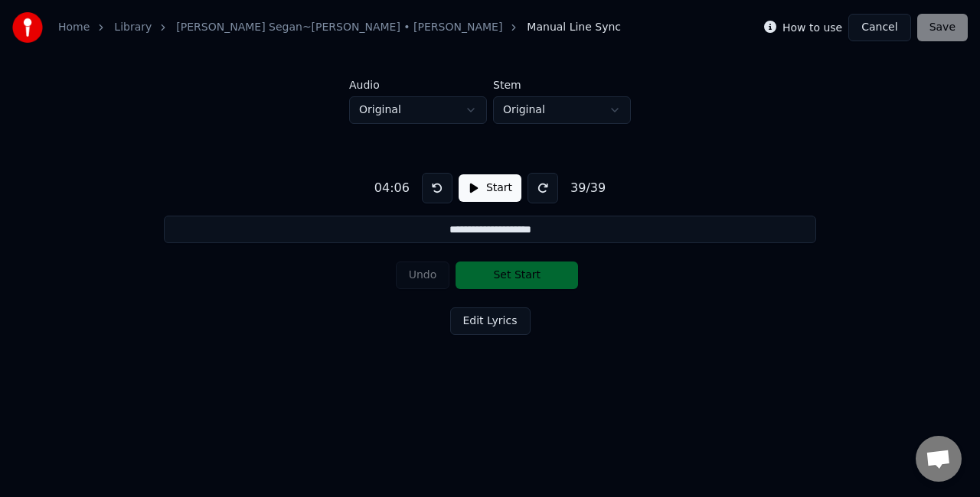
click at [505, 282] on div "Undo Set Start" at bounding box center [490, 276] width 189 height 40
click at [511, 326] on button "Edit Lyrics" at bounding box center [490, 322] width 80 height 28
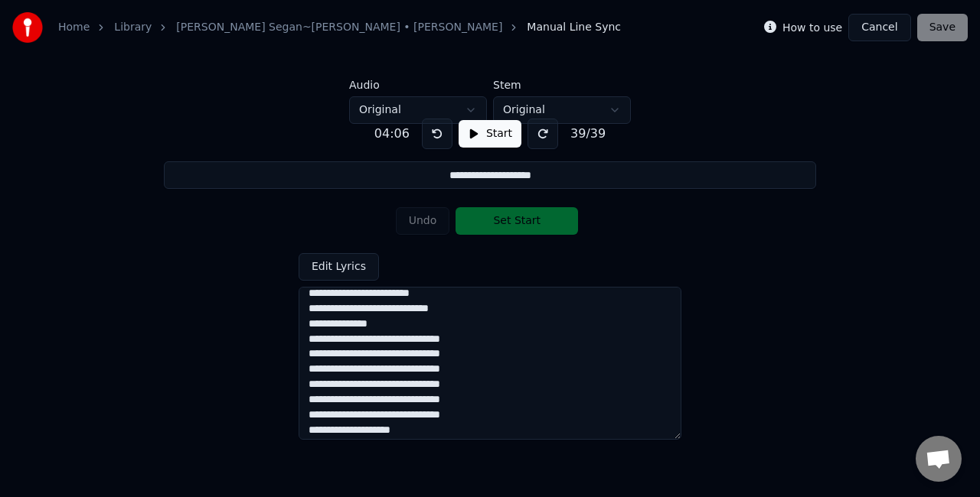
scroll to position [456, 0]
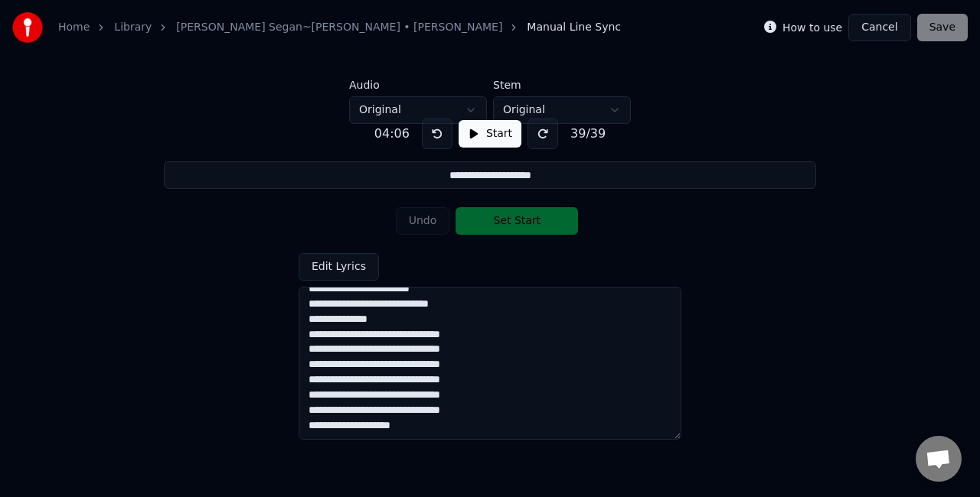
click at [530, 410] on textarea at bounding box center [489, 363] width 383 height 153
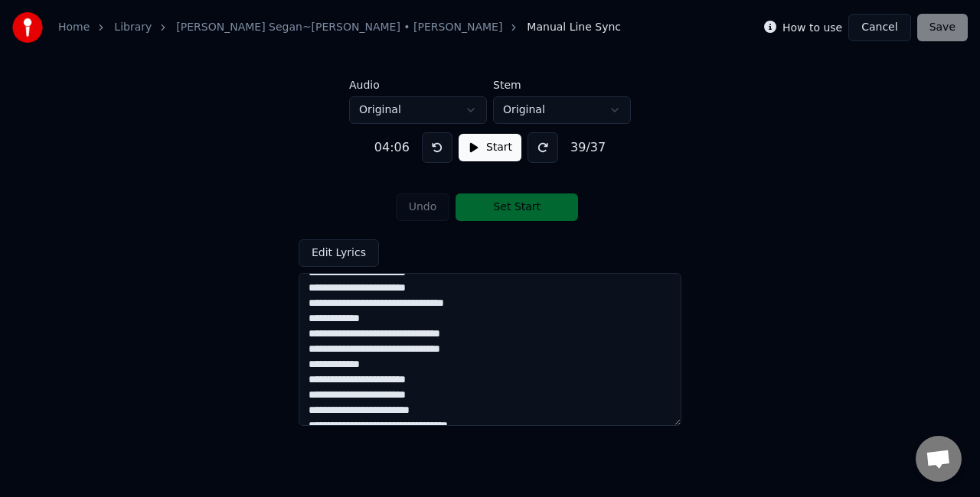
scroll to position [119, 0]
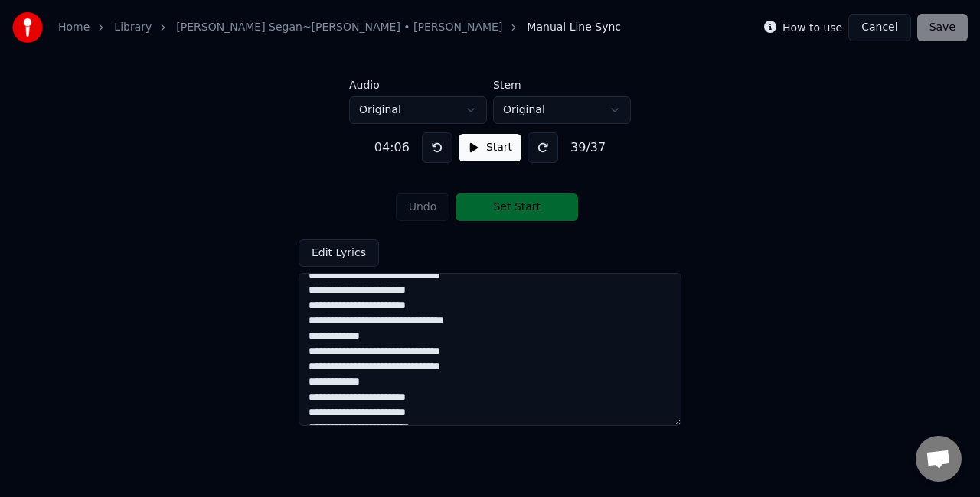
type textarea "**********"
click at [487, 148] on button "Start" at bounding box center [489, 148] width 63 height 28
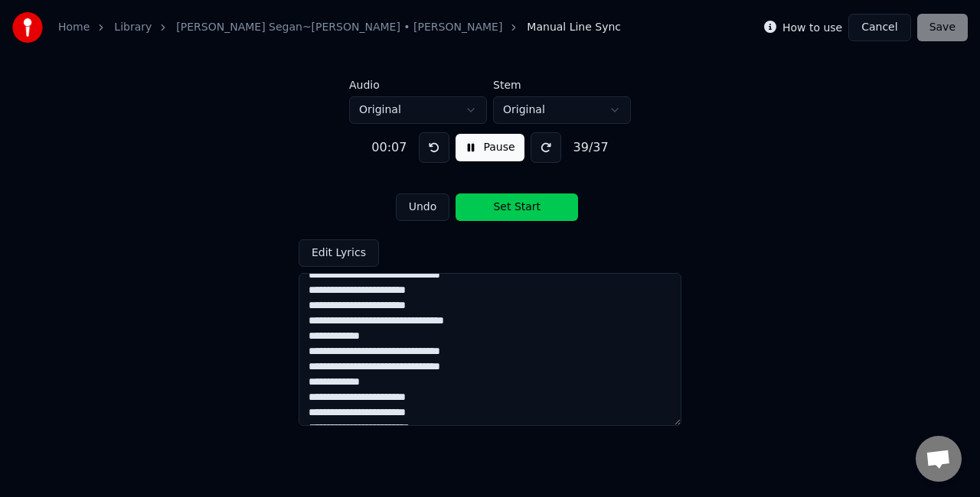
click at [342, 253] on button "Edit Lyrics" at bounding box center [338, 254] width 80 height 28
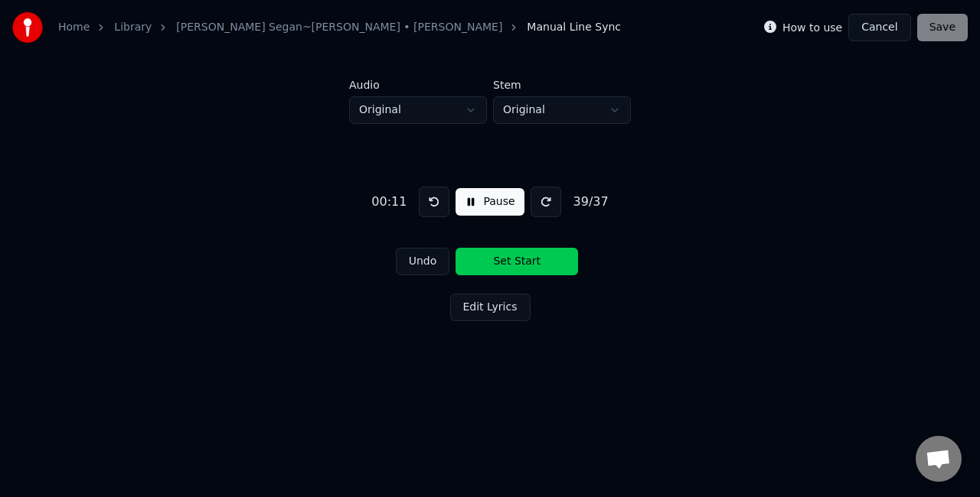
click at [510, 260] on button "Set Start" at bounding box center [516, 262] width 122 height 28
click at [415, 262] on button "Undo" at bounding box center [423, 262] width 54 height 28
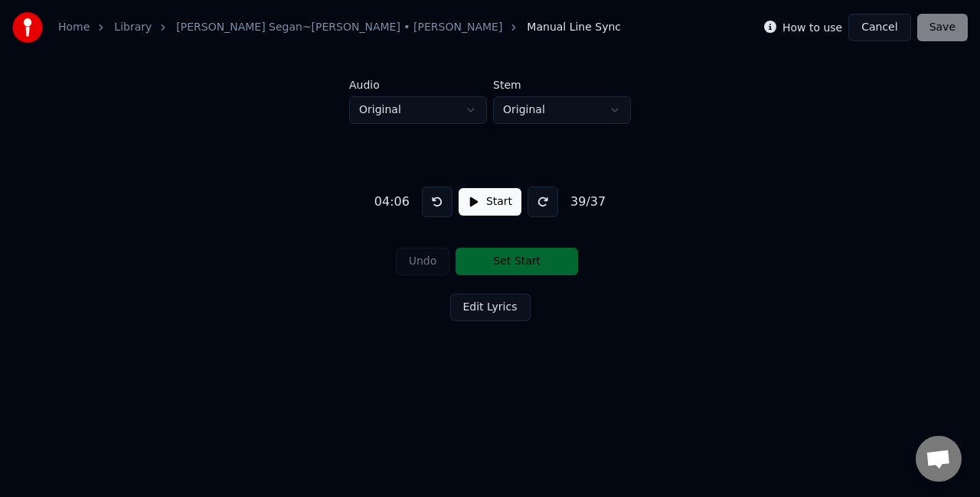
click at [896, 28] on button "Cancel" at bounding box center [879, 28] width 62 height 28
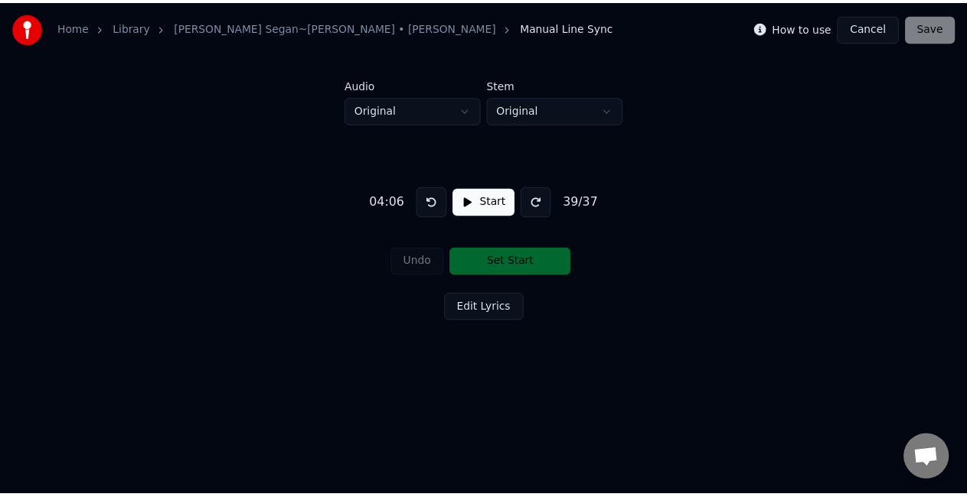
scroll to position [24, 0]
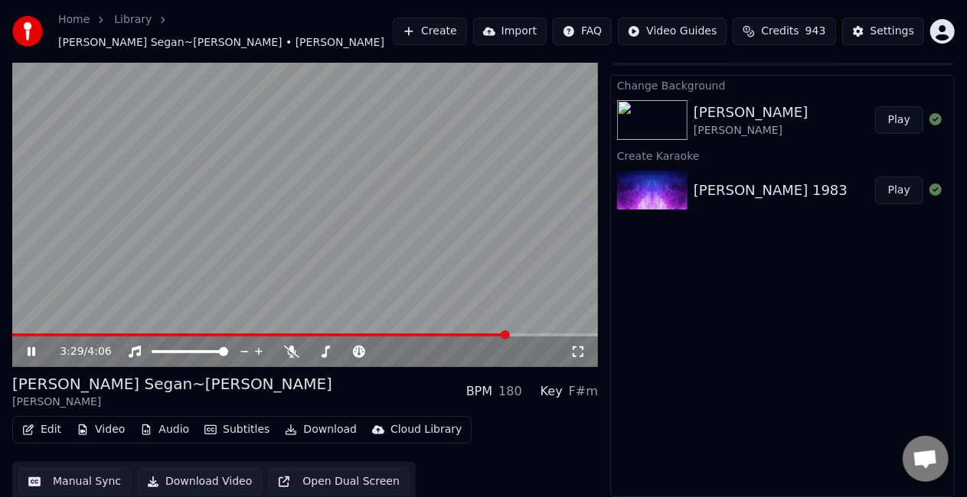
click at [510, 336] on span at bounding box center [304, 335] width 585 height 3
click at [898, 112] on button "Play" at bounding box center [899, 120] width 48 height 28
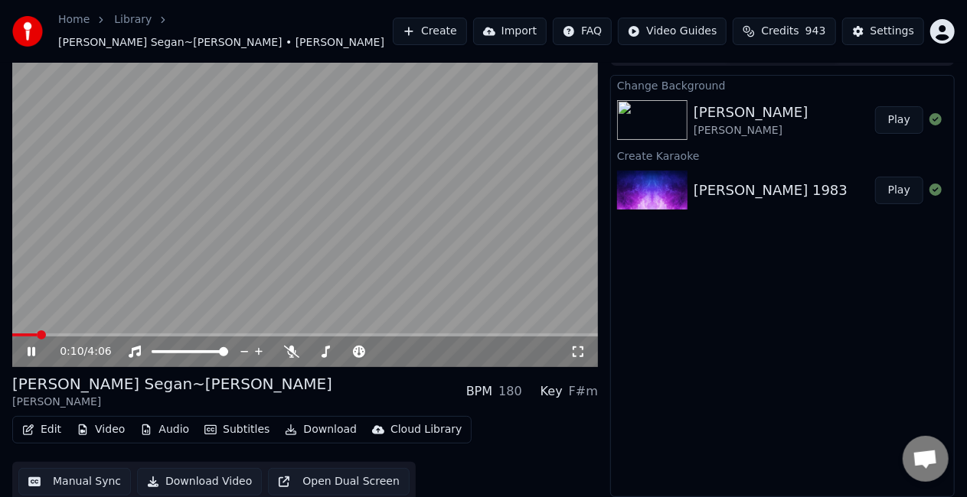
click at [26, 358] on div "0:10 / 4:06" at bounding box center [304, 351] width 573 height 15
click at [29, 351] on icon at bounding box center [32, 351] width 8 height 9
click at [12, 332] on span at bounding box center [16, 335] width 9 height 9
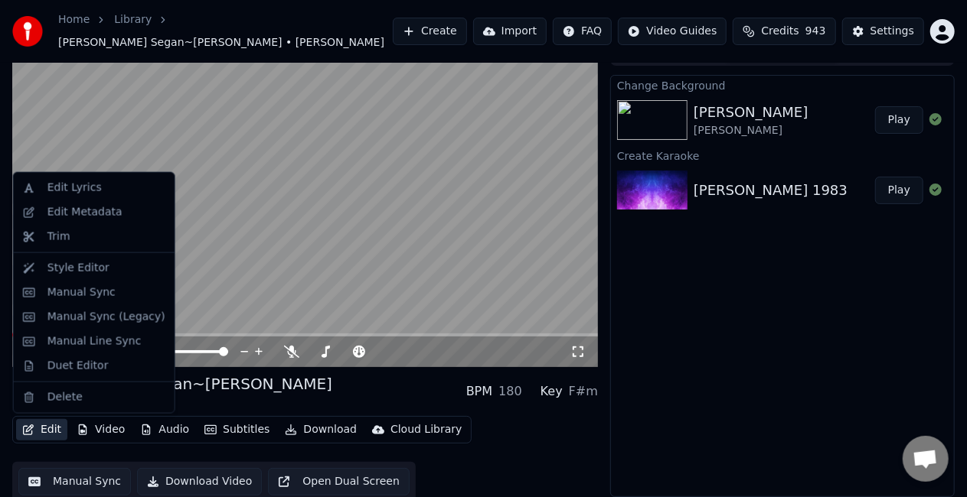
click at [47, 430] on button "Edit" at bounding box center [41, 429] width 51 height 21
click at [78, 341] on div "Manual Line Sync" at bounding box center [94, 341] width 94 height 15
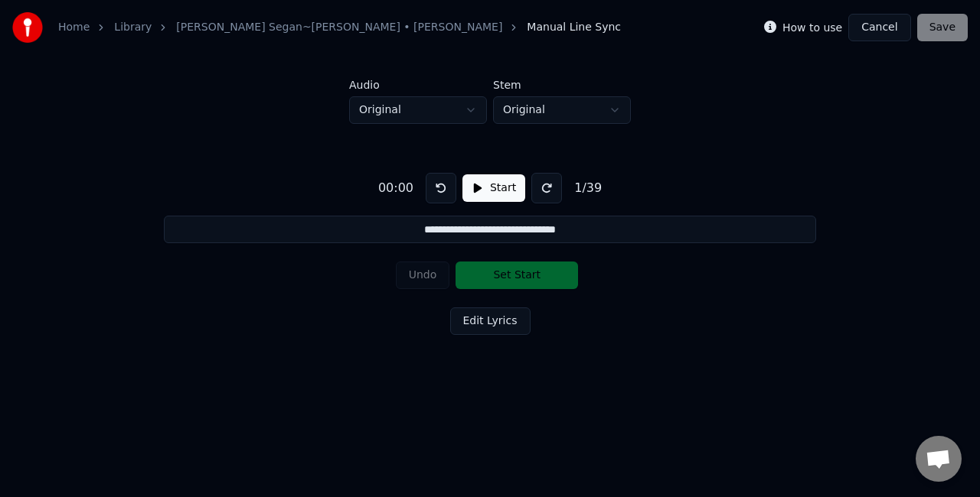
click at [480, 183] on button "Start" at bounding box center [493, 188] width 63 height 28
click at [502, 277] on button "Set Start" at bounding box center [516, 276] width 122 height 28
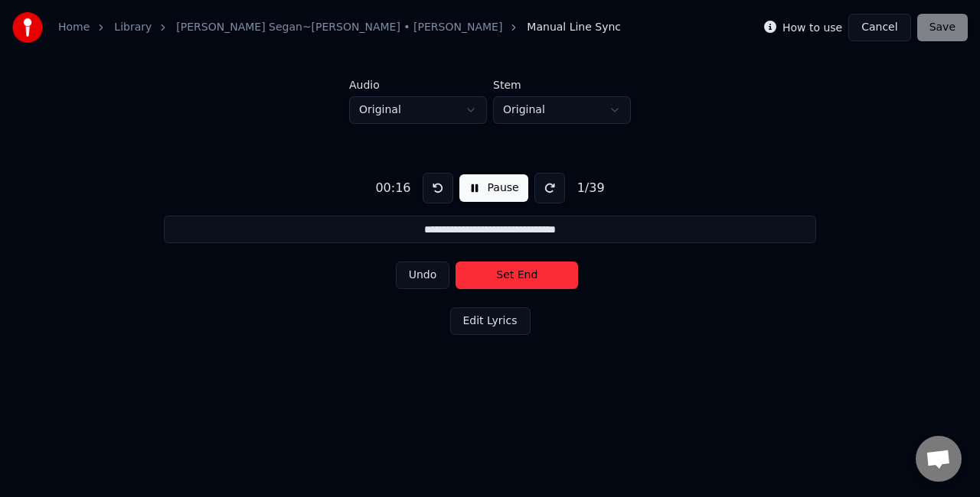
click at [502, 276] on button "Set End" at bounding box center [516, 276] width 122 height 28
click at [503, 275] on button "Set Start" at bounding box center [516, 276] width 122 height 28
click at [514, 272] on button "Set End" at bounding box center [516, 276] width 122 height 28
click at [514, 272] on button "Set Start" at bounding box center [516, 276] width 122 height 28
click at [514, 272] on button "Set End" at bounding box center [516, 276] width 122 height 28
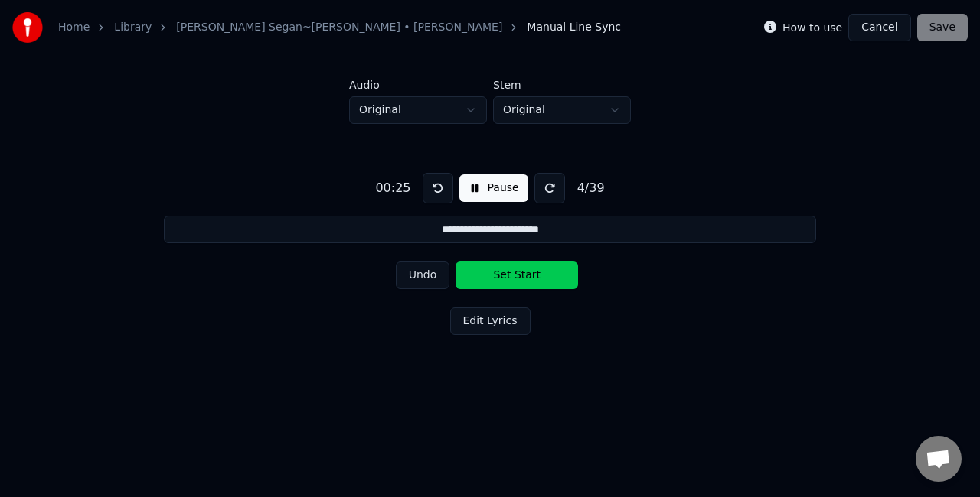
click at [514, 272] on button "Set Start" at bounding box center [516, 276] width 122 height 28
click at [514, 272] on button "Set End" at bounding box center [516, 276] width 122 height 28
click at [514, 272] on button "Set Start" at bounding box center [516, 276] width 122 height 28
click at [514, 272] on button "Set End" at bounding box center [516, 276] width 122 height 28
click at [514, 272] on button "Set Start" at bounding box center [516, 276] width 122 height 28
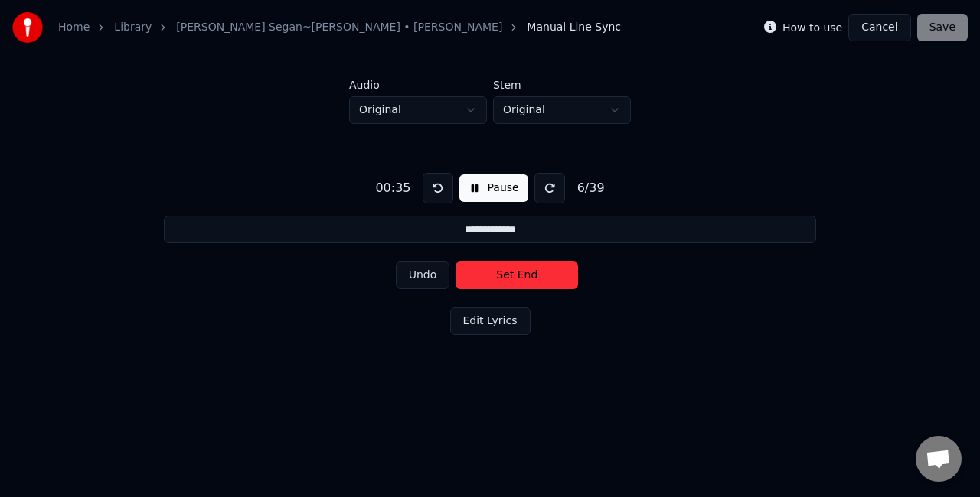
click at [514, 272] on button "Set End" at bounding box center [516, 276] width 122 height 28
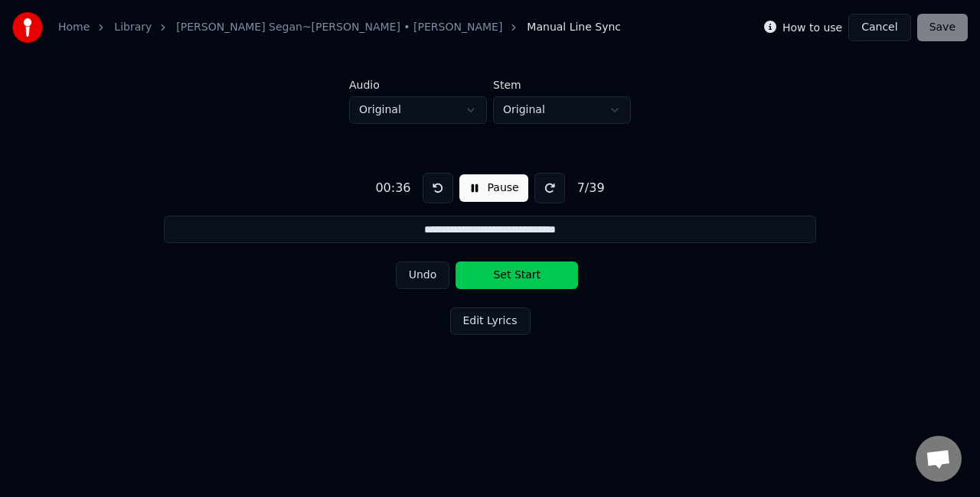
click at [514, 272] on button "Set Start" at bounding box center [516, 276] width 122 height 28
click at [514, 272] on button "Set End" at bounding box center [516, 276] width 122 height 28
click at [514, 272] on button "Set Start" at bounding box center [516, 276] width 122 height 28
click at [508, 275] on button "Set End" at bounding box center [516, 276] width 122 height 28
click at [508, 275] on button "Set Start" at bounding box center [516, 276] width 122 height 28
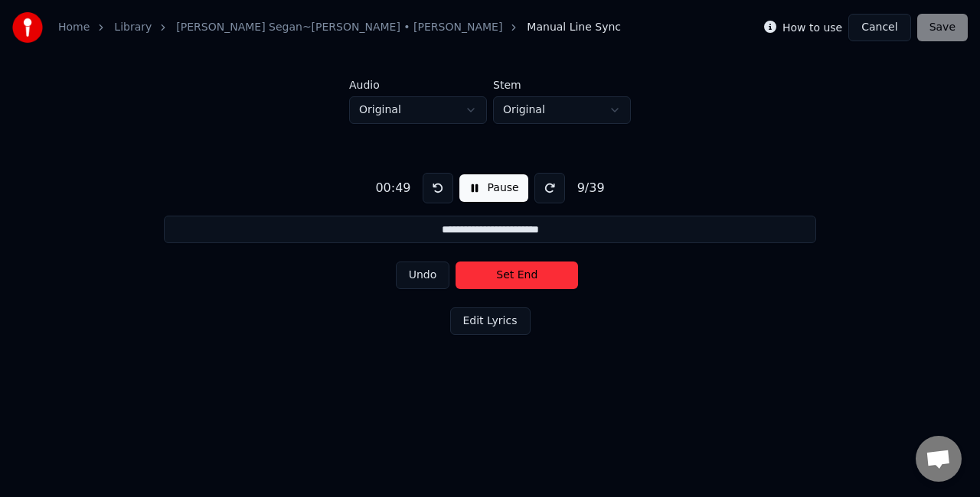
click at [508, 275] on button "Set End" at bounding box center [516, 276] width 122 height 28
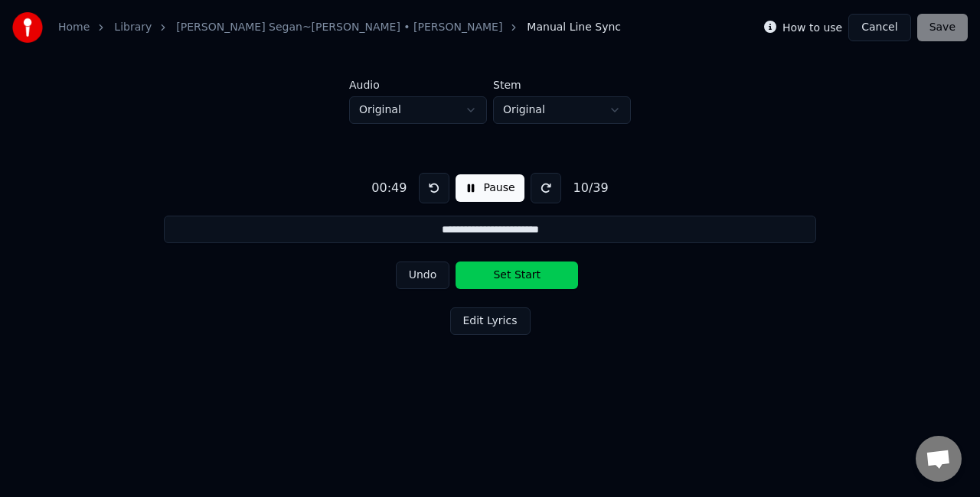
click at [508, 275] on button "Set Start" at bounding box center [516, 276] width 122 height 28
click at [508, 275] on button "Set End" at bounding box center [516, 276] width 122 height 28
click at [508, 275] on button "Set Start" at bounding box center [516, 276] width 122 height 28
click at [508, 275] on button "Set End" at bounding box center [516, 276] width 122 height 28
click at [508, 275] on button "Set Start" at bounding box center [516, 276] width 122 height 28
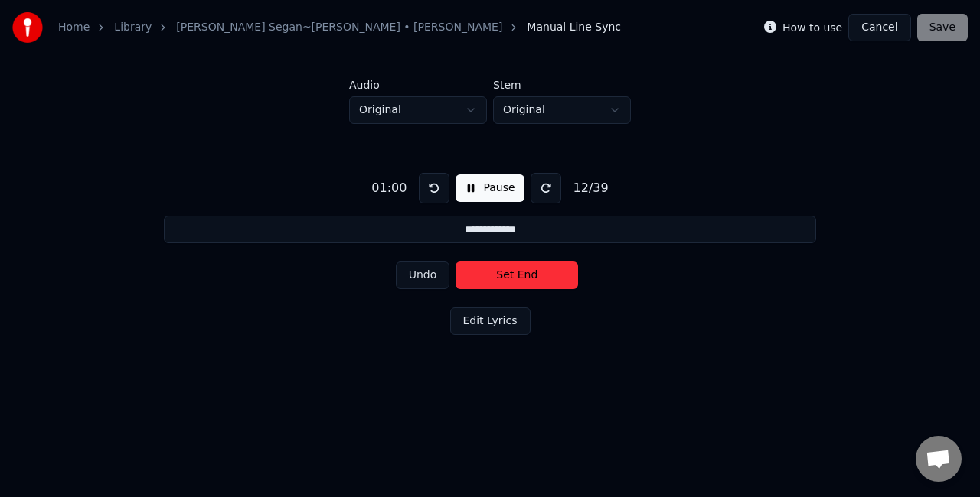
click at [508, 275] on button "Set End" at bounding box center [516, 276] width 122 height 28
click at [508, 275] on button "Set Start" at bounding box center [516, 276] width 122 height 28
click at [508, 275] on button "Set End" at bounding box center [516, 276] width 122 height 28
click at [508, 275] on button "Set Start" at bounding box center [516, 276] width 122 height 28
click at [522, 277] on button "Set End" at bounding box center [516, 276] width 122 height 28
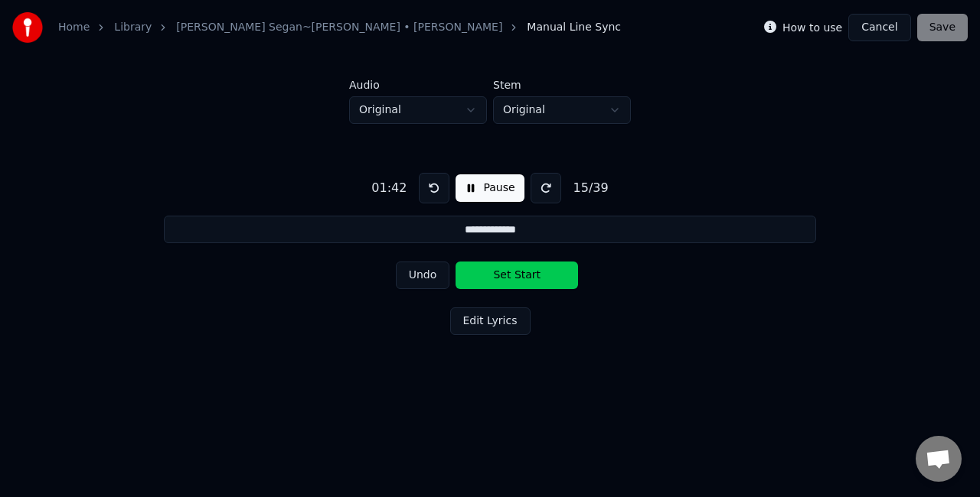
click at [494, 272] on button "Set Start" at bounding box center [516, 276] width 122 height 28
click at [494, 272] on button "Set End" at bounding box center [516, 276] width 122 height 28
click at [494, 272] on button "Set Start" at bounding box center [516, 276] width 122 height 28
click at [494, 272] on button "Set End" at bounding box center [516, 276] width 122 height 28
click at [494, 272] on button "Set Start" at bounding box center [516, 276] width 122 height 28
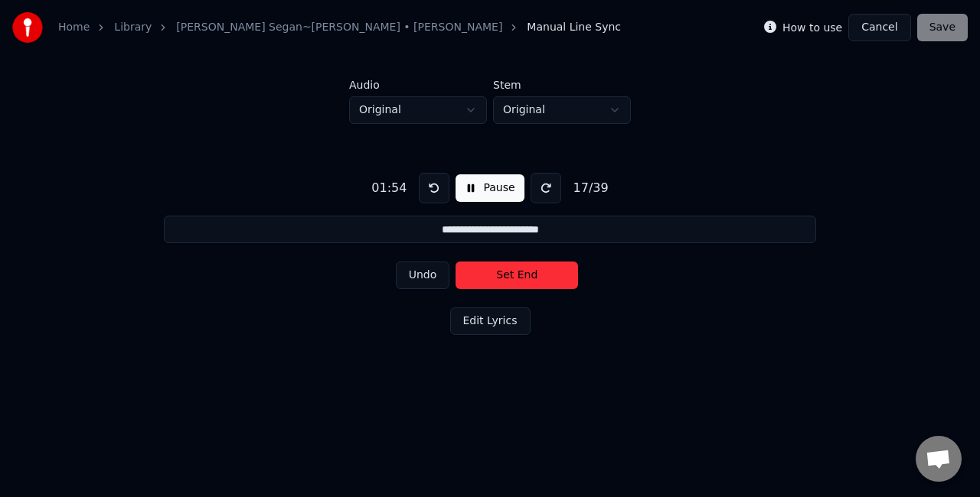
click at [494, 272] on button "Set End" at bounding box center [516, 276] width 122 height 28
click at [494, 272] on button "Set Start" at bounding box center [516, 276] width 122 height 28
click at [494, 272] on button "Set End" at bounding box center [516, 276] width 122 height 28
click at [511, 272] on button "Set Start" at bounding box center [516, 276] width 122 height 28
click at [511, 272] on button "Set End" at bounding box center [516, 276] width 122 height 28
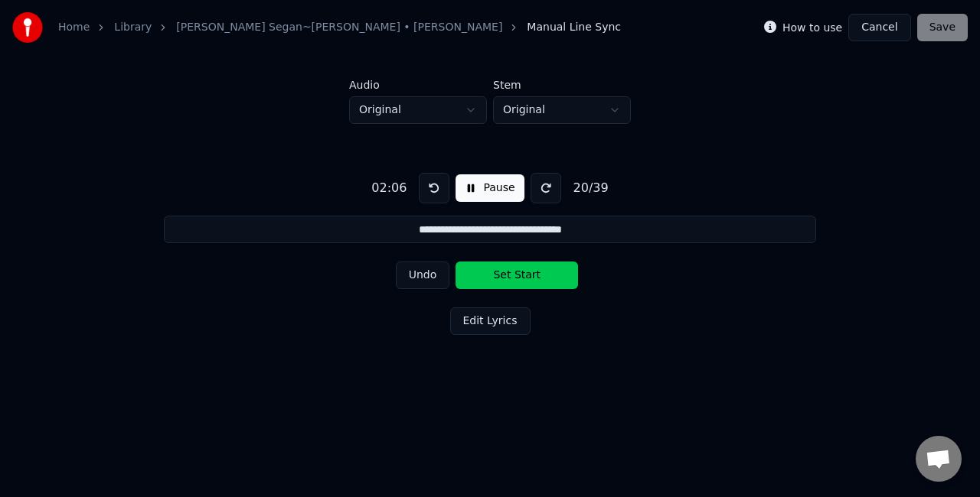
click at [511, 272] on button "Set Start" at bounding box center [516, 276] width 122 height 28
click at [511, 272] on button "Set End" at bounding box center [516, 276] width 122 height 28
click at [511, 272] on button "Set Start" at bounding box center [516, 276] width 122 height 28
click at [511, 272] on button "Set End" at bounding box center [516, 276] width 122 height 28
click at [511, 272] on button "Set Start" at bounding box center [516, 276] width 122 height 28
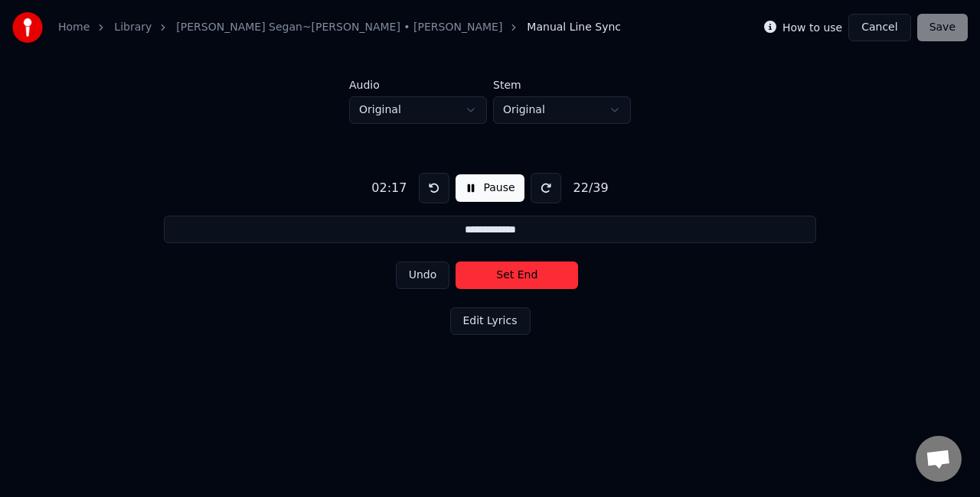
click at [511, 272] on button "Set End" at bounding box center [516, 276] width 122 height 28
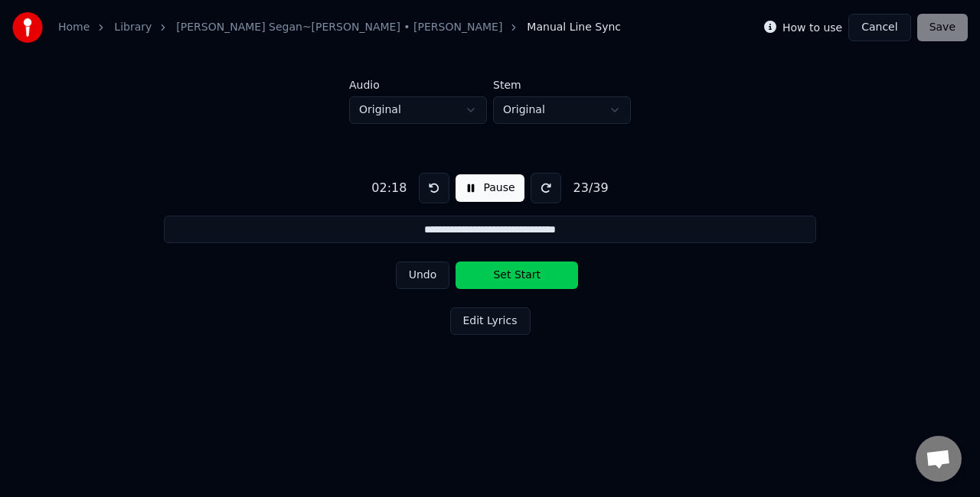
click at [511, 272] on button "Set Start" at bounding box center [516, 276] width 122 height 28
click at [507, 276] on button "Set End" at bounding box center [516, 276] width 122 height 28
click at [507, 276] on button "Set Start" at bounding box center [516, 276] width 122 height 28
click at [507, 276] on button "Set End" at bounding box center [516, 276] width 122 height 28
click at [503, 280] on button "Set Start" at bounding box center [516, 276] width 122 height 28
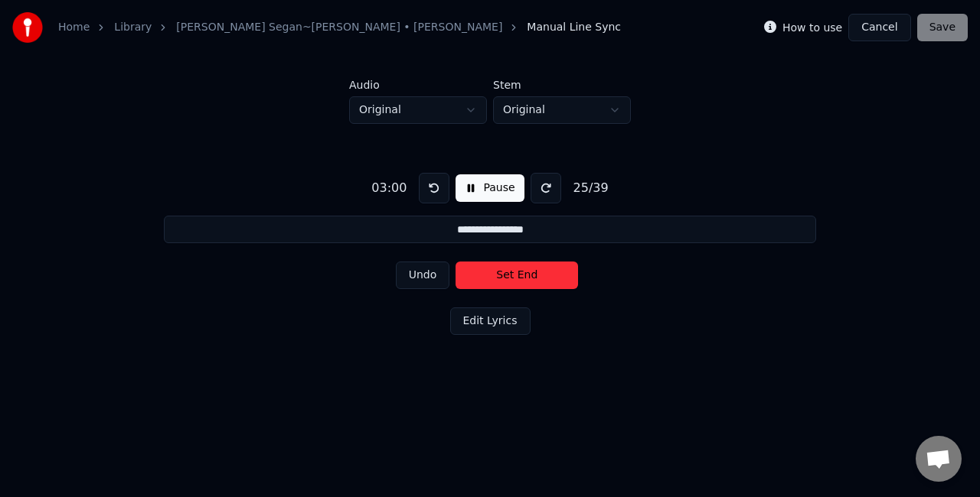
click at [503, 280] on button "Set End" at bounding box center [516, 276] width 122 height 28
click at [503, 280] on button "Set Start" at bounding box center [516, 276] width 122 height 28
click at [426, 187] on button at bounding box center [434, 188] width 31 height 31
click at [527, 279] on button "Set Start" at bounding box center [516, 276] width 122 height 28
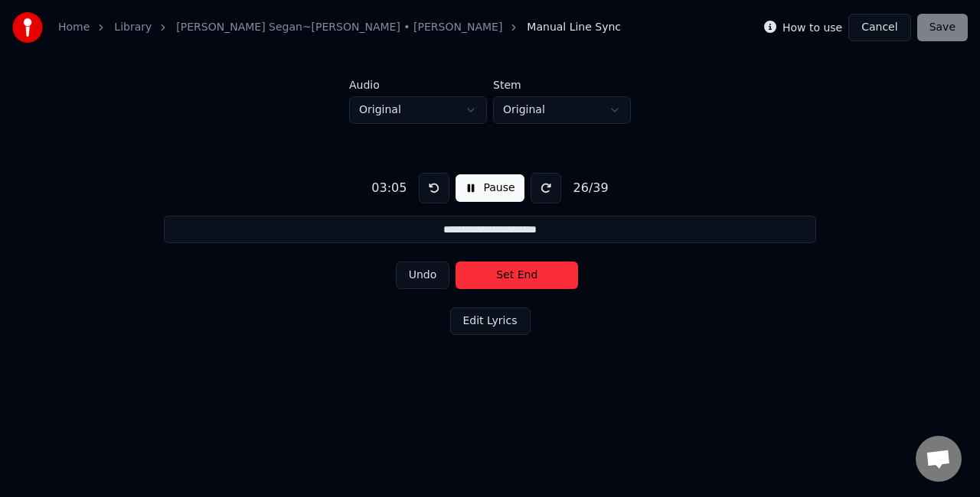
click at [528, 276] on button "Set End" at bounding box center [516, 276] width 122 height 28
click at [528, 276] on button "Set Start" at bounding box center [516, 276] width 122 height 28
click at [528, 276] on button "Set End" at bounding box center [516, 276] width 122 height 28
click at [531, 273] on button "Set Start" at bounding box center [516, 276] width 122 height 28
click at [511, 267] on button "Set End" at bounding box center [516, 276] width 122 height 28
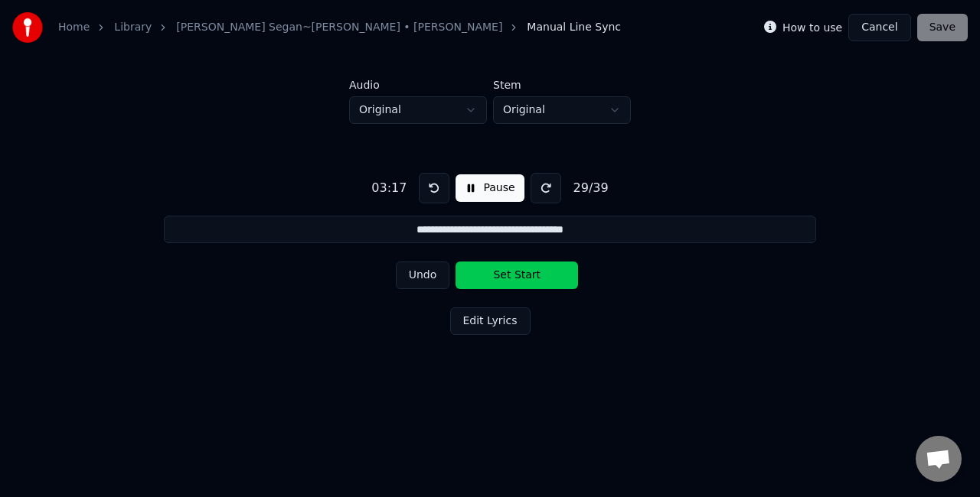
click at [511, 267] on button "Set Start" at bounding box center [516, 276] width 122 height 28
click at [507, 272] on button "Set End" at bounding box center [516, 276] width 122 height 28
click at [507, 272] on button "Set Start" at bounding box center [516, 276] width 122 height 28
click at [507, 272] on button "Set End" at bounding box center [516, 276] width 122 height 28
click at [507, 272] on button "Set Start" at bounding box center [516, 276] width 122 height 28
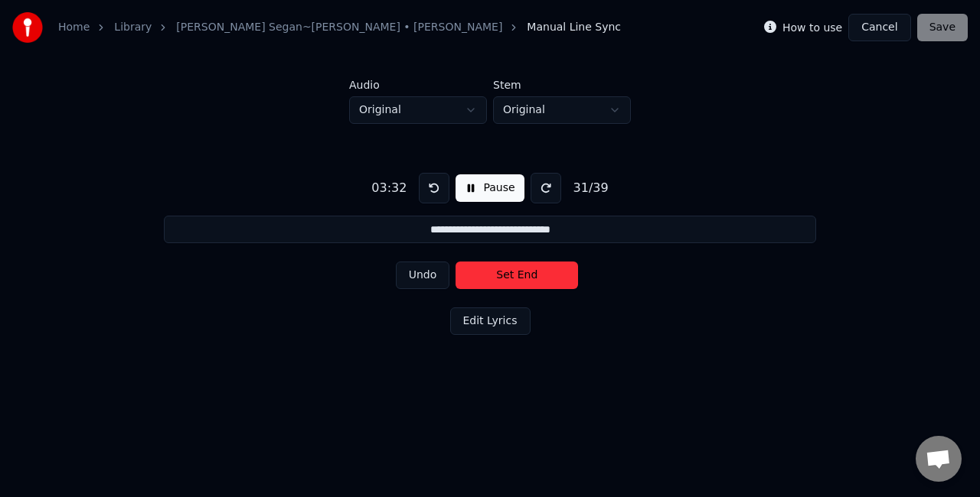
click at [505, 272] on button "Set End" at bounding box center [516, 276] width 122 height 28
click at [505, 272] on button "Set Start" at bounding box center [516, 276] width 122 height 28
click at [504, 272] on button "Set End" at bounding box center [516, 276] width 122 height 28
type input "**********"
click at [504, 272] on button "Set Start" at bounding box center [516, 276] width 122 height 28
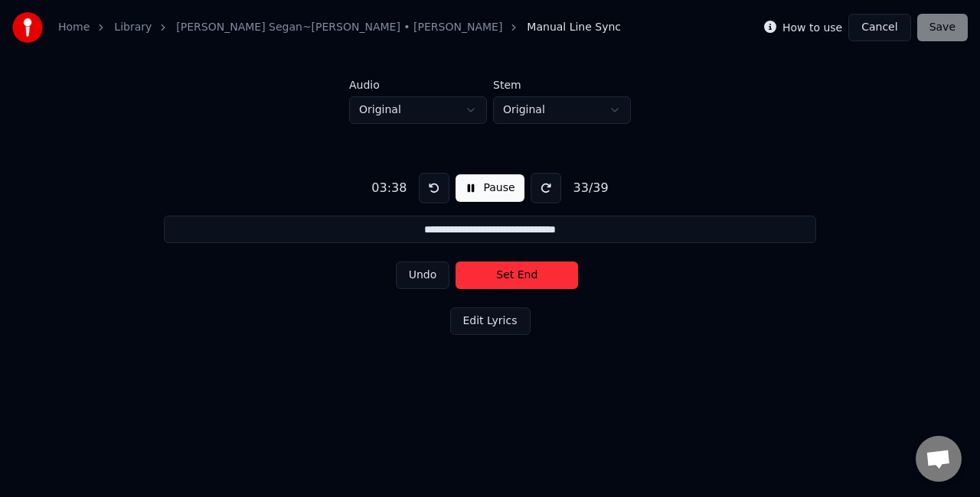
click at [424, 189] on button at bounding box center [434, 188] width 31 height 31
click at [429, 186] on button at bounding box center [434, 188] width 31 height 31
click at [497, 276] on button "Set Start" at bounding box center [516, 276] width 122 height 28
click at [497, 276] on button "Set End" at bounding box center [516, 276] width 122 height 28
click at [497, 276] on button "Set Start" at bounding box center [516, 276] width 122 height 28
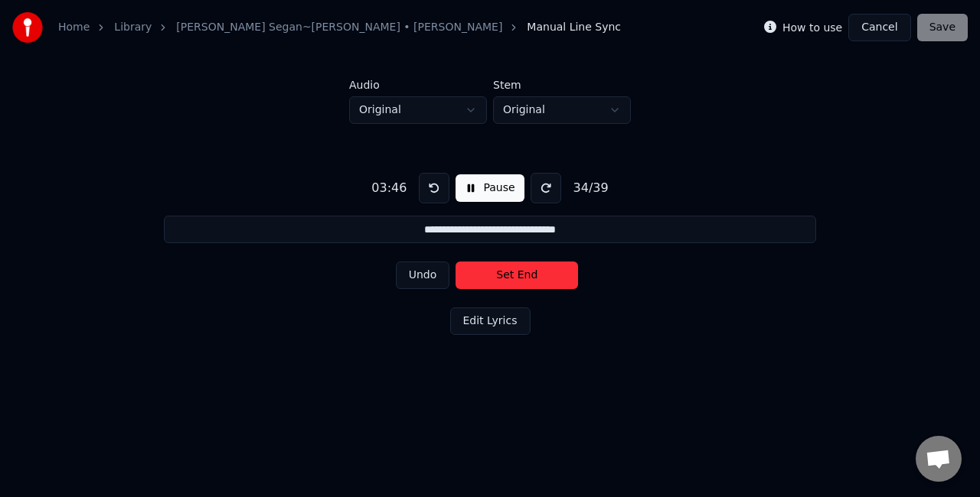
click at [497, 276] on button "Set End" at bounding box center [516, 276] width 122 height 28
click at [497, 276] on button "Set Start" at bounding box center [516, 276] width 122 height 28
click at [497, 276] on button "Set End" at bounding box center [516, 276] width 122 height 28
click at [497, 276] on button "Set Start" at bounding box center [516, 276] width 122 height 28
click at [495, 279] on button "Set End" at bounding box center [516, 276] width 122 height 28
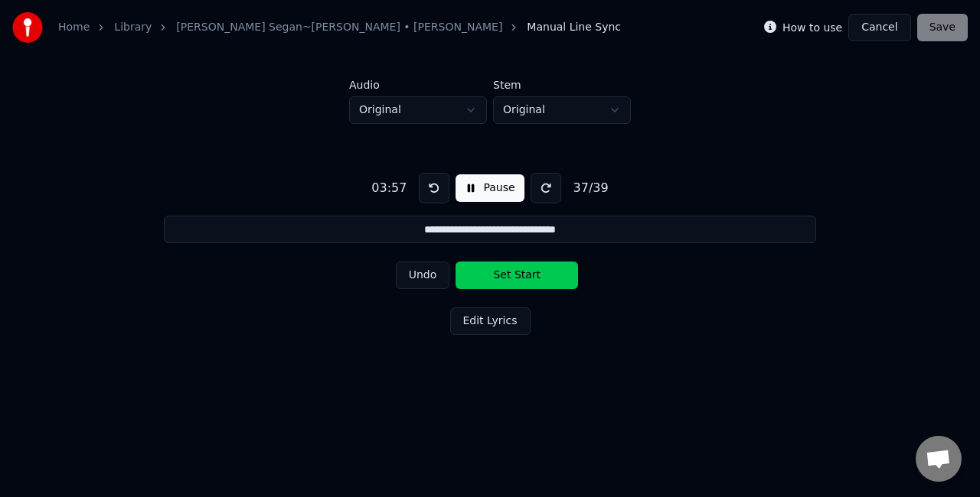
click at [495, 279] on button "Set Start" at bounding box center [516, 276] width 122 height 28
click at [495, 279] on button "Set End" at bounding box center [516, 276] width 122 height 28
click at [556, 282] on button "Set Start" at bounding box center [516, 276] width 122 height 28
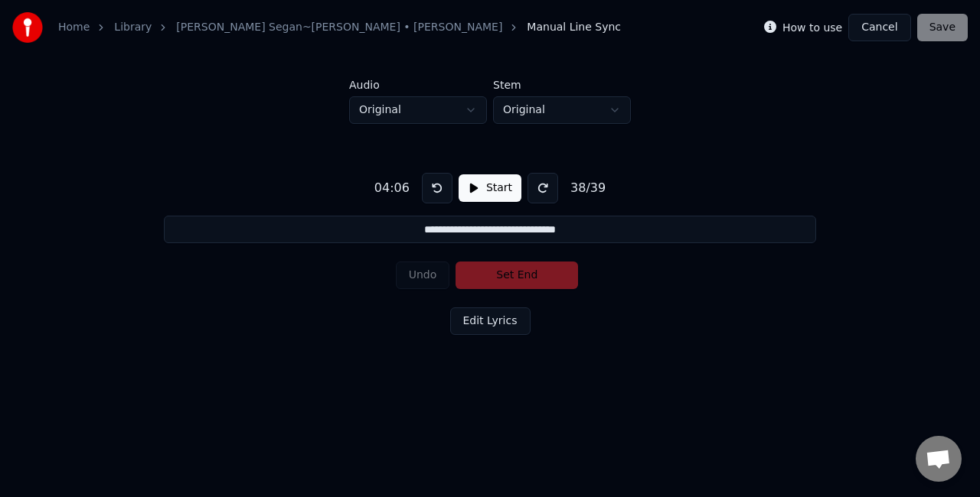
click at [944, 28] on div "How to use Cancel Save" at bounding box center [866, 28] width 204 height 28
click at [880, 28] on button "Cancel" at bounding box center [879, 28] width 62 height 28
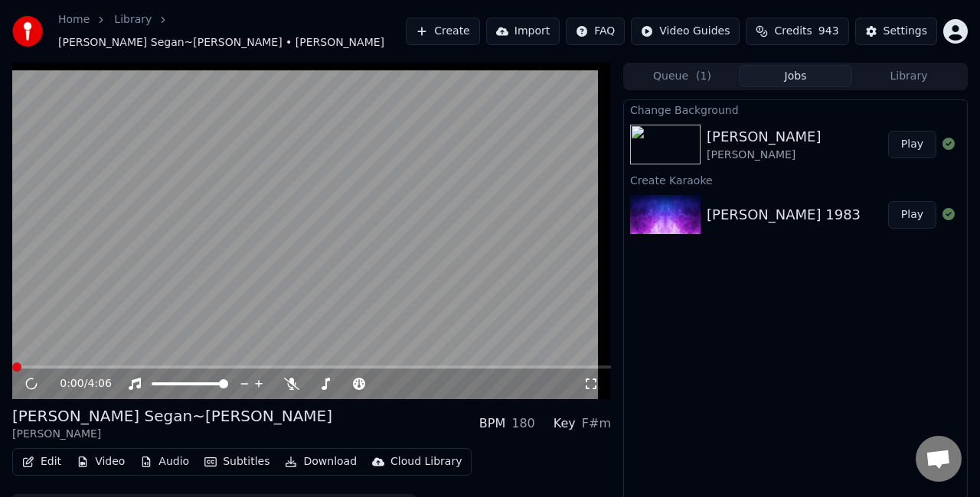
scroll to position [24, 0]
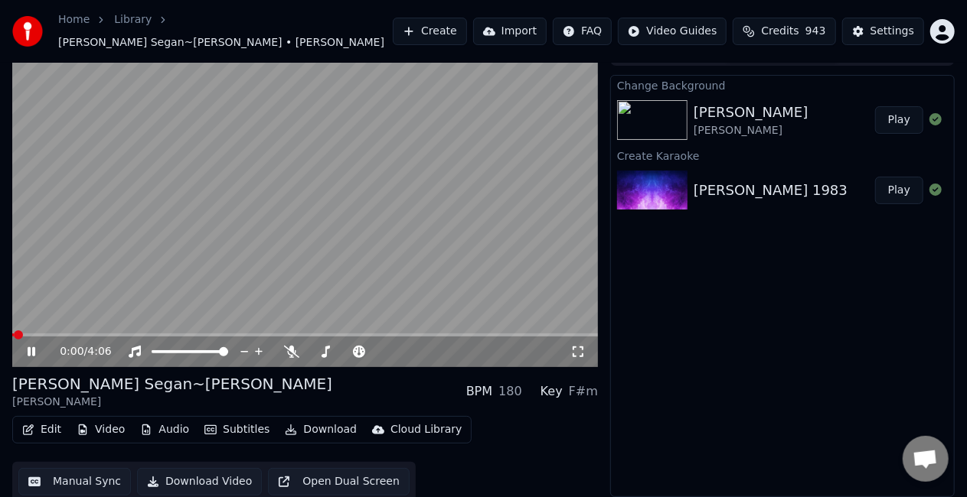
click at [33, 356] on icon at bounding box center [32, 351] width 8 height 9
click at [55, 436] on button "Edit" at bounding box center [41, 429] width 51 height 21
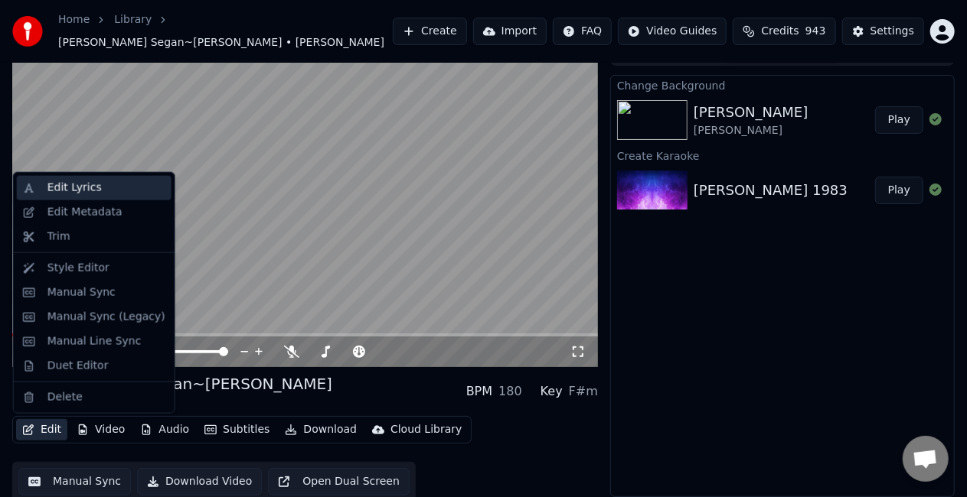
click at [111, 185] on div "Edit Lyrics" at bounding box center [106, 188] width 118 height 15
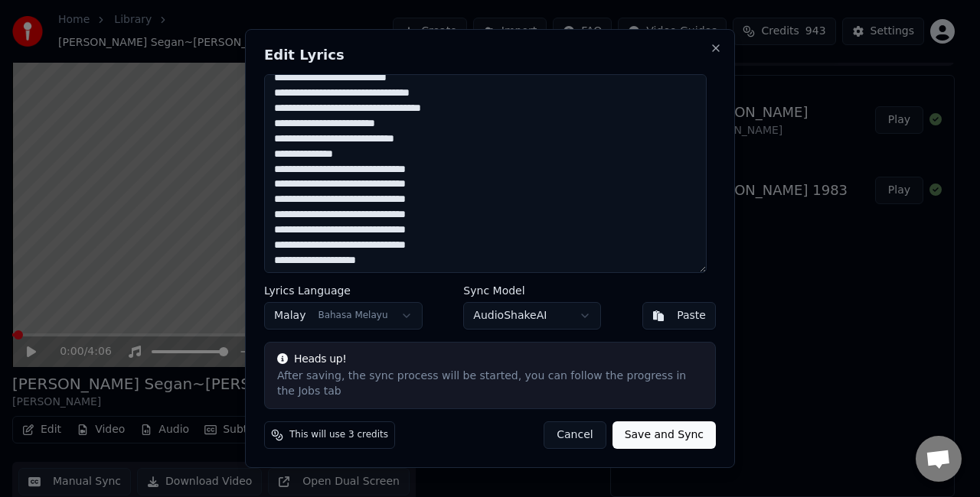
scroll to position [410, 0]
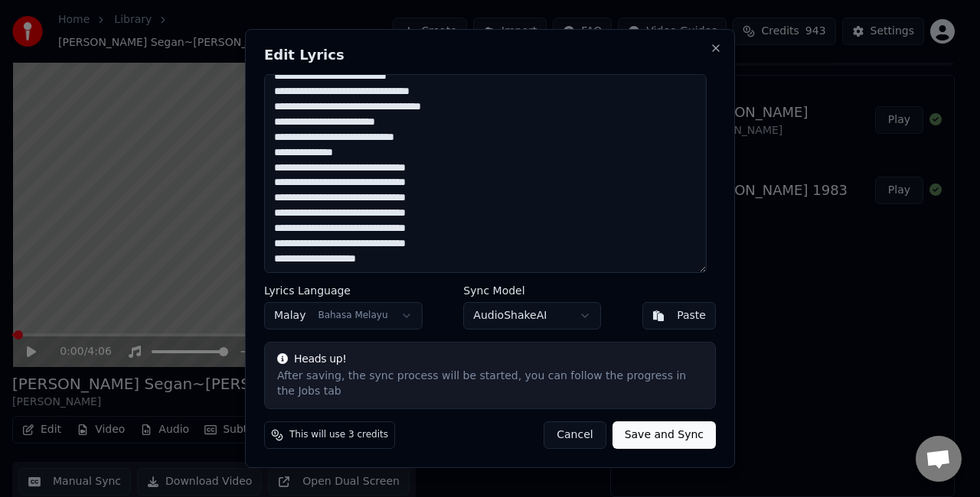
click at [536, 248] on textarea at bounding box center [485, 173] width 442 height 199
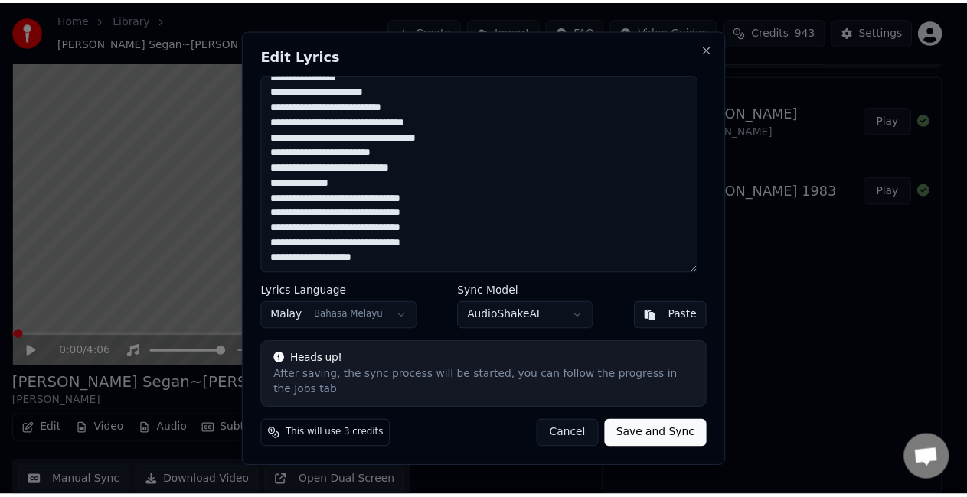
scroll to position [380, 0]
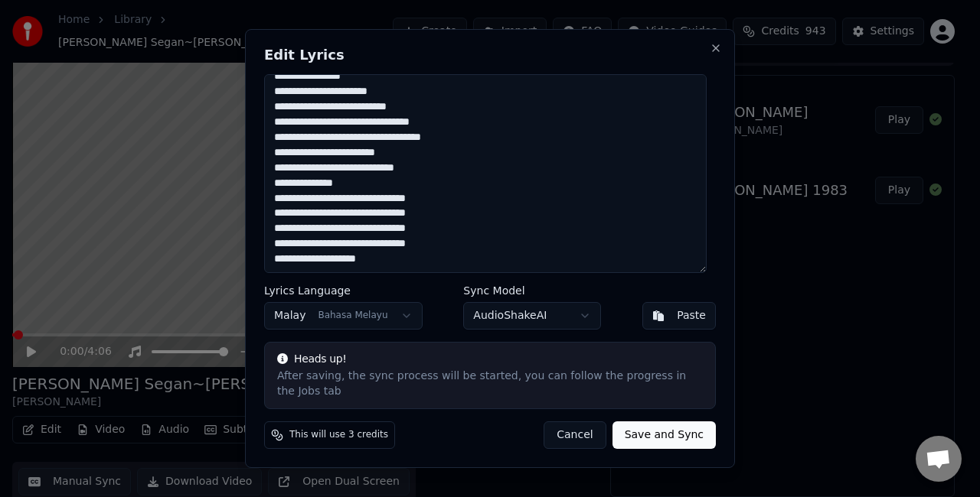
type textarea "**********"
click at [692, 430] on button "Save and Sync" at bounding box center [663, 436] width 103 height 28
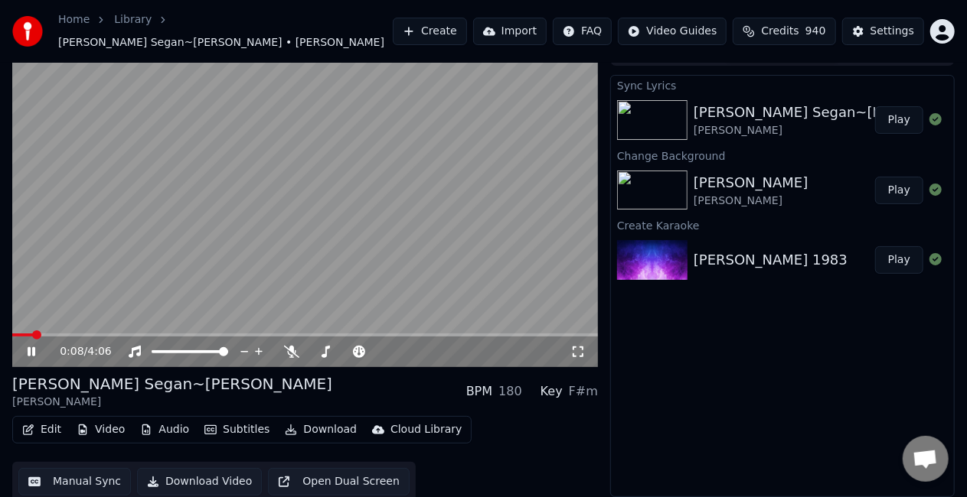
click at [897, 111] on button "Play" at bounding box center [899, 120] width 48 height 28
click at [908, 129] on button "Play" at bounding box center [899, 120] width 48 height 28
click at [34, 354] on icon at bounding box center [32, 351] width 8 height 9
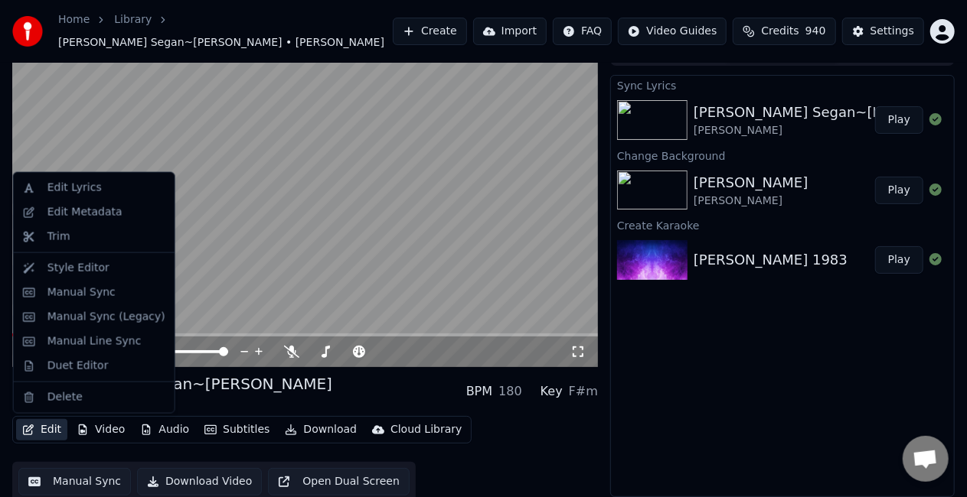
click at [42, 432] on button "Edit" at bounding box center [41, 429] width 51 height 21
click at [110, 215] on div "Edit Metadata" at bounding box center [84, 212] width 75 height 15
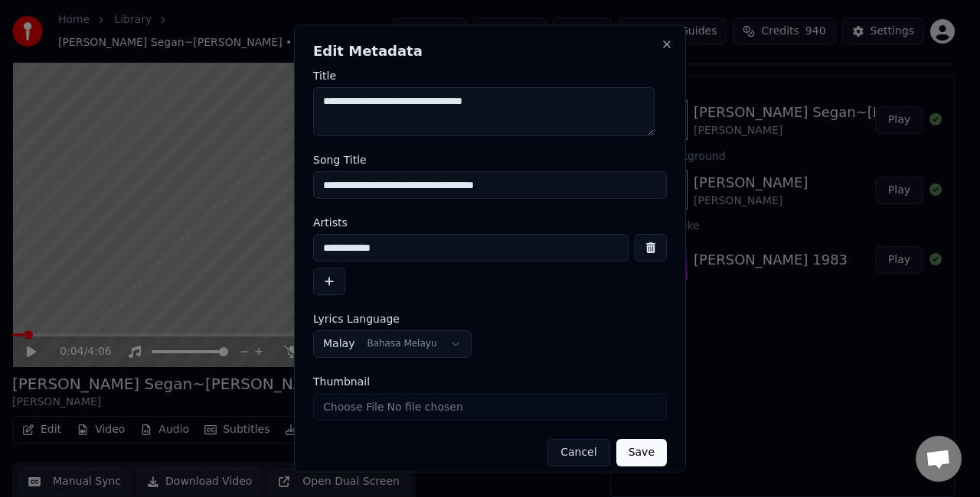
click at [496, 181] on input "**********" at bounding box center [490, 185] width 354 height 28
type input "**********"
click at [631, 451] on button "Save" at bounding box center [641, 453] width 51 height 28
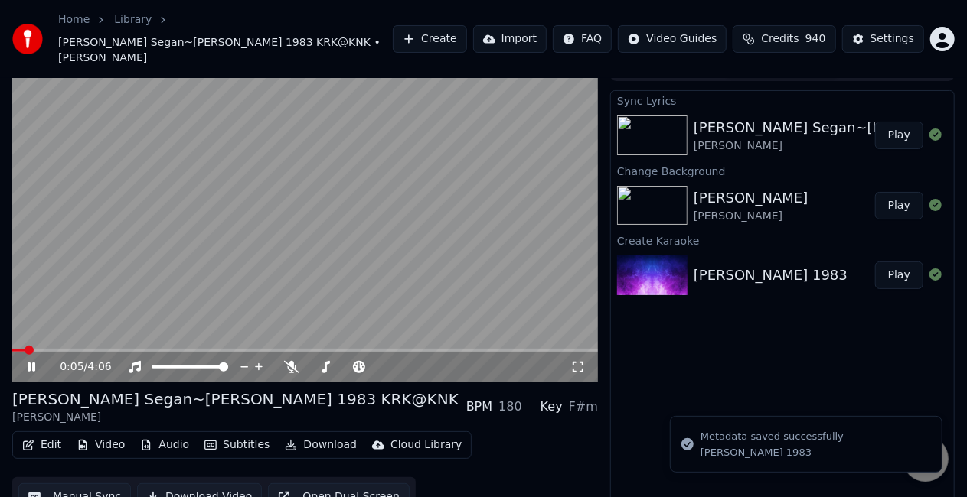
click at [52, 435] on button "Edit" at bounding box center [41, 445] width 51 height 21
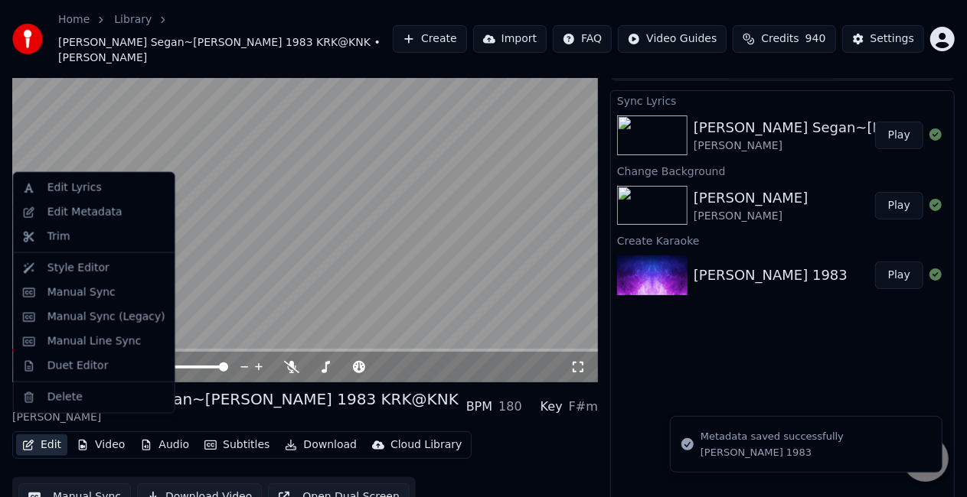
click at [282, 205] on video at bounding box center [304, 218] width 585 height 329
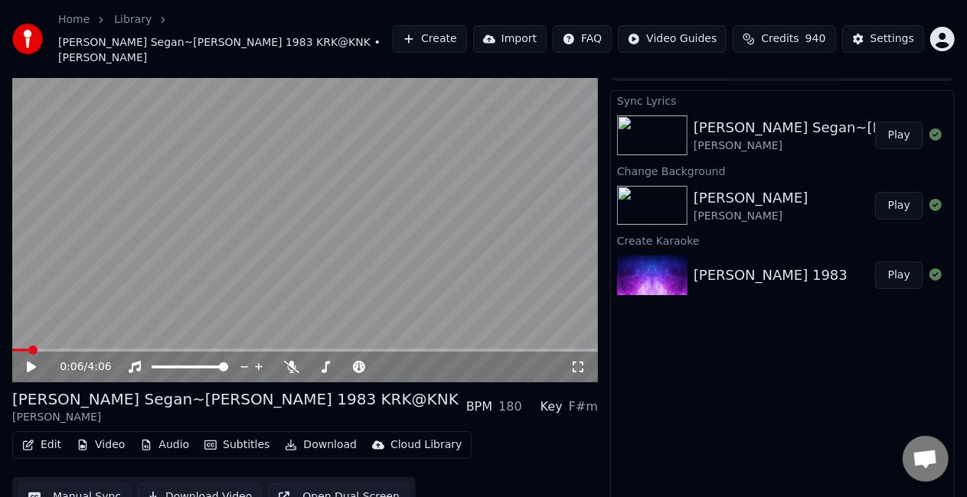
click at [40, 361] on icon at bounding box center [41, 367] width 35 height 12
click at [35, 363] on icon at bounding box center [32, 367] width 8 height 9
click at [15, 346] on span at bounding box center [19, 350] width 9 height 9
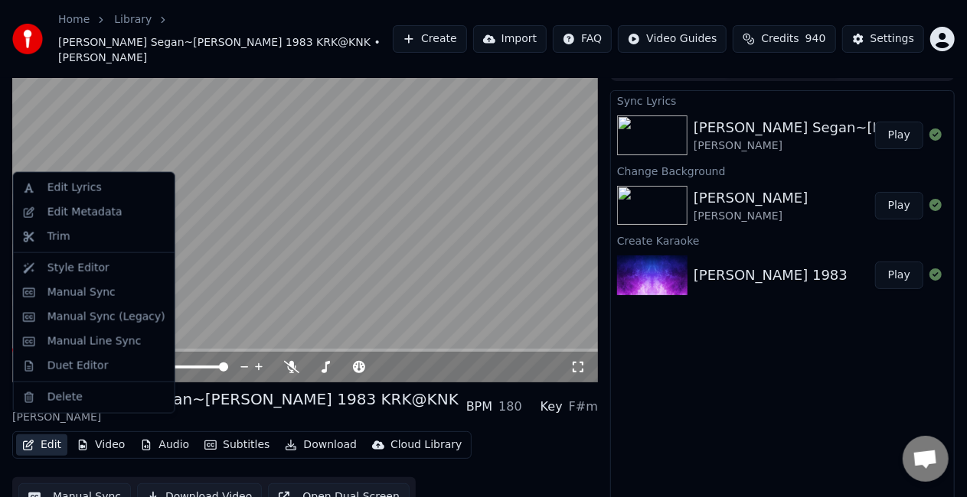
click at [46, 435] on button "Edit" at bounding box center [41, 445] width 51 height 21
click at [110, 337] on div "Manual Line Sync" at bounding box center [94, 341] width 94 height 15
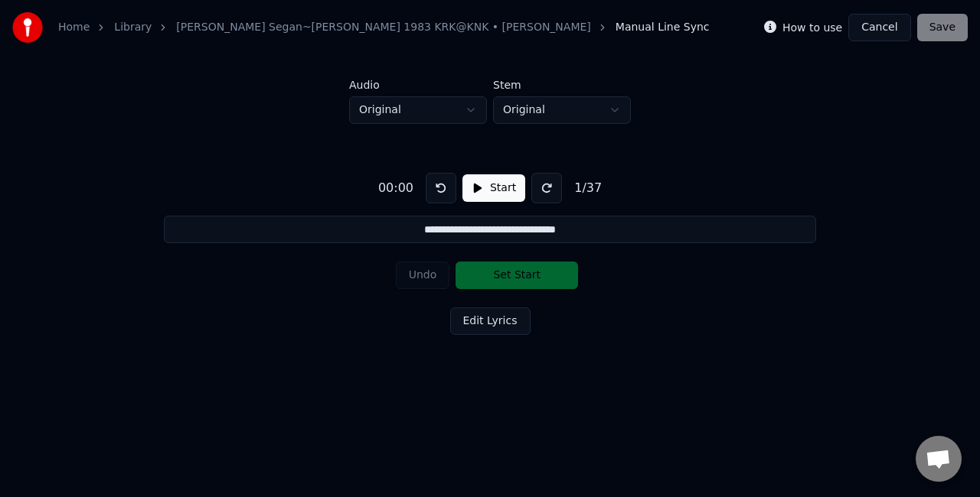
click at [497, 180] on button "Start" at bounding box center [493, 188] width 63 height 28
click at [492, 274] on button "Set Start" at bounding box center [516, 276] width 122 height 28
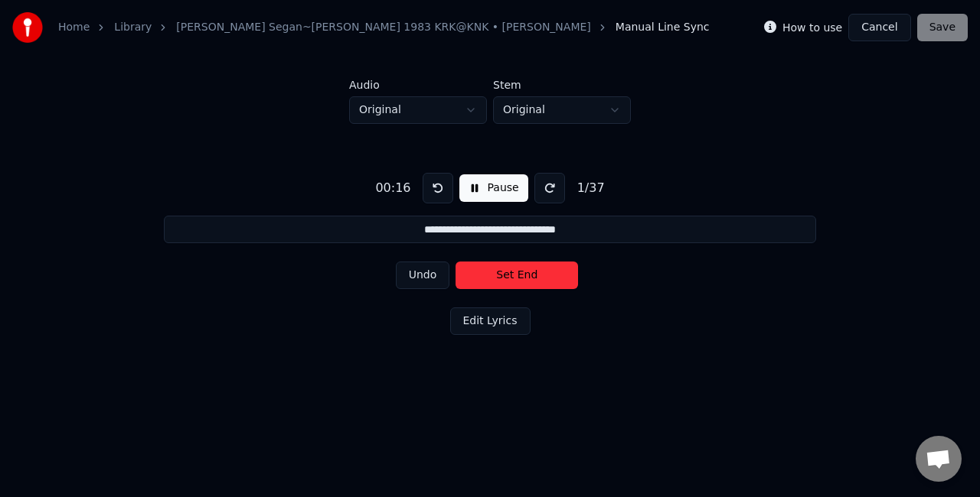
click at [492, 274] on button "Set End" at bounding box center [516, 276] width 122 height 28
click at [492, 274] on button "Set Start" at bounding box center [516, 276] width 122 height 28
click at [491, 276] on button "Set End" at bounding box center [516, 276] width 122 height 28
click at [491, 276] on button "Set Start" at bounding box center [516, 276] width 122 height 28
click at [488, 264] on button "Set End" at bounding box center [516, 276] width 122 height 28
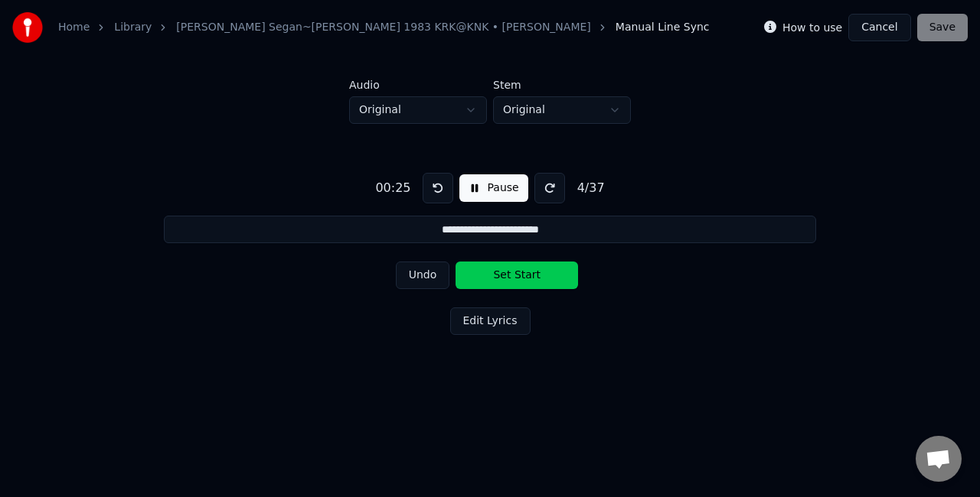
click at [490, 266] on button "Set Start" at bounding box center [516, 276] width 122 height 28
click at [494, 268] on button "Set End" at bounding box center [516, 276] width 122 height 28
click at [494, 268] on button "Set Start" at bounding box center [516, 276] width 122 height 28
click at [493, 273] on button "Set End" at bounding box center [516, 276] width 122 height 28
click at [493, 273] on button "Set Start" at bounding box center [516, 276] width 122 height 28
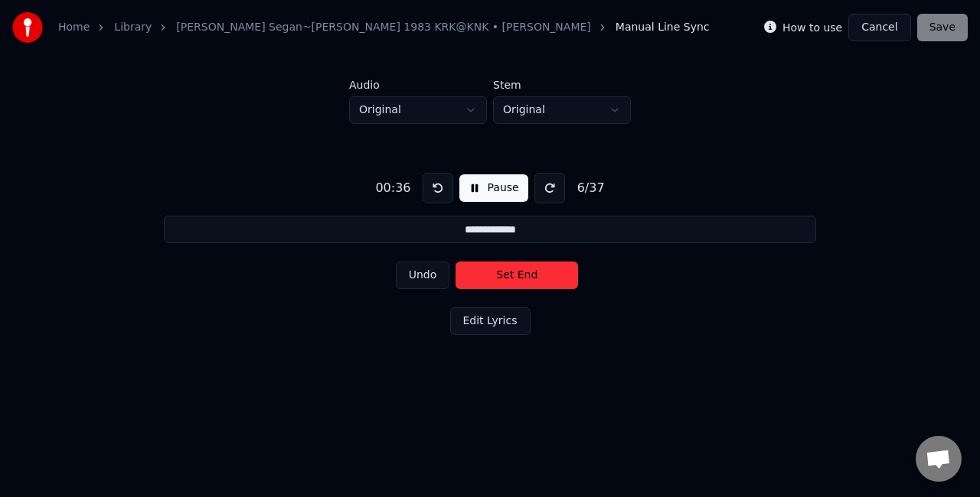
click at [493, 273] on button "Set End" at bounding box center [516, 276] width 122 height 28
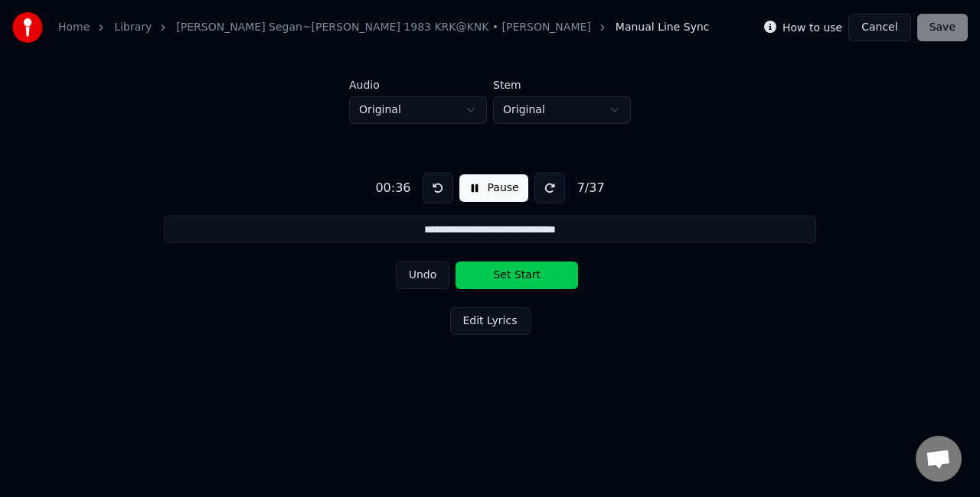
click at [493, 273] on button "Set Start" at bounding box center [516, 276] width 122 height 28
click at [500, 273] on button "Set End" at bounding box center [516, 276] width 122 height 28
click at [500, 273] on button "Set Start" at bounding box center [516, 276] width 122 height 28
click at [515, 271] on button "Set End" at bounding box center [516, 276] width 122 height 28
click at [515, 271] on button "Set Start" at bounding box center [516, 276] width 122 height 28
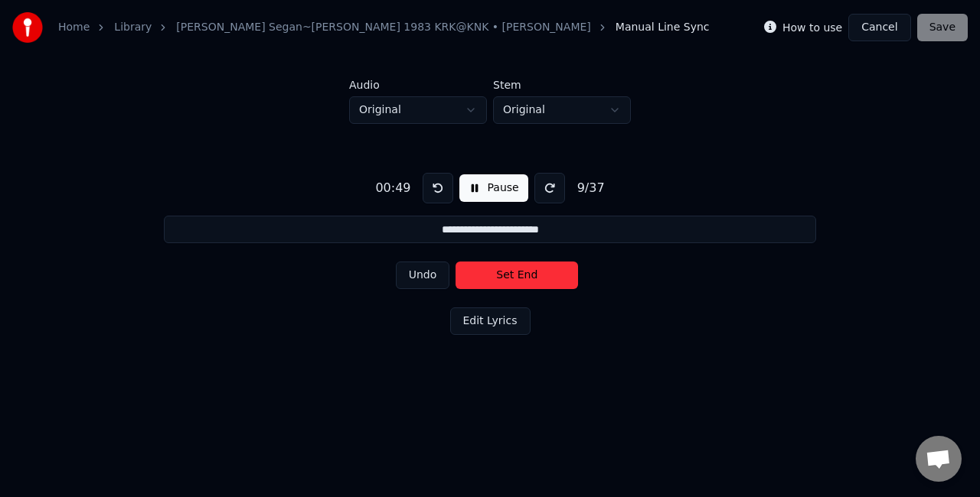
click at [515, 271] on button "Set End" at bounding box center [516, 276] width 122 height 28
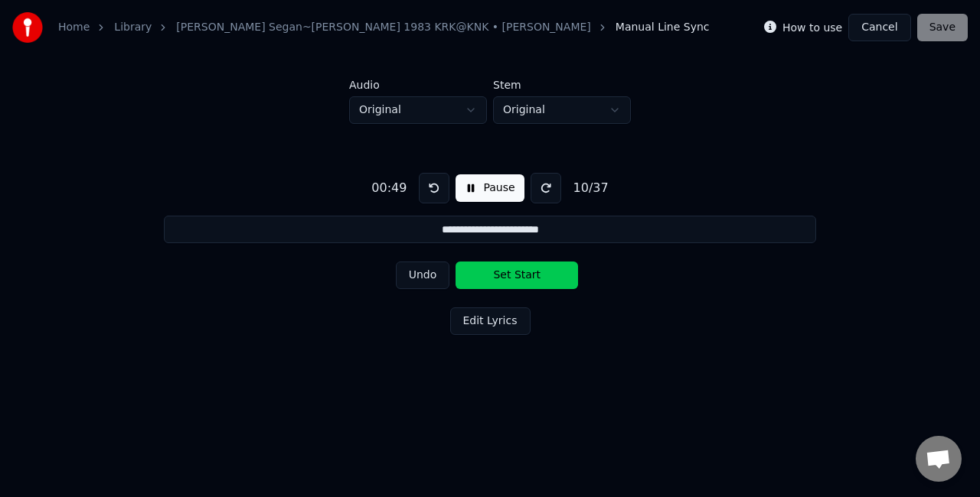
click at [515, 271] on button "Set Start" at bounding box center [516, 276] width 122 height 28
click at [510, 273] on button "Set End" at bounding box center [516, 276] width 122 height 28
click at [510, 273] on button "Set Start" at bounding box center [516, 276] width 122 height 28
click at [513, 273] on button "Set End" at bounding box center [516, 276] width 122 height 28
click at [513, 273] on button "Set Start" at bounding box center [516, 276] width 122 height 28
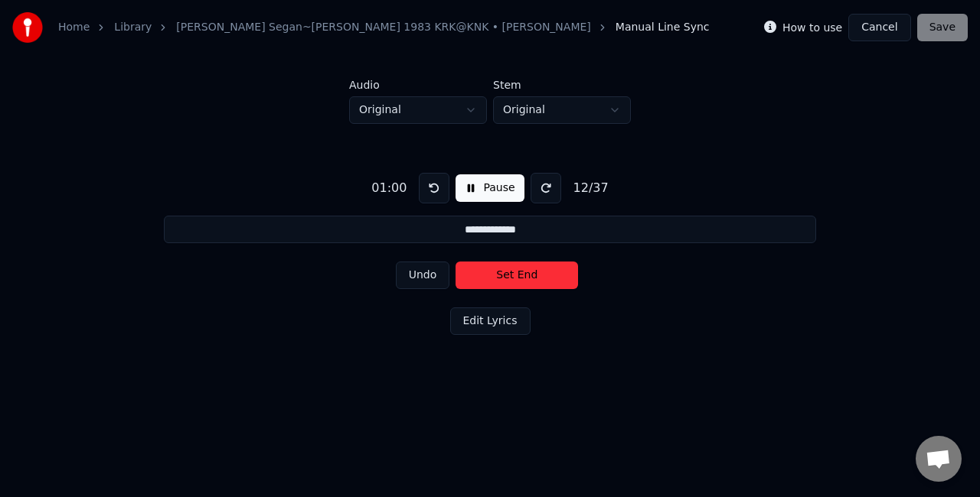
click at [513, 273] on button "Set End" at bounding box center [516, 276] width 122 height 28
click at [513, 273] on button "Set Start" at bounding box center [516, 276] width 122 height 28
click at [513, 272] on button "Set End" at bounding box center [516, 276] width 122 height 28
click at [513, 272] on button "Set Start" at bounding box center [516, 276] width 122 height 28
click at [537, 274] on button "Set End" at bounding box center [516, 276] width 122 height 28
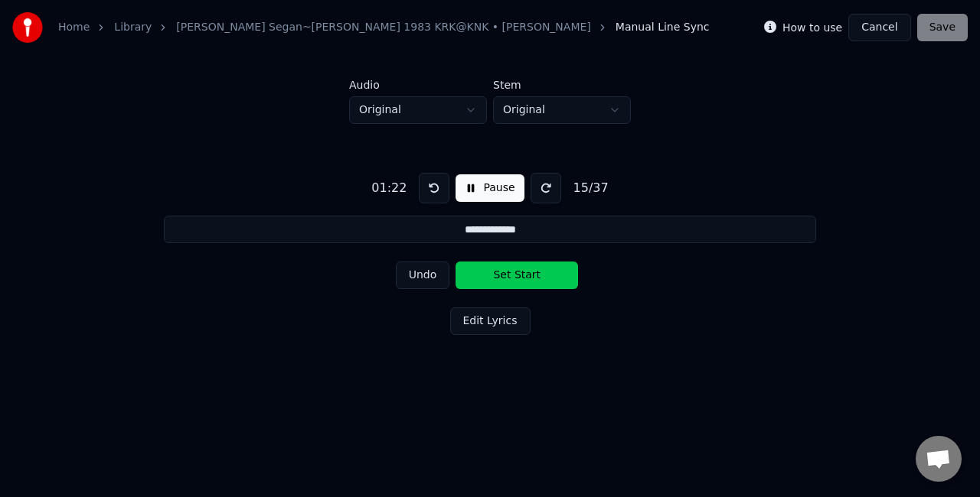
click at [519, 277] on button "Set Start" at bounding box center [516, 276] width 122 height 28
click at [504, 277] on button "Set End" at bounding box center [516, 276] width 122 height 28
drag, startPoint x: 504, startPoint y: 277, endPoint x: 551, endPoint y: 306, distance: 55.0
click at [537, 300] on div "**********" at bounding box center [489, 251] width 931 height 254
click at [559, 280] on button "Set Start" at bounding box center [516, 276] width 122 height 28
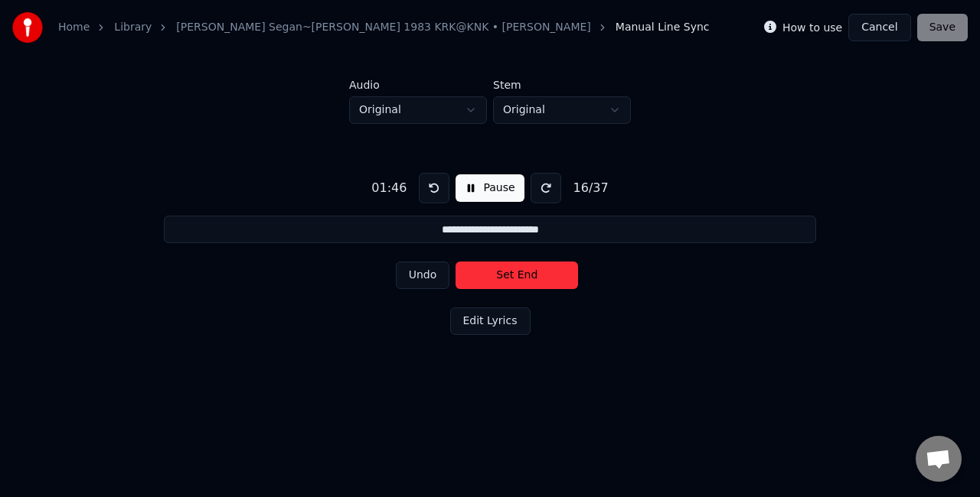
click at [551, 273] on button "Set End" at bounding box center [516, 276] width 122 height 28
type input "**********"
click at [434, 182] on button at bounding box center [434, 188] width 31 height 31
click at [432, 189] on button at bounding box center [434, 188] width 31 height 31
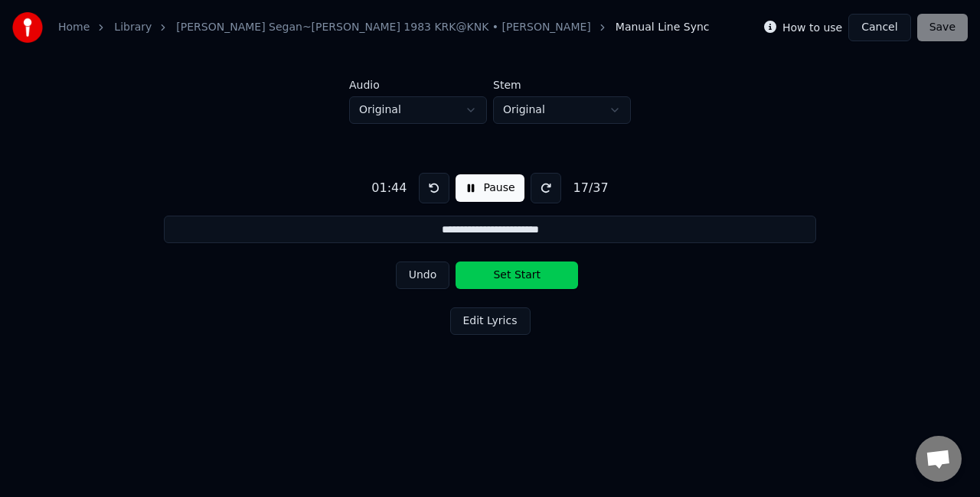
click at [510, 272] on button "Set Start" at bounding box center [516, 276] width 122 height 28
click at [434, 185] on button at bounding box center [434, 188] width 31 height 31
click at [436, 188] on button at bounding box center [434, 188] width 31 height 31
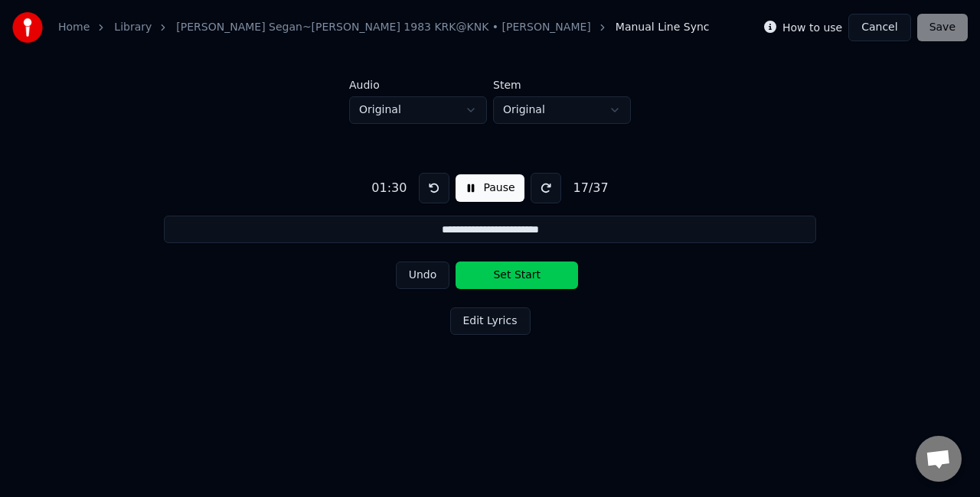
click at [436, 188] on button at bounding box center [434, 188] width 31 height 31
click at [481, 188] on button "Pause" at bounding box center [489, 188] width 68 height 28
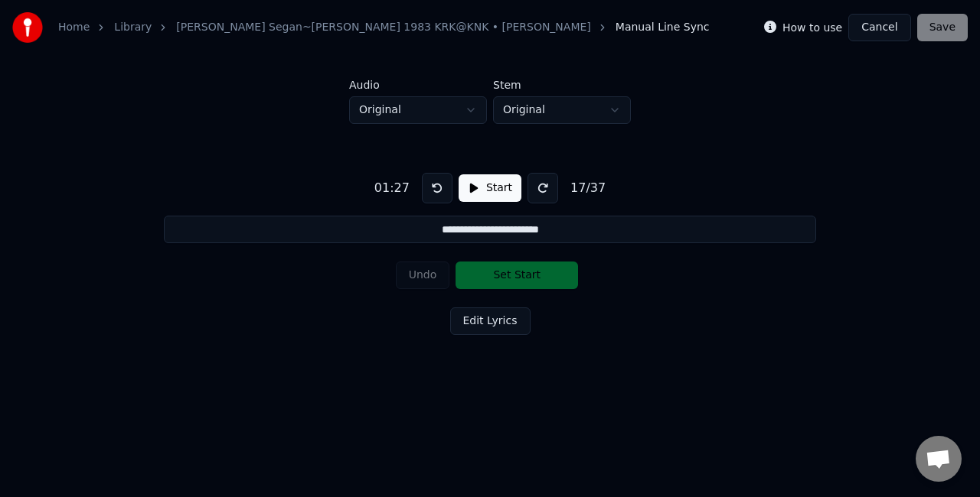
click at [888, 28] on button "Cancel" at bounding box center [879, 28] width 62 height 28
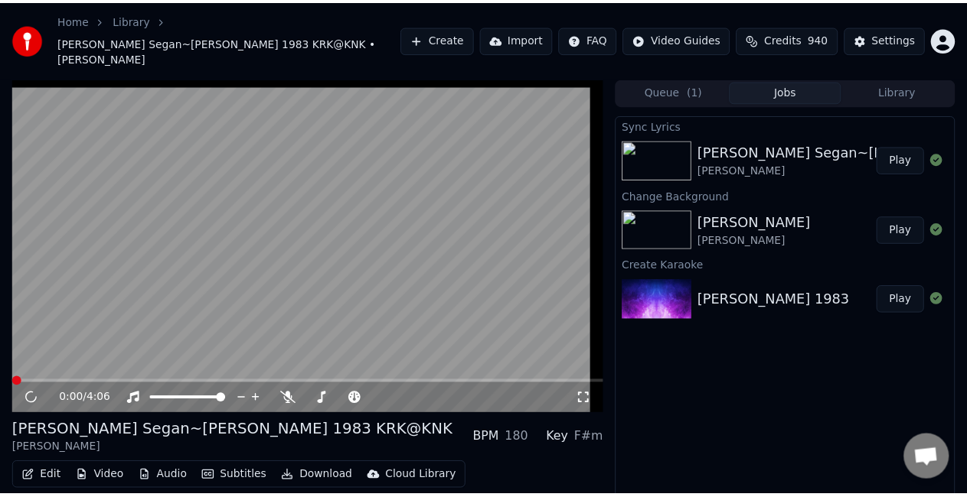
scroll to position [24, 0]
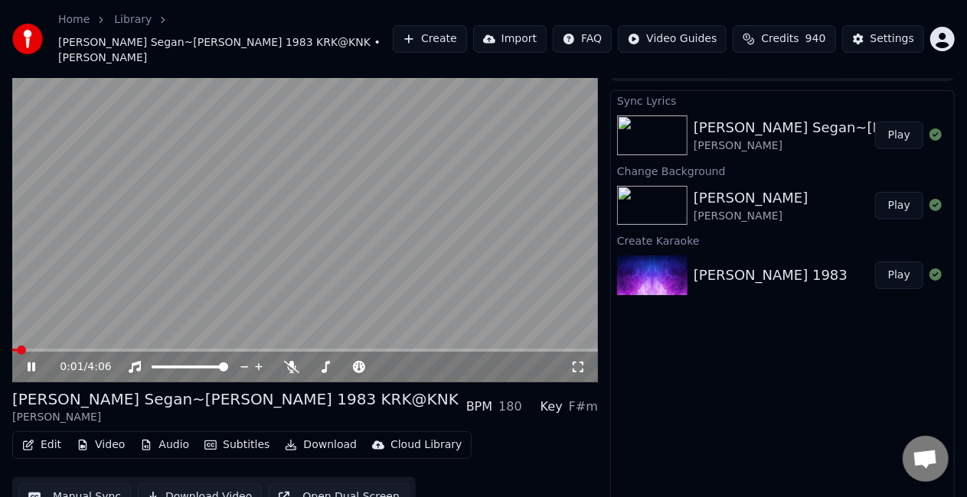
click at [35, 361] on icon at bounding box center [41, 367] width 35 height 12
click at [46, 435] on button "Edit" at bounding box center [41, 445] width 51 height 21
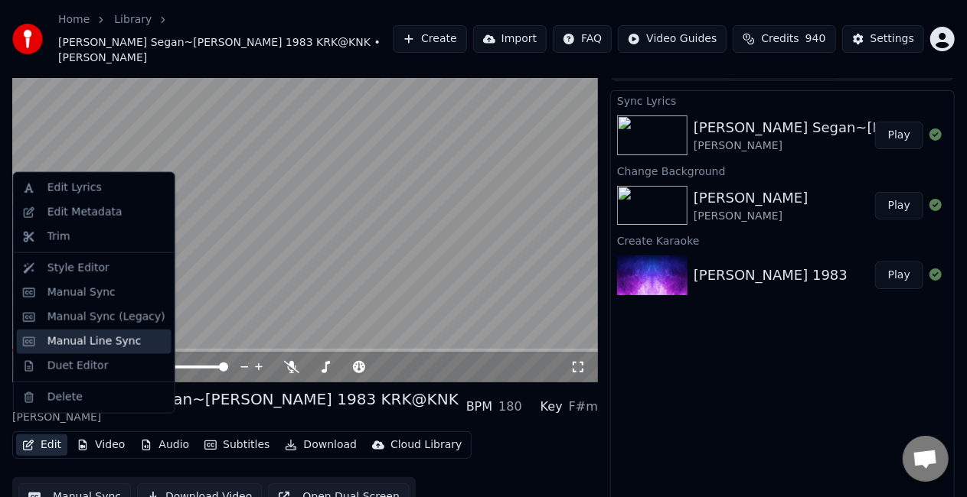
click at [119, 341] on div "Manual Line Sync" at bounding box center [94, 341] width 94 height 15
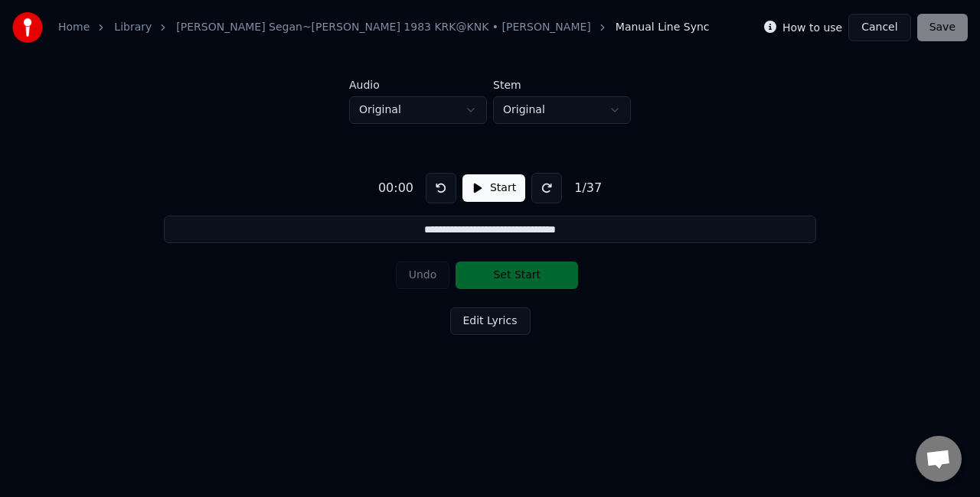
click at [468, 185] on button "Start" at bounding box center [493, 188] width 63 height 28
click at [524, 276] on button "Set Start" at bounding box center [516, 276] width 122 height 28
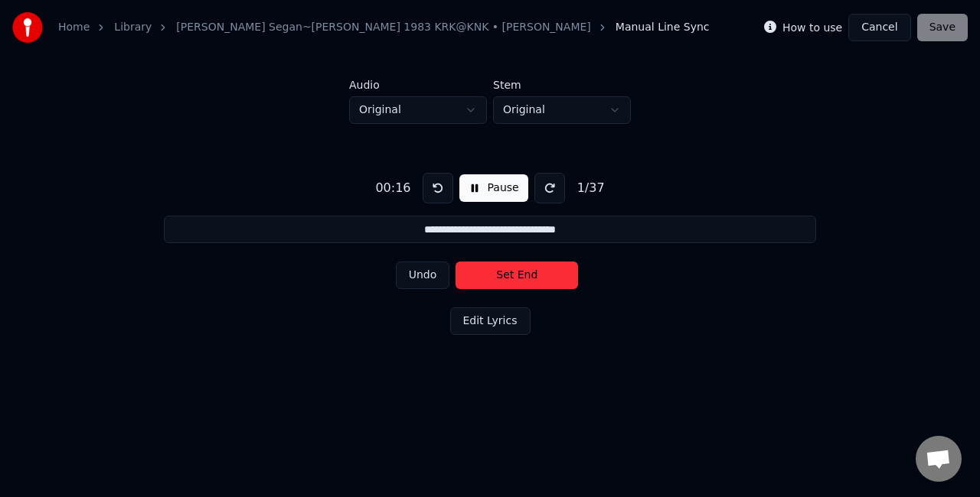
click at [520, 270] on button "Set End" at bounding box center [516, 276] width 122 height 28
click at [520, 270] on button "Set Start" at bounding box center [516, 276] width 122 height 28
click at [520, 270] on button "Set End" at bounding box center [516, 276] width 122 height 28
click at [520, 270] on button "Set Start" at bounding box center [516, 276] width 122 height 28
click at [512, 271] on button "Set End" at bounding box center [516, 276] width 122 height 28
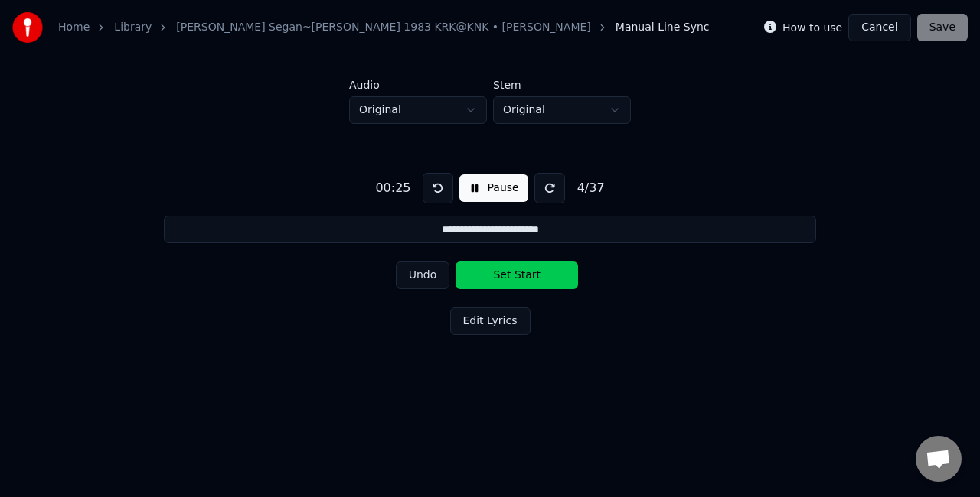
click at [512, 271] on button "Set Start" at bounding box center [516, 276] width 122 height 28
click at [512, 271] on button "Set End" at bounding box center [516, 276] width 122 height 28
click at [512, 271] on button "Set Start" at bounding box center [516, 276] width 122 height 28
click at [508, 271] on button "Set End" at bounding box center [516, 276] width 122 height 28
click at [508, 271] on button "Set Start" at bounding box center [516, 276] width 122 height 28
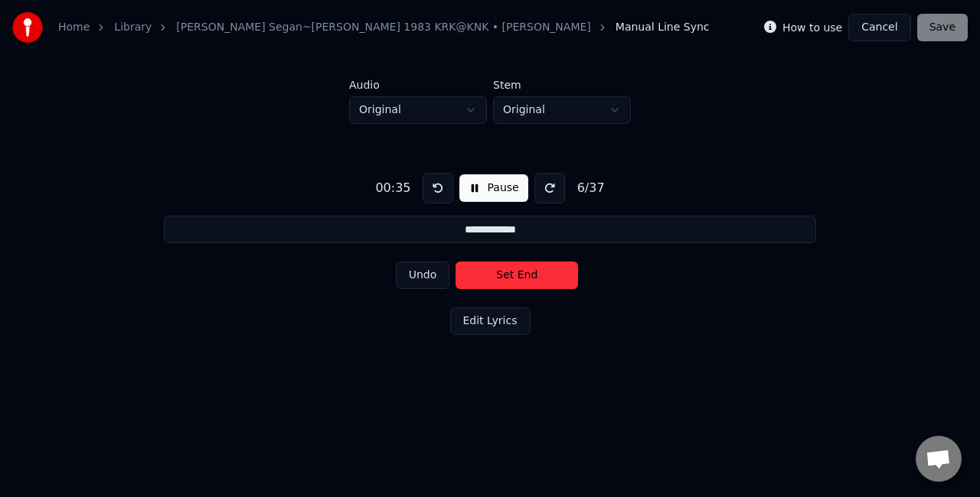
click at [507, 271] on button "Set End" at bounding box center [516, 276] width 122 height 28
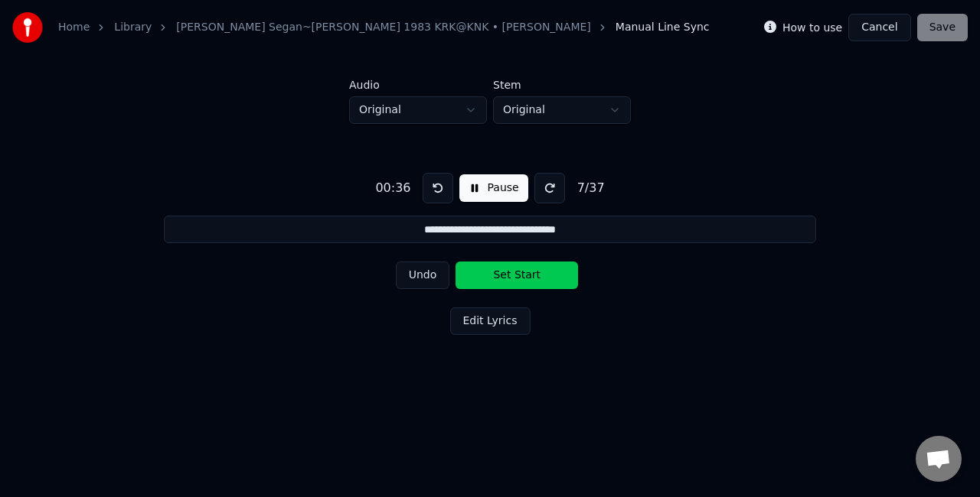
click at [507, 271] on button "Set Start" at bounding box center [516, 276] width 122 height 28
click at [507, 269] on button "Set End" at bounding box center [516, 276] width 122 height 28
click at [507, 269] on button "Set Start" at bounding box center [516, 276] width 122 height 28
click at [507, 269] on button "Set End" at bounding box center [516, 276] width 122 height 28
click at [507, 269] on button "Set Start" at bounding box center [516, 276] width 122 height 28
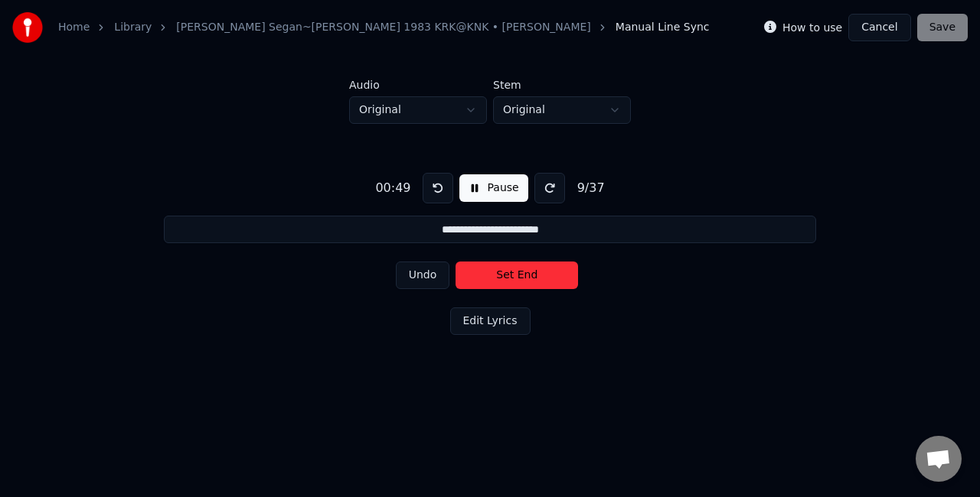
click at [507, 269] on button "Set End" at bounding box center [516, 276] width 122 height 28
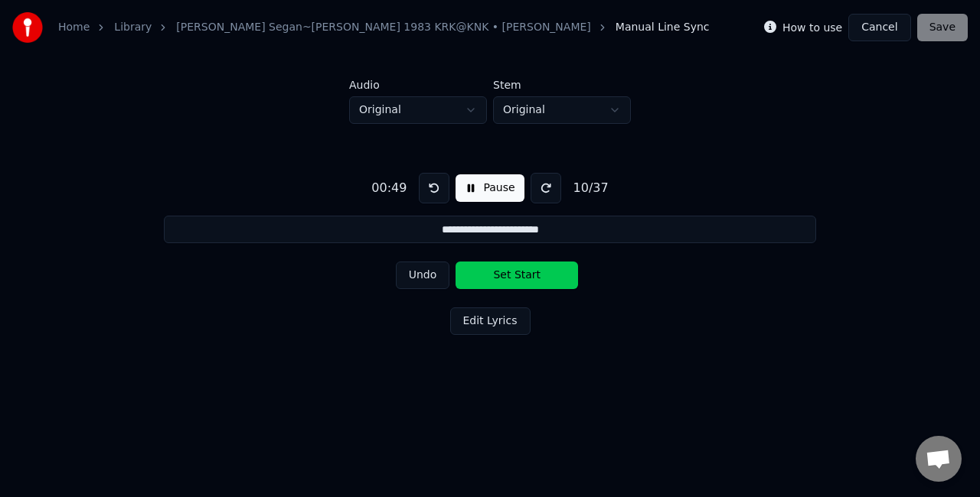
click at [507, 269] on button "Set Start" at bounding box center [516, 276] width 122 height 28
click at [507, 269] on button "Set End" at bounding box center [516, 276] width 122 height 28
click at [507, 269] on button "Set Start" at bounding box center [516, 276] width 122 height 28
click at [517, 272] on button "Set End" at bounding box center [516, 276] width 122 height 28
click at [517, 272] on button "Set Start" at bounding box center [516, 276] width 122 height 28
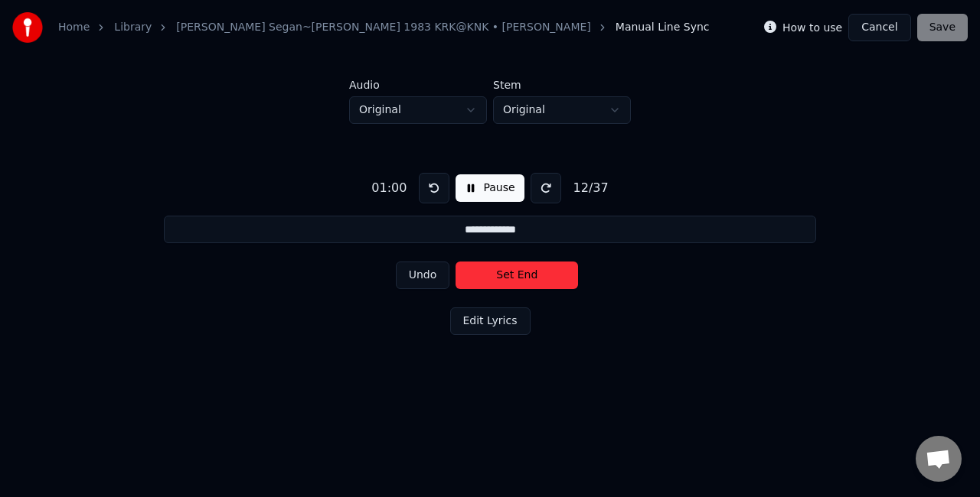
click at [517, 272] on button "Set End" at bounding box center [516, 276] width 122 height 28
click at [517, 272] on button "Set Start" at bounding box center [516, 276] width 122 height 28
click at [517, 272] on button "Set End" at bounding box center [516, 276] width 122 height 28
click at [517, 272] on button "Set Start" at bounding box center [516, 276] width 122 height 28
click at [516, 274] on button "Set End" at bounding box center [516, 276] width 122 height 28
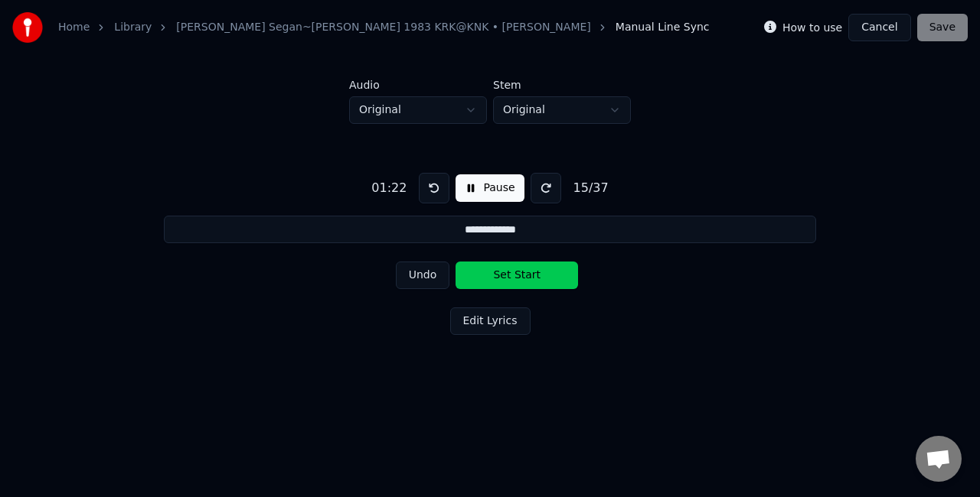
click at [497, 274] on button "Set Start" at bounding box center [516, 276] width 122 height 28
click at [516, 272] on button "Set End" at bounding box center [516, 276] width 122 height 28
click at [516, 272] on button "Set Start" at bounding box center [516, 276] width 122 height 28
click at [514, 272] on button "Set End" at bounding box center [516, 276] width 122 height 28
click at [514, 272] on button "Set Start" at bounding box center [516, 276] width 122 height 28
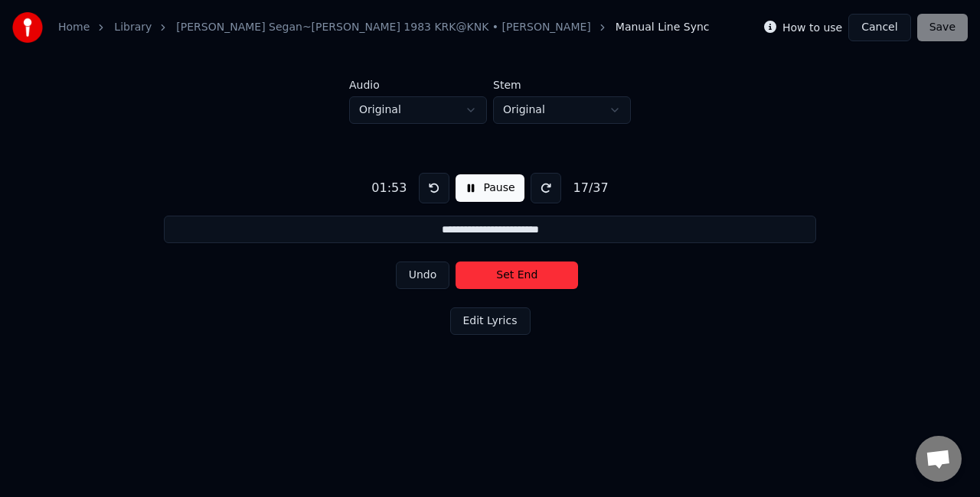
click at [514, 272] on button "Set End" at bounding box center [516, 276] width 122 height 28
click at [514, 272] on button "Set Start" at bounding box center [516, 276] width 122 height 28
click at [514, 272] on button "Set End" at bounding box center [516, 276] width 122 height 28
click at [514, 272] on button "Set Start" at bounding box center [516, 276] width 122 height 28
click at [514, 272] on button "Set End" at bounding box center [516, 276] width 122 height 28
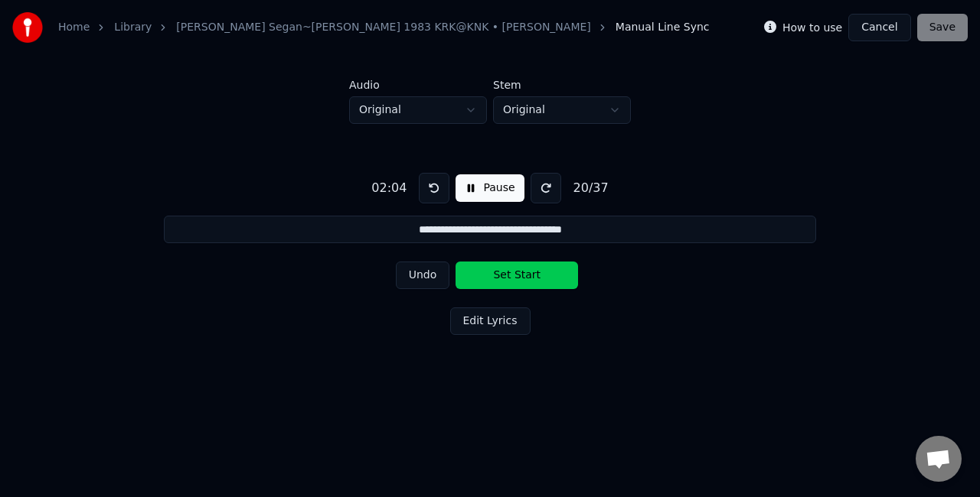
click at [514, 272] on button "Set Start" at bounding box center [516, 276] width 122 height 28
click at [514, 272] on button "Set End" at bounding box center [516, 276] width 122 height 28
click at [514, 272] on button "Set Start" at bounding box center [516, 276] width 122 height 28
click at [514, 272] on button "Set End" at bounding box center [516, 276] width 122 height 28
click at [514, 272] on button "Set Start" at bounding box center [516, 276] width 122 height 28
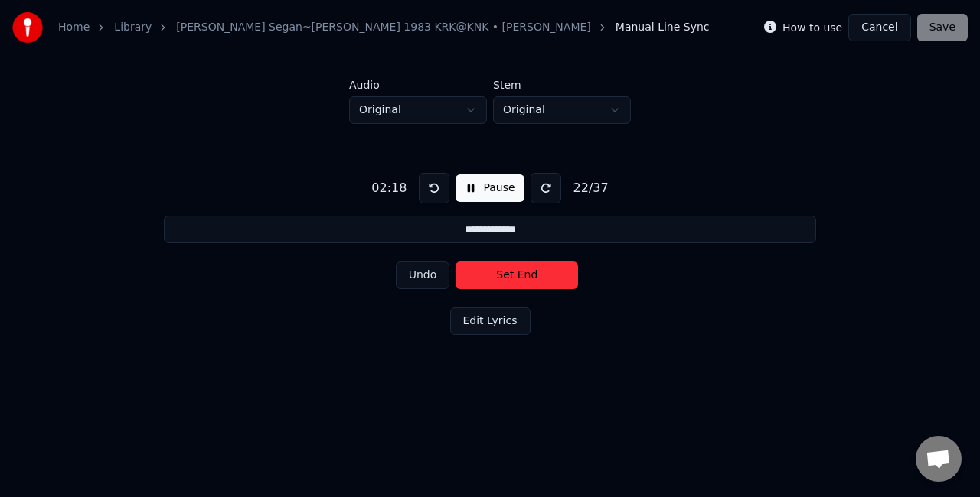
click at [514, 272] on button "Set End" at bounding box center [516, 276] width 122 height 28
click at [514, 272] on button "Set Start" at bounding box center [516, 276] width 122 height 28
click at [514, 272] on button "Set End" at bounding box center [516, 276] width 122 height 28
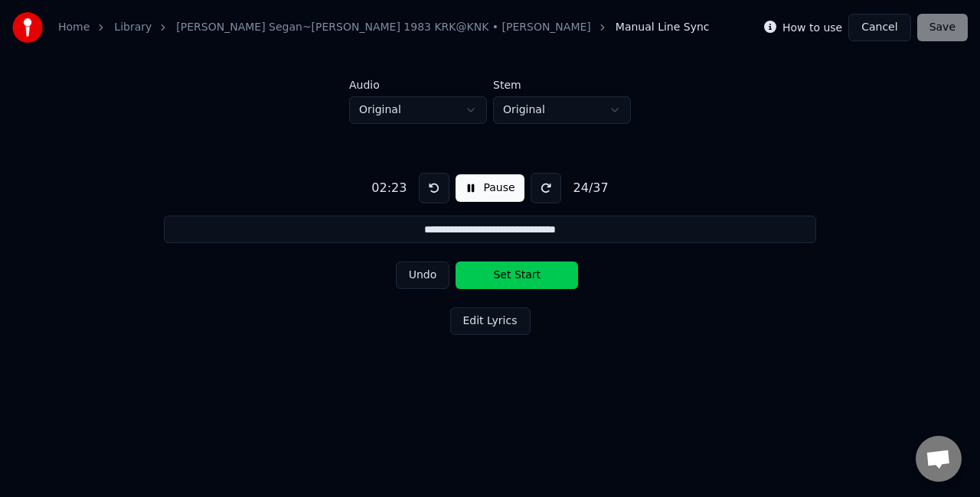
click at [514, 272] on button "Set Start" at bounding box center [516, 276] width 122 height 28
click at [514, 272] on button "Set End" at bounding box center [516, 276] width 122 height 28
click at [510, 271] on button "Set Start" at bounding box center [516, 276] width 122 height 28
click at [502, 272] on button "Set End" at bounding box center [516, 276] width 122 height 28
click at [503, 272] on button "Set Start" at bounding box center [516, 276] width 122 height 28
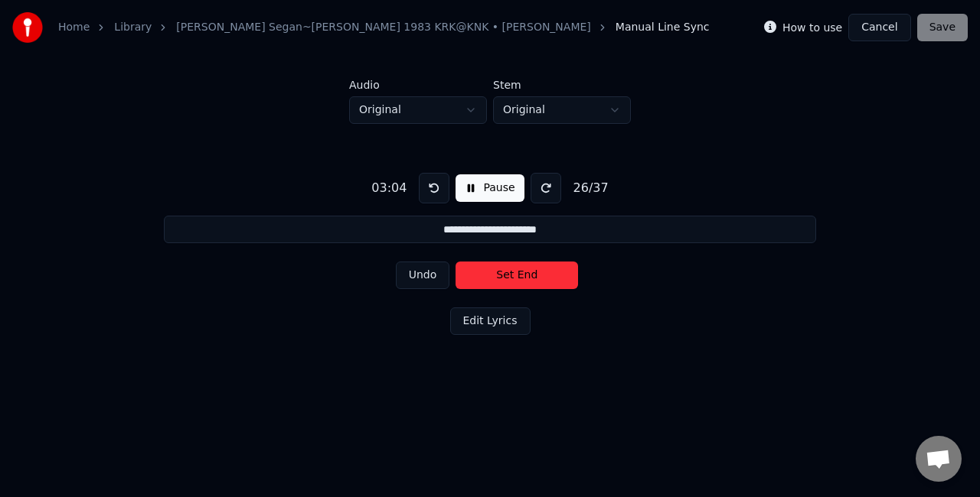
click at [503, 272] on button "Set End" at bounding box center [516, 276] width 122 height 28
click at [503, 272] on button "Set Start" at bounding box center [516, 276] width 122 height 28
click at [503, 272] on button "Set End" at bounding box center [516, 276] width 122 height 28
click at [503, 272] on button "Set Start" at bounding box center [516, 276] width 122 height 28
click at [504, 273] on button "Set End" at bounding box center [516, 276] width 122 height 28
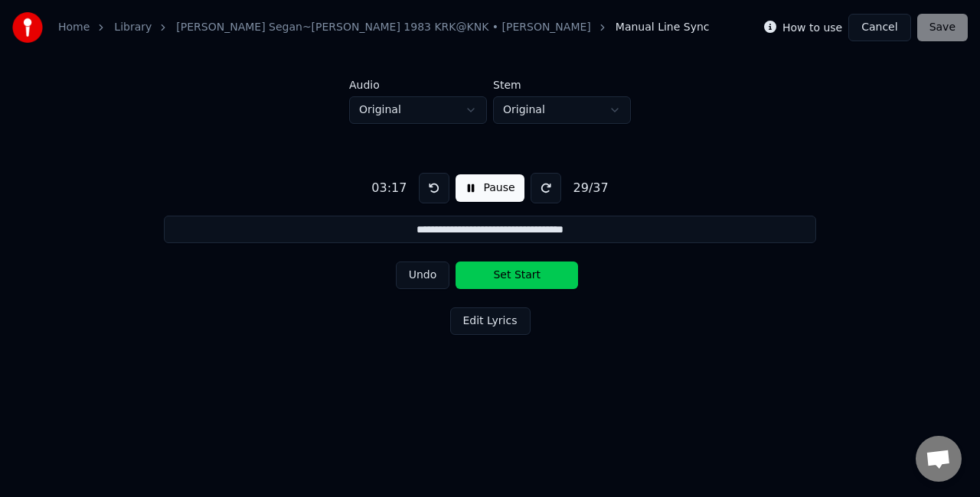
click at [504, 273] on button "Set Start" at bounding box center [516, 276] width 122 height 28
click at [517, 271] on button "Set End" at bounding box center [516, 276] width 122 height 28
click at [517, 271] on button "Set Start" at bounding box center [516, 276] width 122 height 28
click at [517, 271] on button "Set End" at bounding box center [516, 276] width 122 height 28
click at [517, 271] on button "Set Start" at bounding box center [516, 276] width 122 height 28
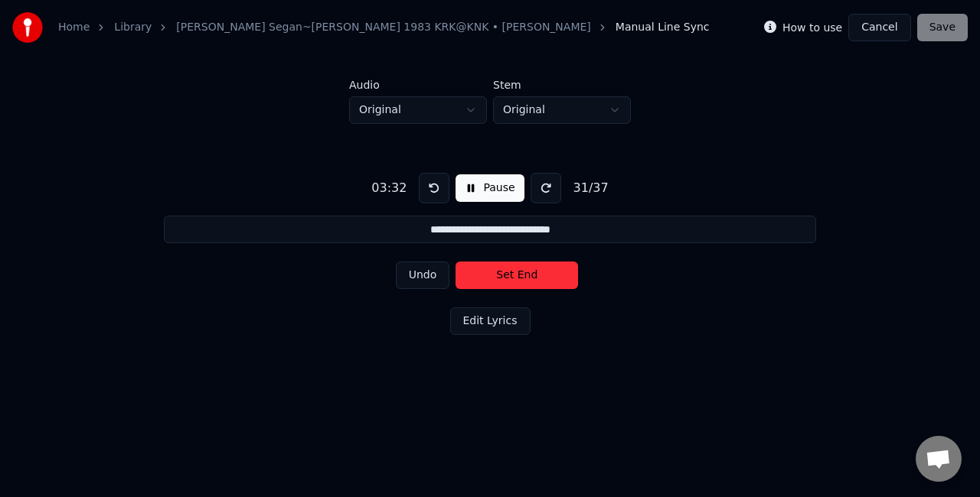
click at [517, 271] on button "Set End" at bounding box center [516, 276] width 122 height 28
click at [517, 271] on button "Set Start" at bounding box center [516, 276] width 122 height 28
click at [517, 271] on button "Set End" at bounding box center [516, 276] width 122 height 28
click at [517, 271] on button "Set Start" at bounding box center [516, 276] width 122 height 28
click at [519, 271] on button "Set End" at bounding box center [516, 276] width 122 height 28
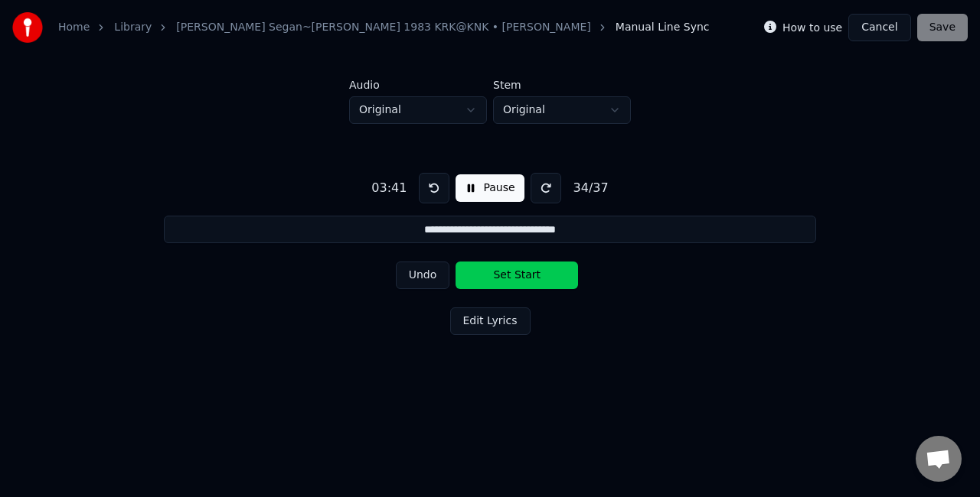
click at [519, 271] on button "Set Start" at bounding box center [516, 276] width 122 height 28
click at [517, 271] on button "Set End" at bounding box center [516, 276] width 122 height 28
click at [517, 271] on button "Set Start" at bounding box center [516, 276] width 122 height 28
click at [517, 271] on button "Set End" at bounding box center [516, 276] width 122 height 28
click at [517, 271] on button "Set Start" at bounding box center [516, 276] width 122 height 28
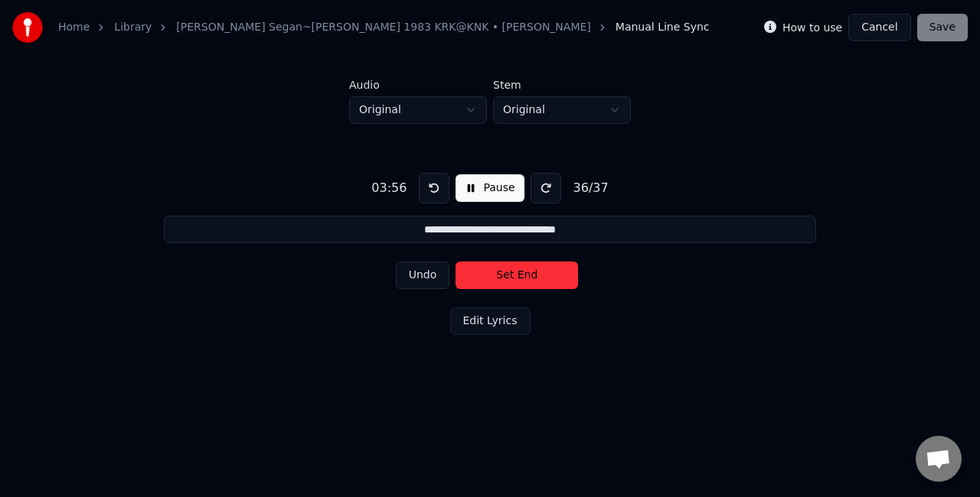
click at [514, 272] on button "Set End" at bounding box center [516, 276] width 122 height 28
type input "**********"
click at [514, 272] on button "Set Start" at bounding box center [516, 276] width 122 height 28
click at [527, 272] on button "Set End" at bounding box center [516, 276] width 122 height 28
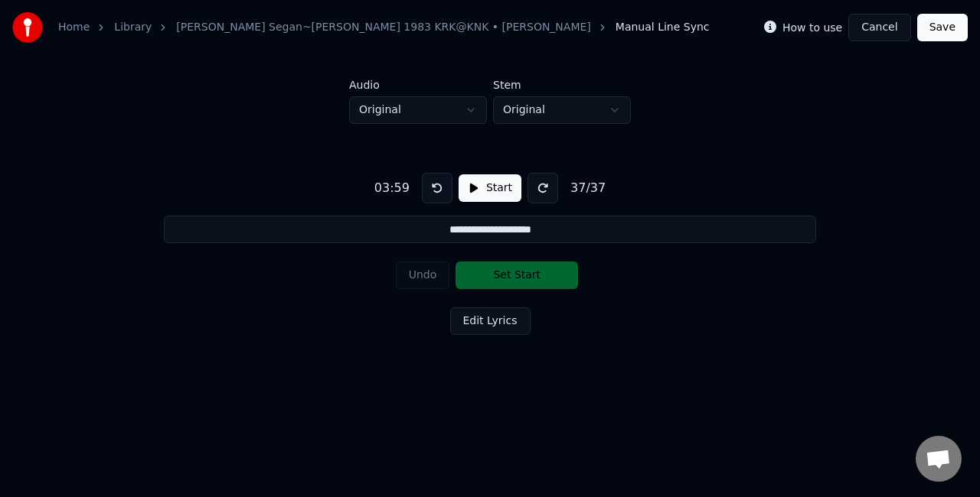
click at [959, 36] on button "Save" at bounding box center [942, 28] width 51 height 28
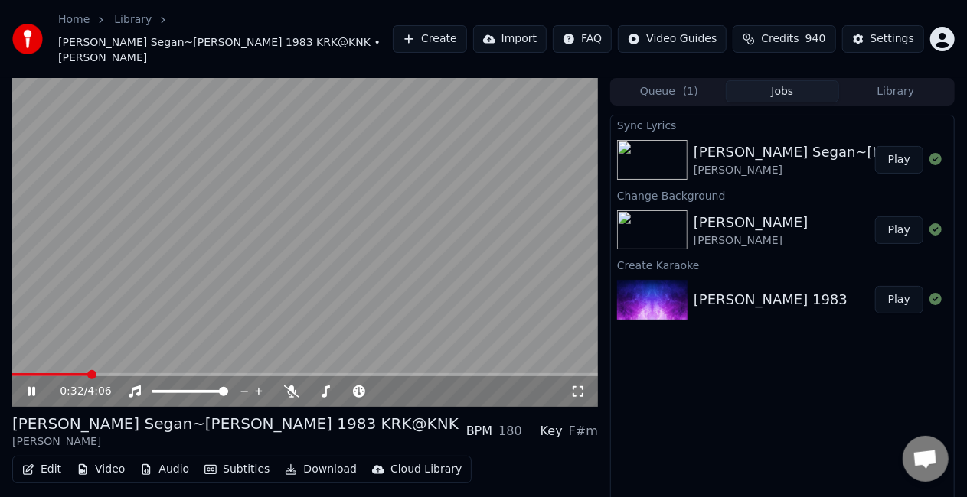
click at [88, 373] on span at bounding box center [50, 374] width 76 height 3
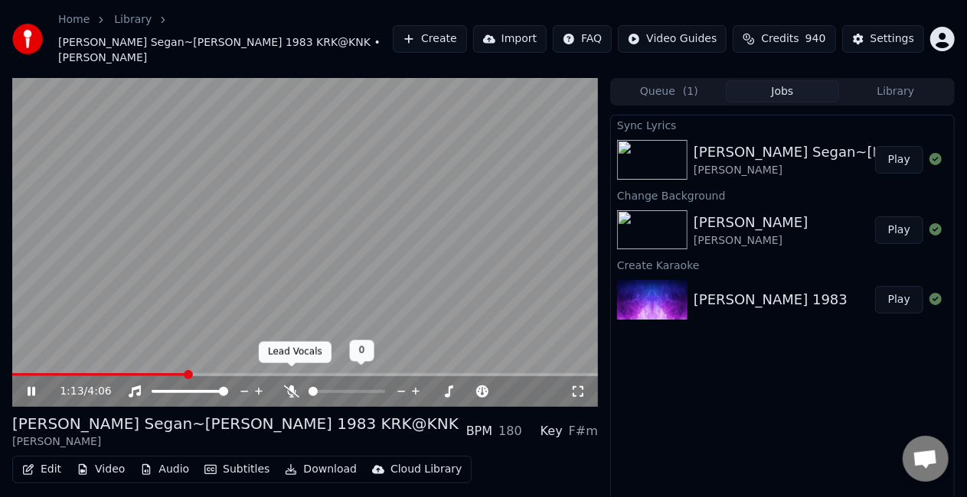
click at [295, 386] on icon at bounding box center [291, 392] width 15 height 12
click at [295, 386] on icon at bounding box center [292, 392] width 8 height 12
click at [357, 386] on icon at bounding box center [359, 392] width 12 height 12
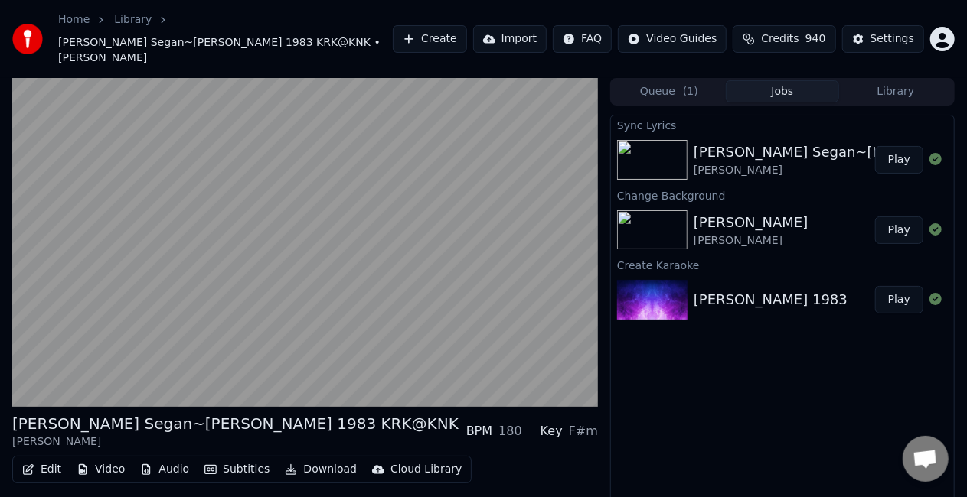
click at [52, 459] on button "Edit" at bounding box center [41, 469] width 51 height 21
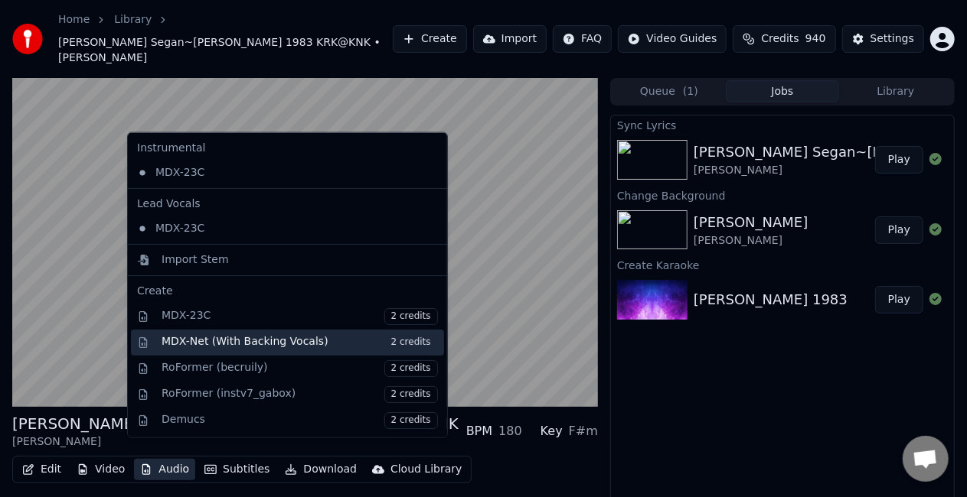
click at [237, 341] on div "MDX-Net (With Backing Vocals) 2 credits" at bounding box center [299, 342] width 276 height 17
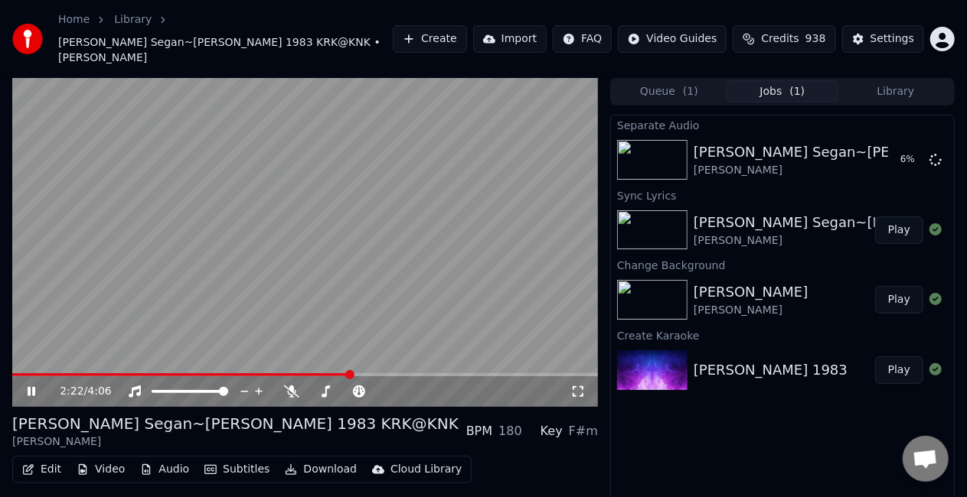
click at [29, 384] on div "2:22 / 4:06" at bounding box center [304, 391] width 573 height 15
click at [34, 387] on icon at bounding box center [32, 391] width 8 height 9
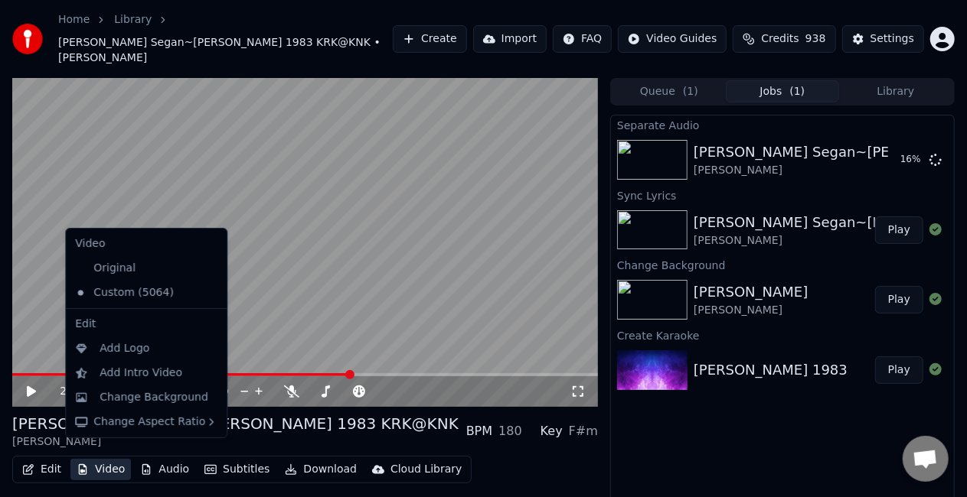
click at [87, 459] on button "Video" at bounding box center [100, 469] width 60 height 21
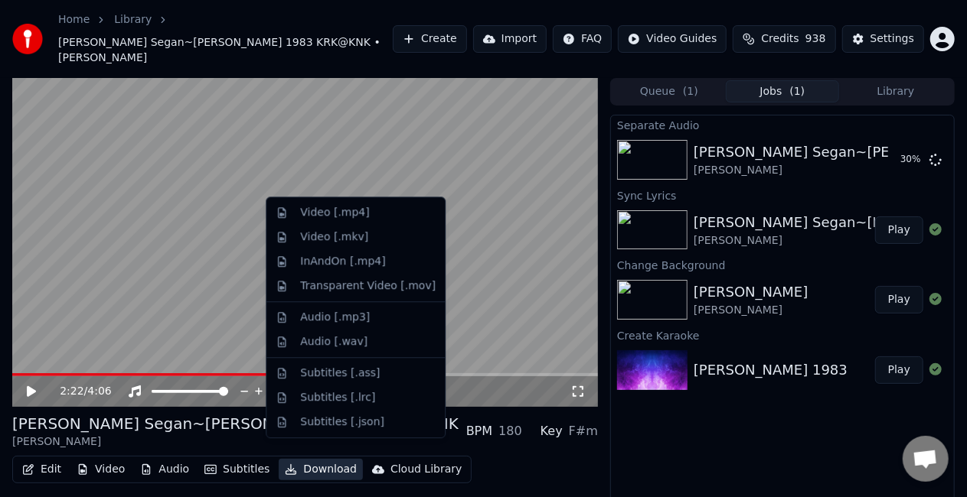
click at [686, 433] on div "Separate Audio [PERSON_NAME]~[PERSON_NAME] 1983 KRK@KNK [PERSON_NAME] 30 % Sync…" at bounding box center [782, 326] width 344 height 423
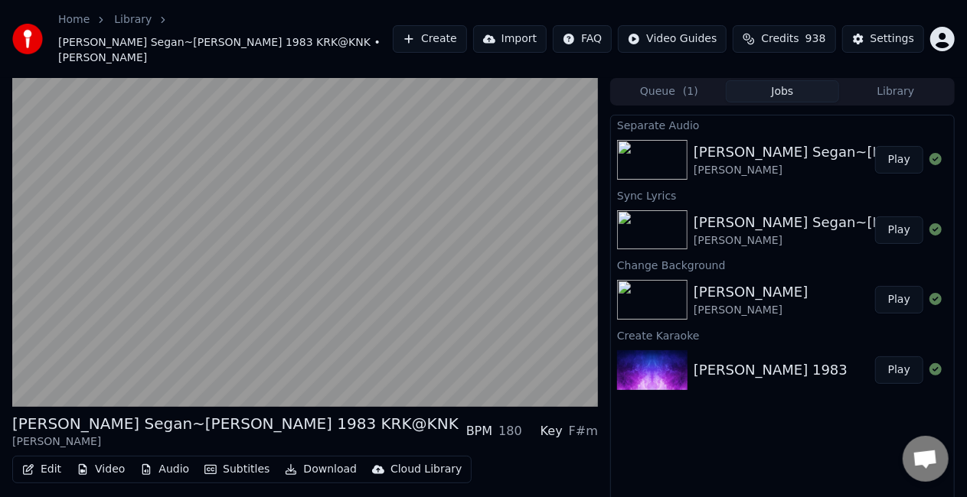
click at [905, 146] on button "Play" at bounding box center [899, 160] width 48 height 28
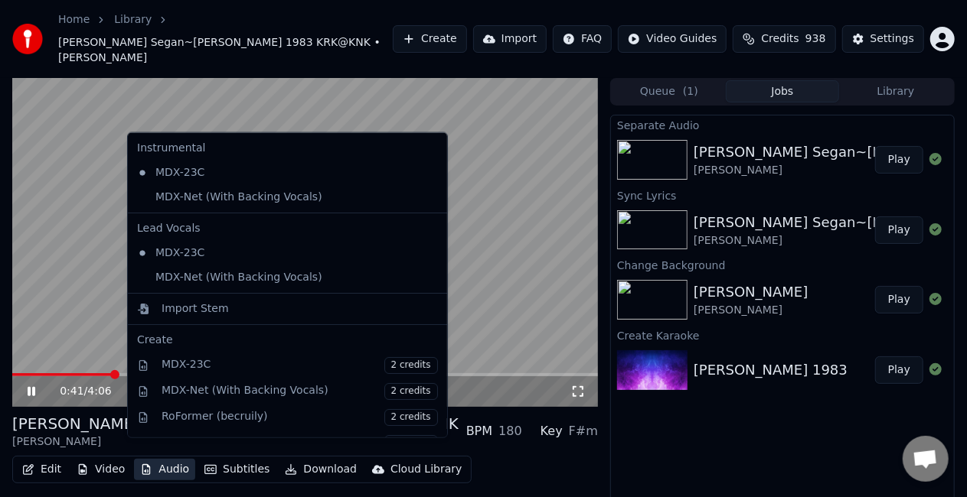
click at [163, 459] on button "Audio" at bounding box center [164, 469] width 61 height 21
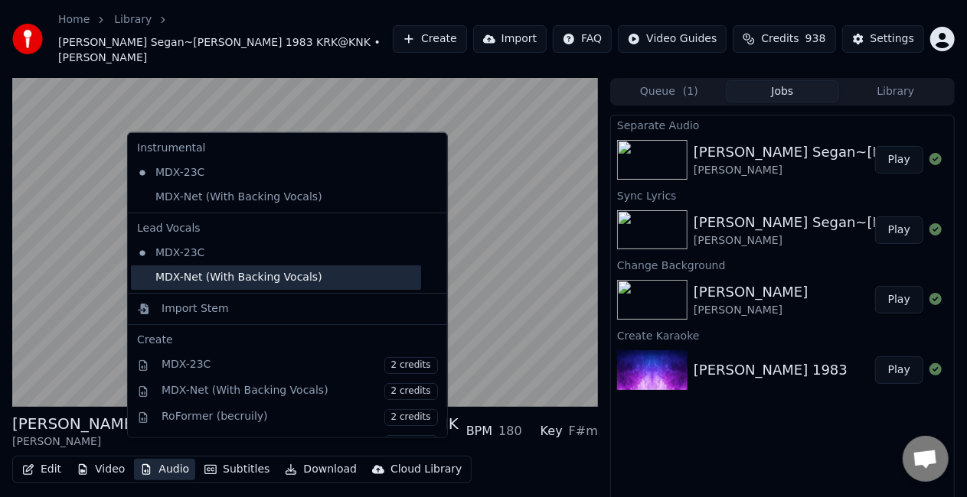
click at [254, 276] on div "MDX-Net (With Backing Vocals)" at bounding box center [276, 278] width 290 height 24
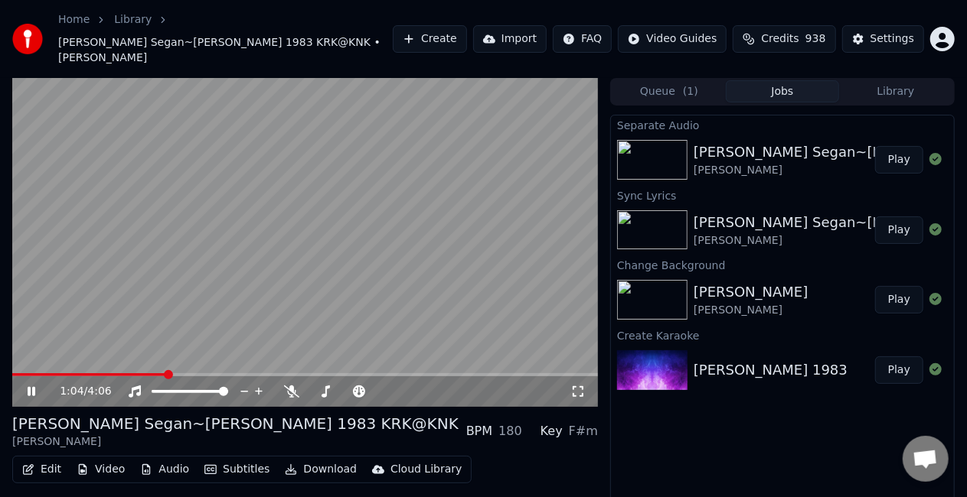
click at [31, 386] on icon at bounding box center [41, 392] width 35 height 12
click at [15, 373] on span at bounding box center [13, 374] width 2 height 3
click at [12, 370] on span at bounding box center [16, 374] width 9 height 9
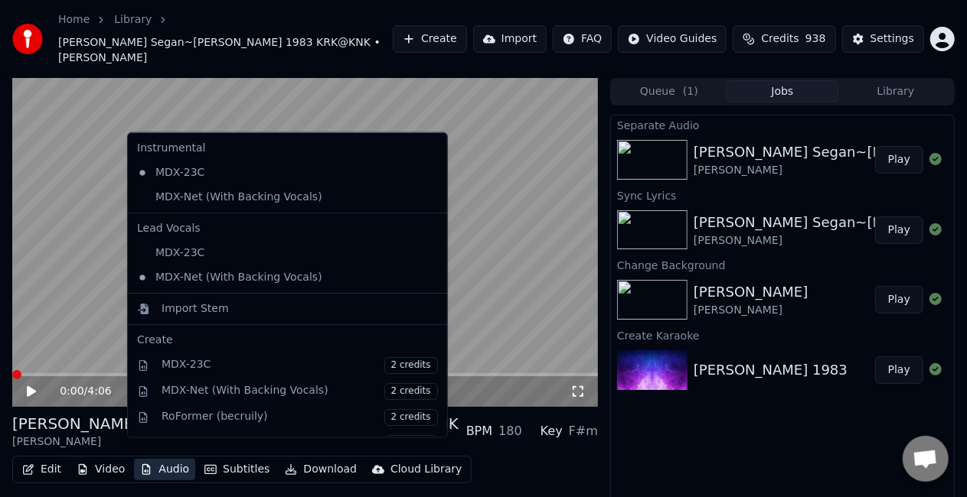
click at [155, 459] on button "Audio" at bounding box center [164, 469] width 61 height 21
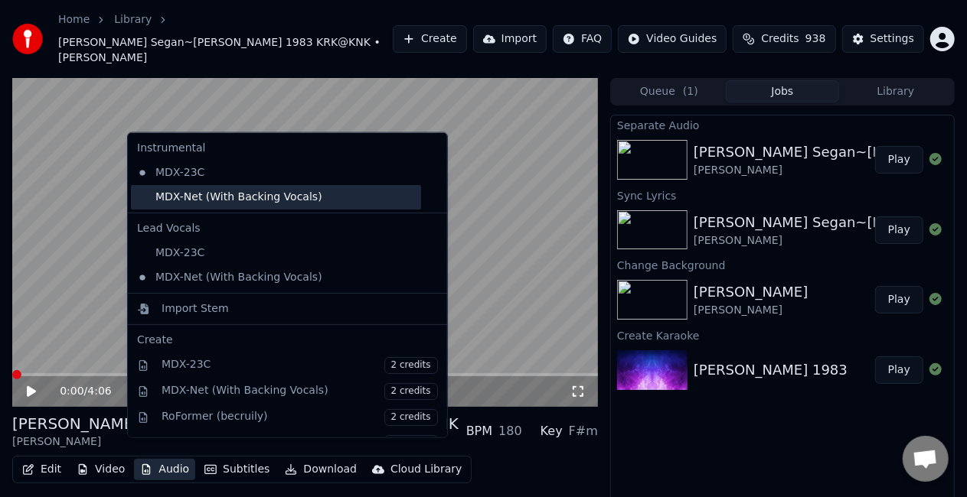
click at [256, 199] on div "MDX-Net (With Backing Vocals)" at bounding box center [276, 197] width 290 height 24
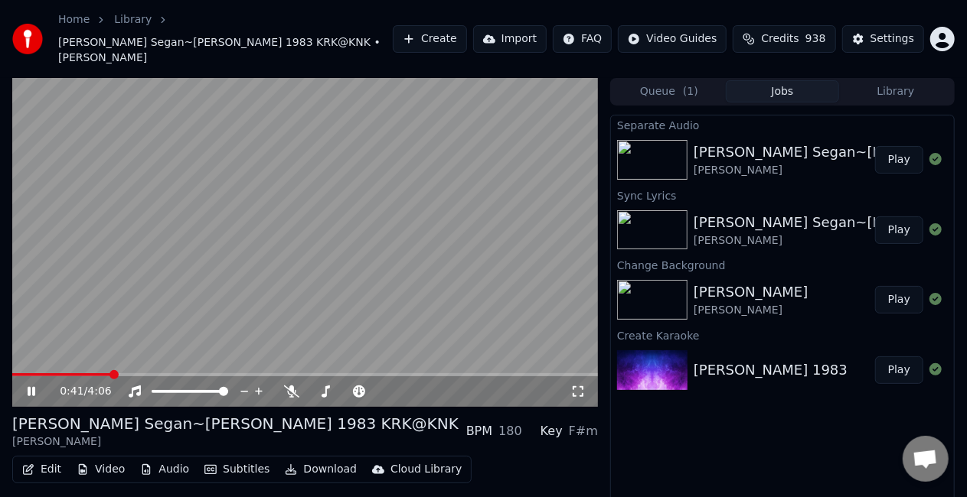
click at [37, 386] on icon at bounding box center [41, 392] width 35 height 12
click at [331, 459] on button "Download" at bounding box center [321, 469] width 84 height 21
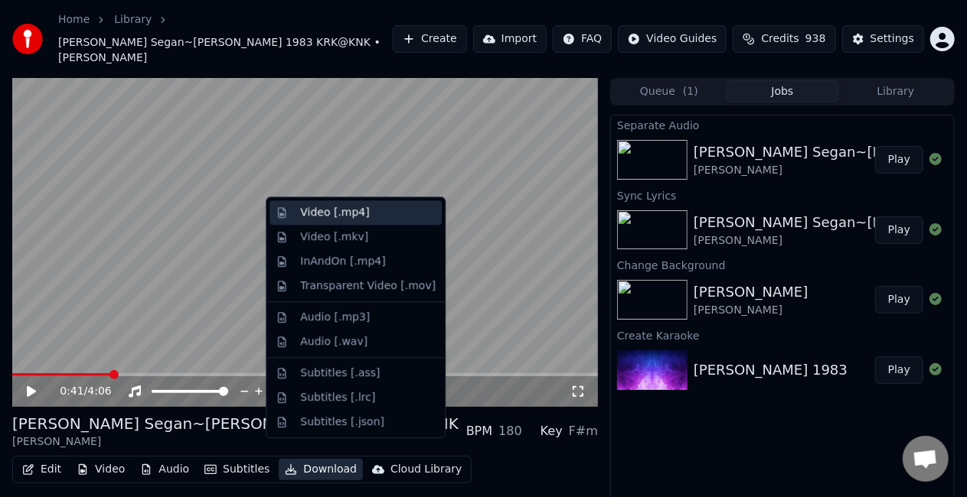
click at [383, 211] on div "Video [.mp4]" at bounding box center [367, 212] width 135 height 15
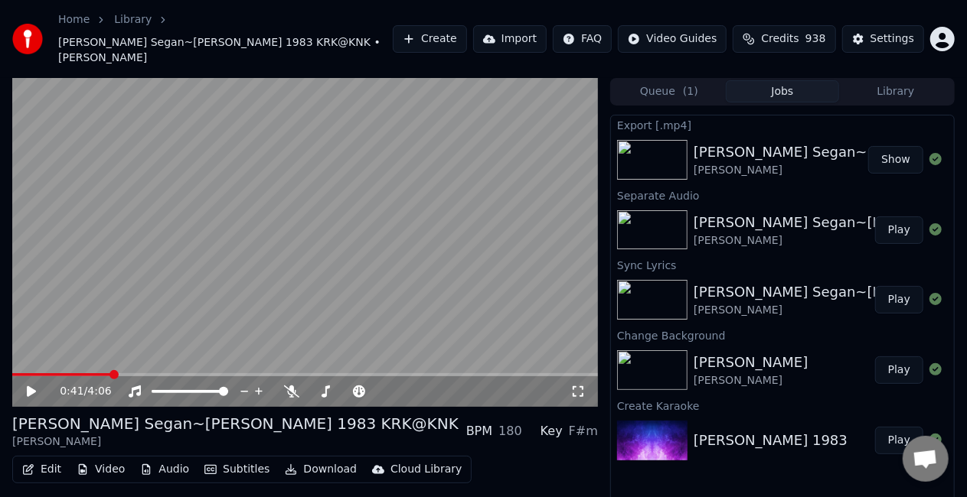
click at [886, 146] on button "Show" at bounding box center [895, 160] width 55 height 28
click at [285, 1] on div "Home Library [PERSON_NAME]~[PERSON_NAME] 1983 KRK@KNK • [PERSON_NAME] Create Im…" at bounding box center [483, 39] width 967 height 78
click at [45, 459] on button "Edit" at bounding box center [41, 469] width 51 height 21
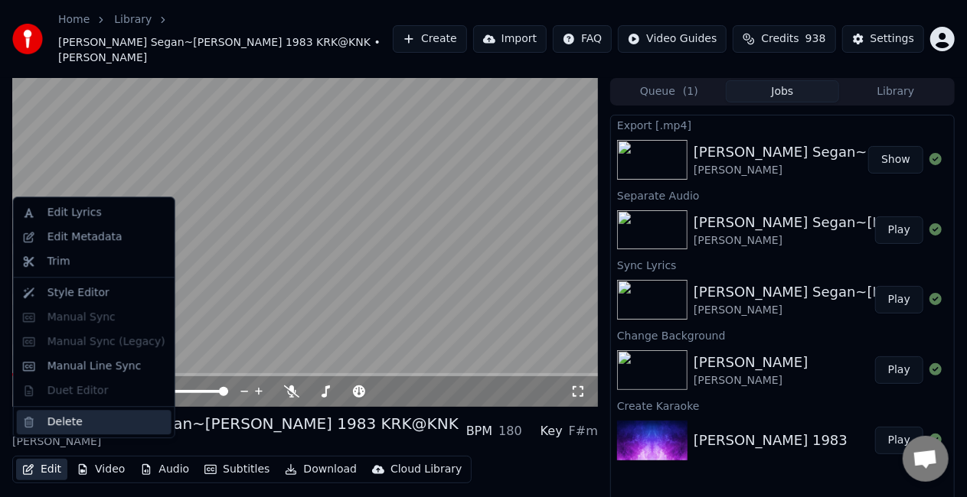
click at [67, 421] on div "Delete" at bounding box center [64, 422] width 35 height 15
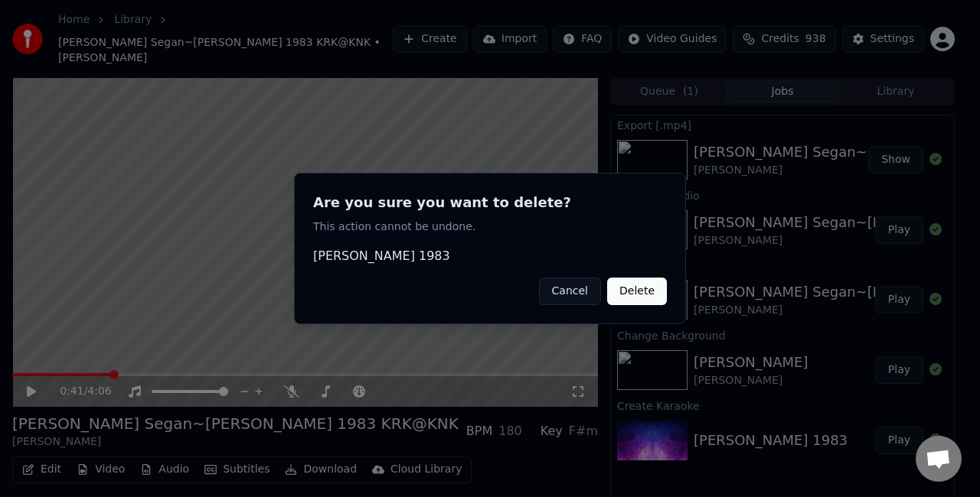
click at [625, 293] on button "Delete" at bounding box center [637, 292] width 60 height 28
